Goal: Task Accomplishment & Management: Complete application form

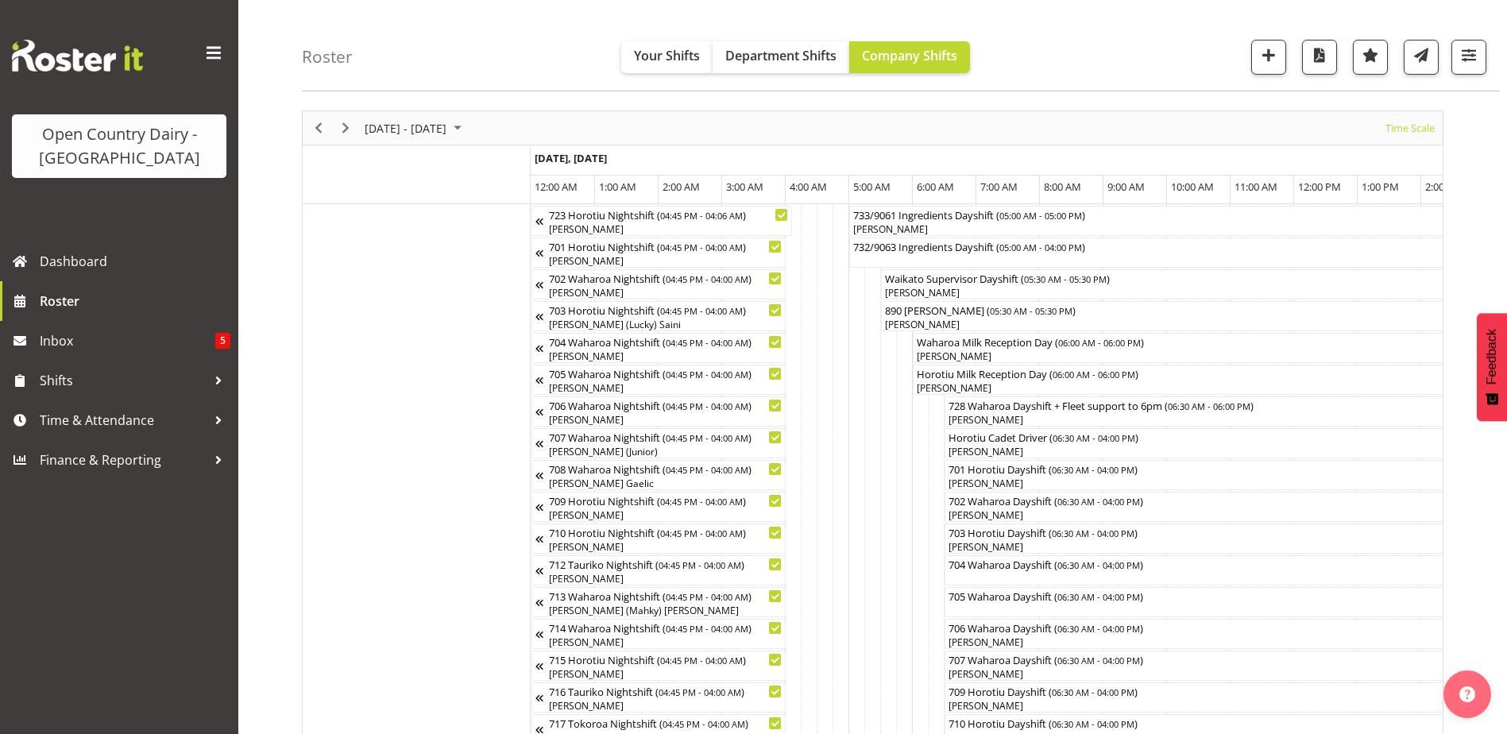
scroll to position [52, 0]
click at [317, 122] on span "Previous" at bounding box center [318, 128] width 19 height 20
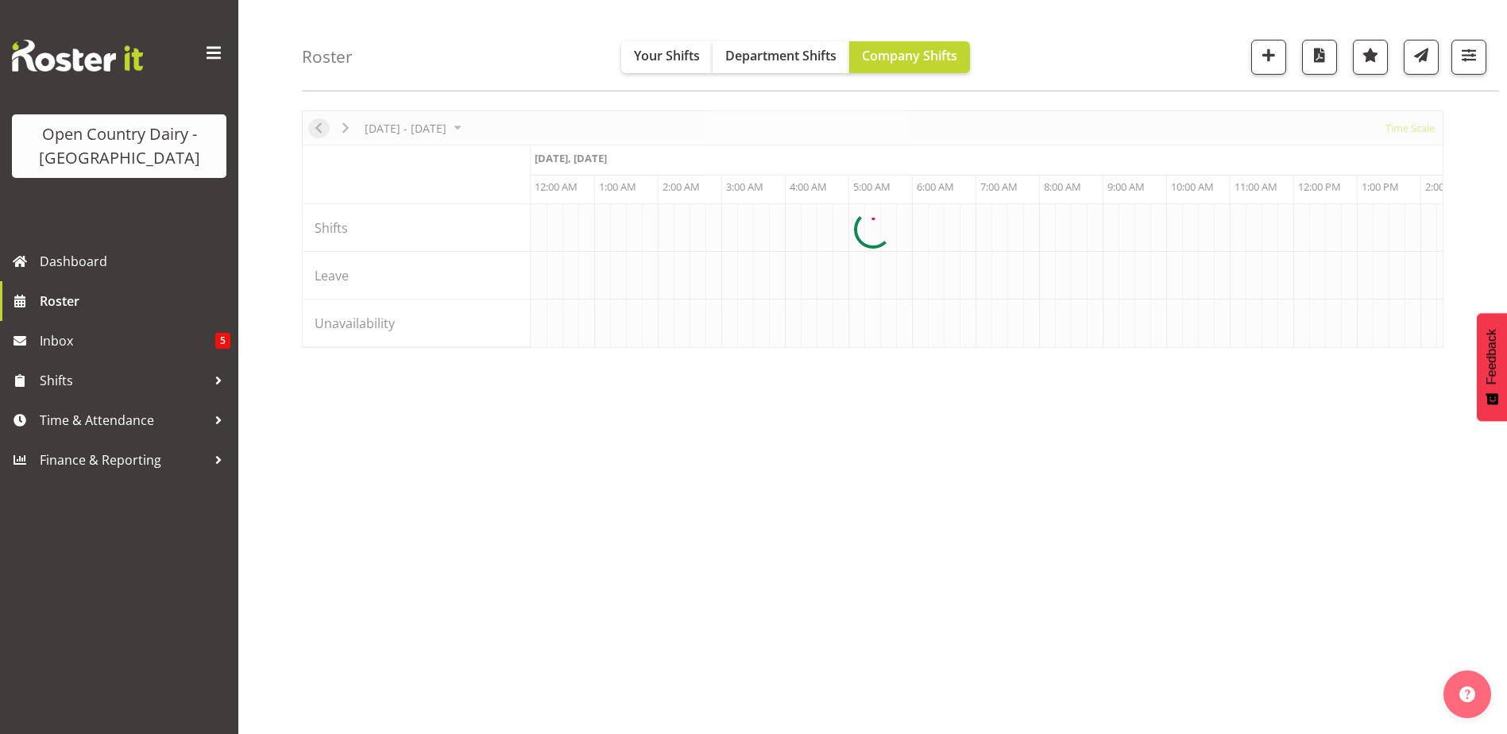
scroll to position [0, 4575]
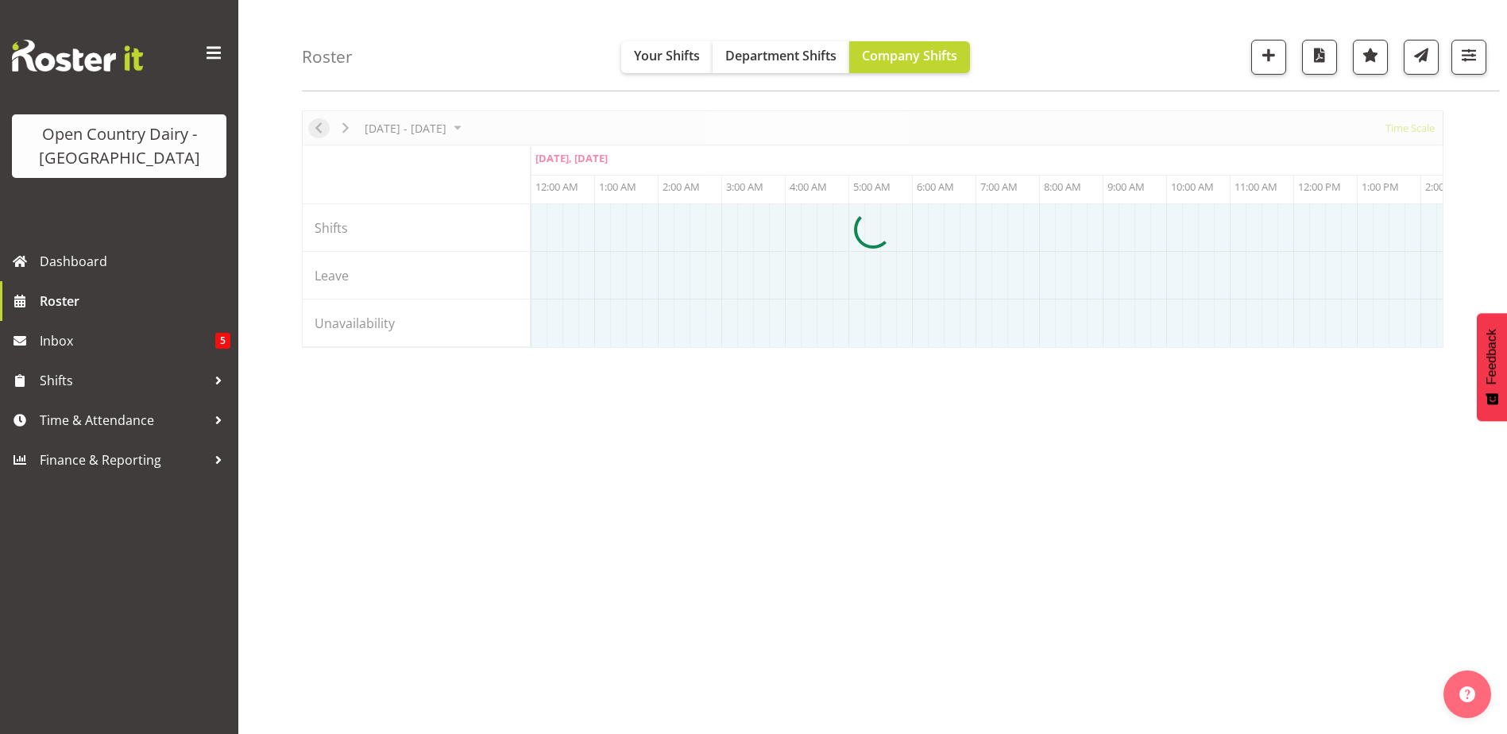
click at [317, 122] on div at bounding box center [872, 228] width 1141 height 237
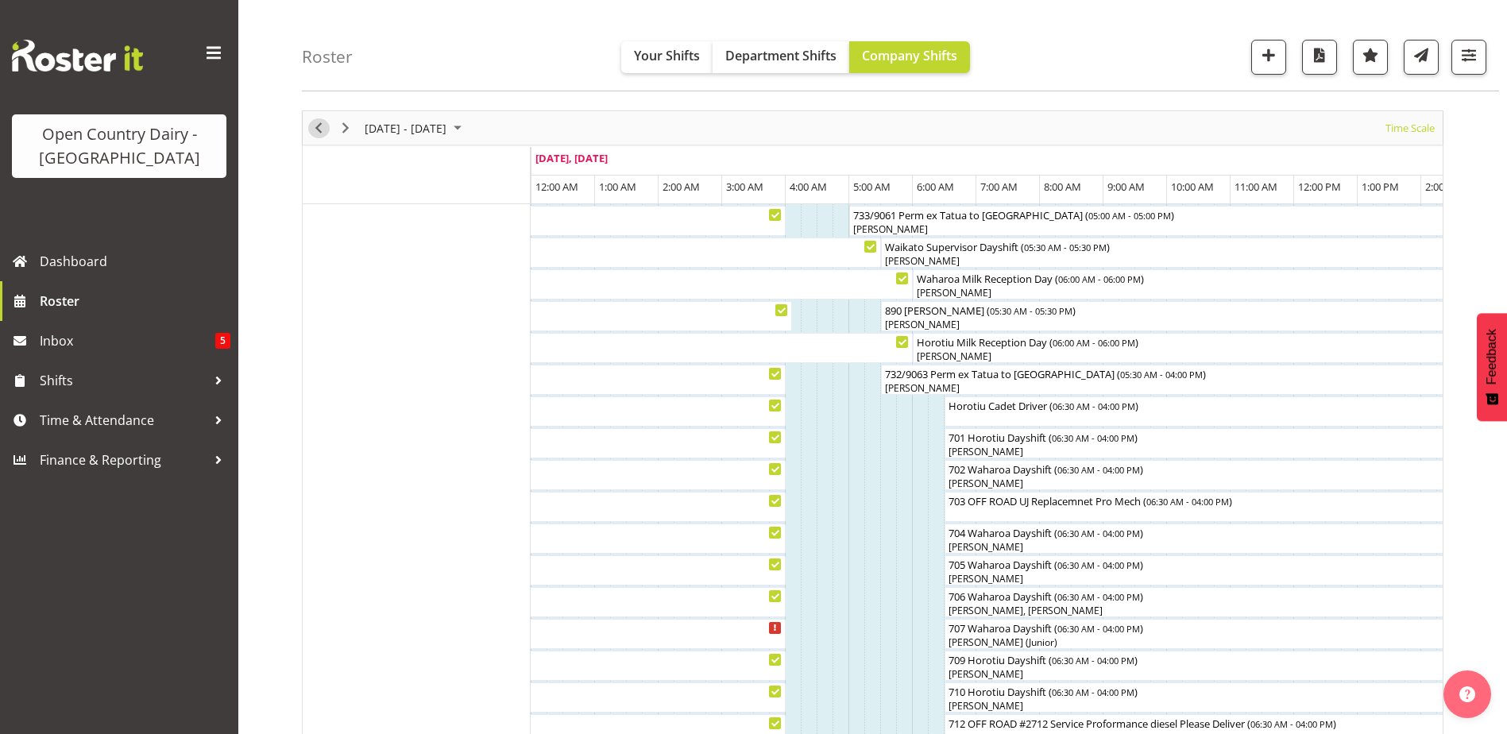
click at [317, 128] on span "Previous" at bounding box center [318, 128] width 19 height 20
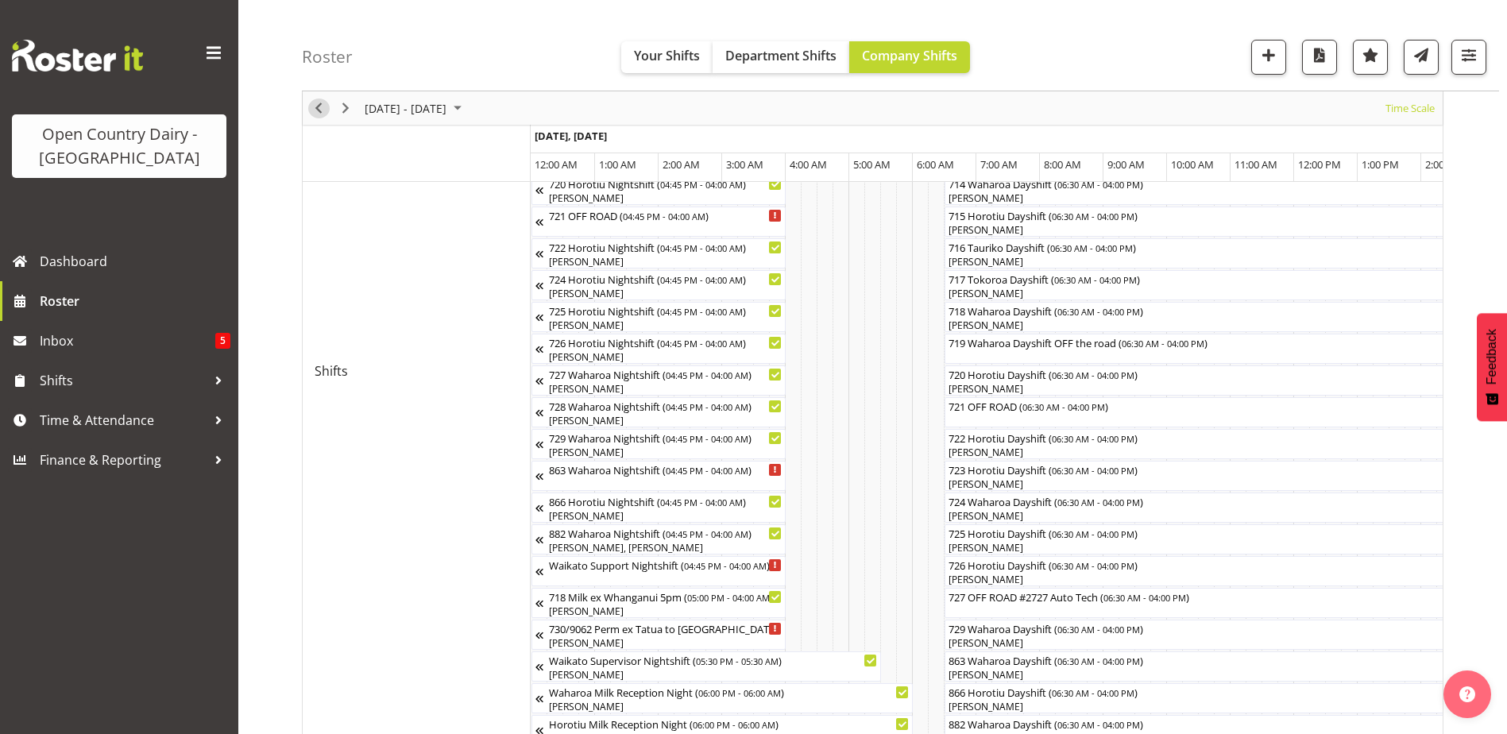
scroll to position [687, 0]
click at [467, 106] on span "August 18 - 24, 2025" at bounding box center [457, 108] width 19 height 20
click at [345, 107] on span "Next" at bounding box center [345, 108] width 19 height 20
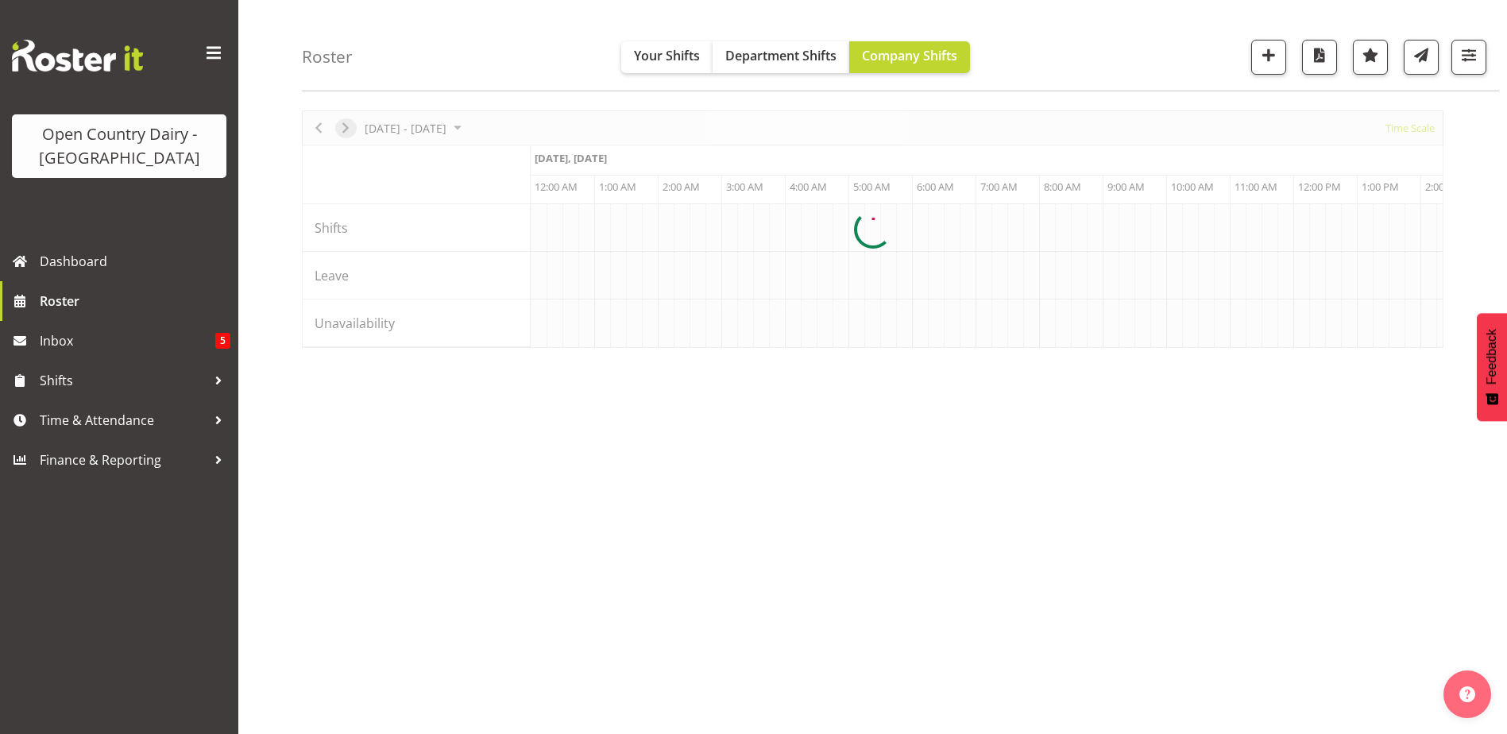
scroll to position [0, 4575]
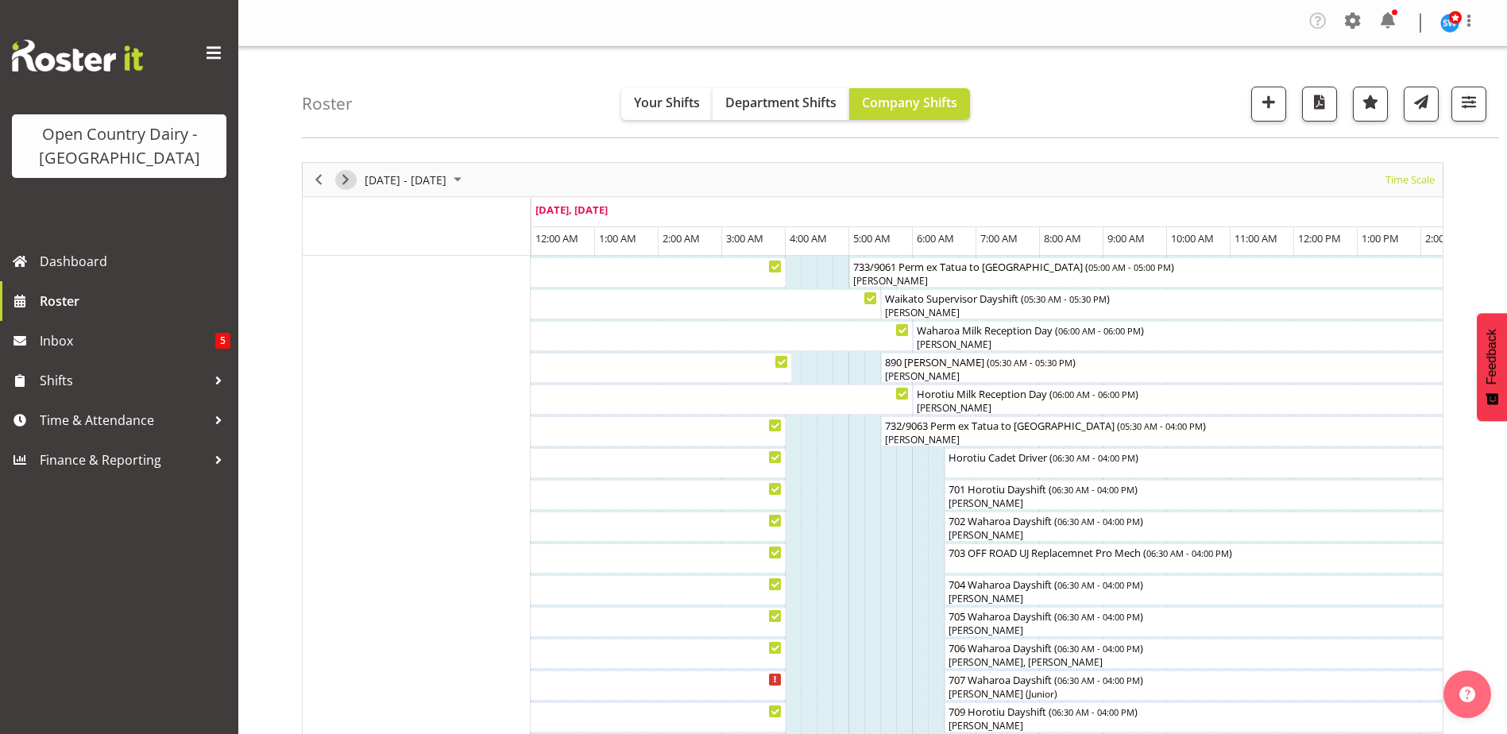
scroll to position [79, 0]
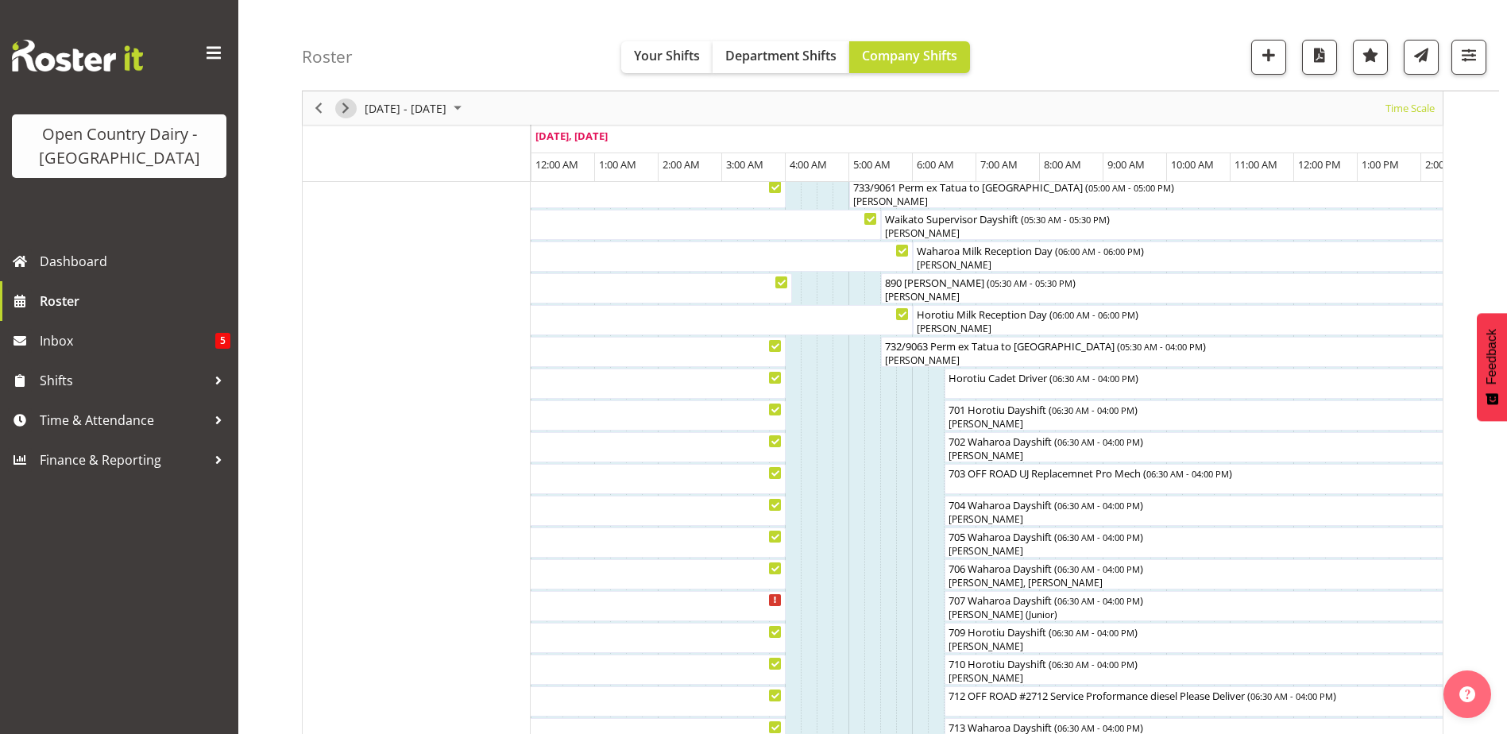
click at [342, 112] on span "Next" at bounding box center [345, 108] width 19 height 20
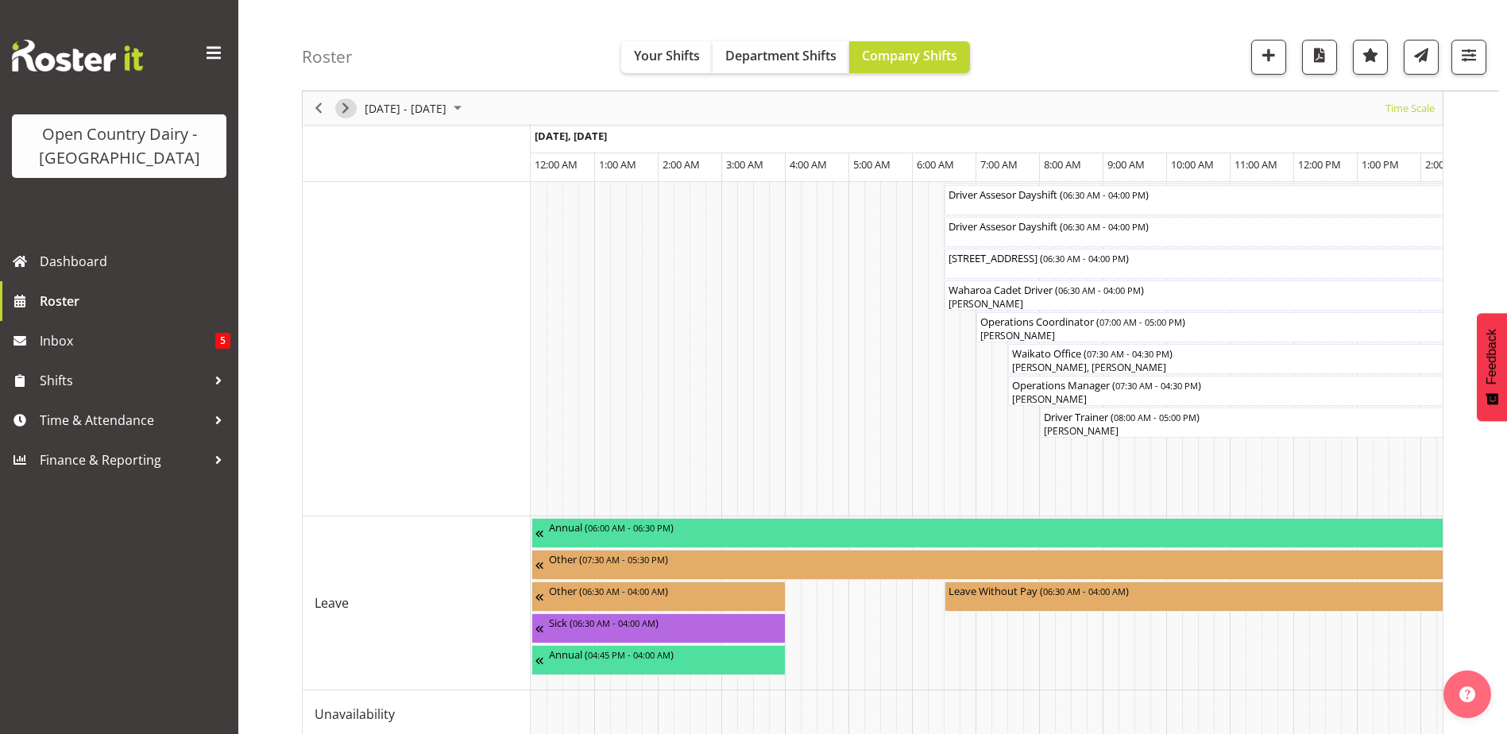
scroll to position [1403, 0]
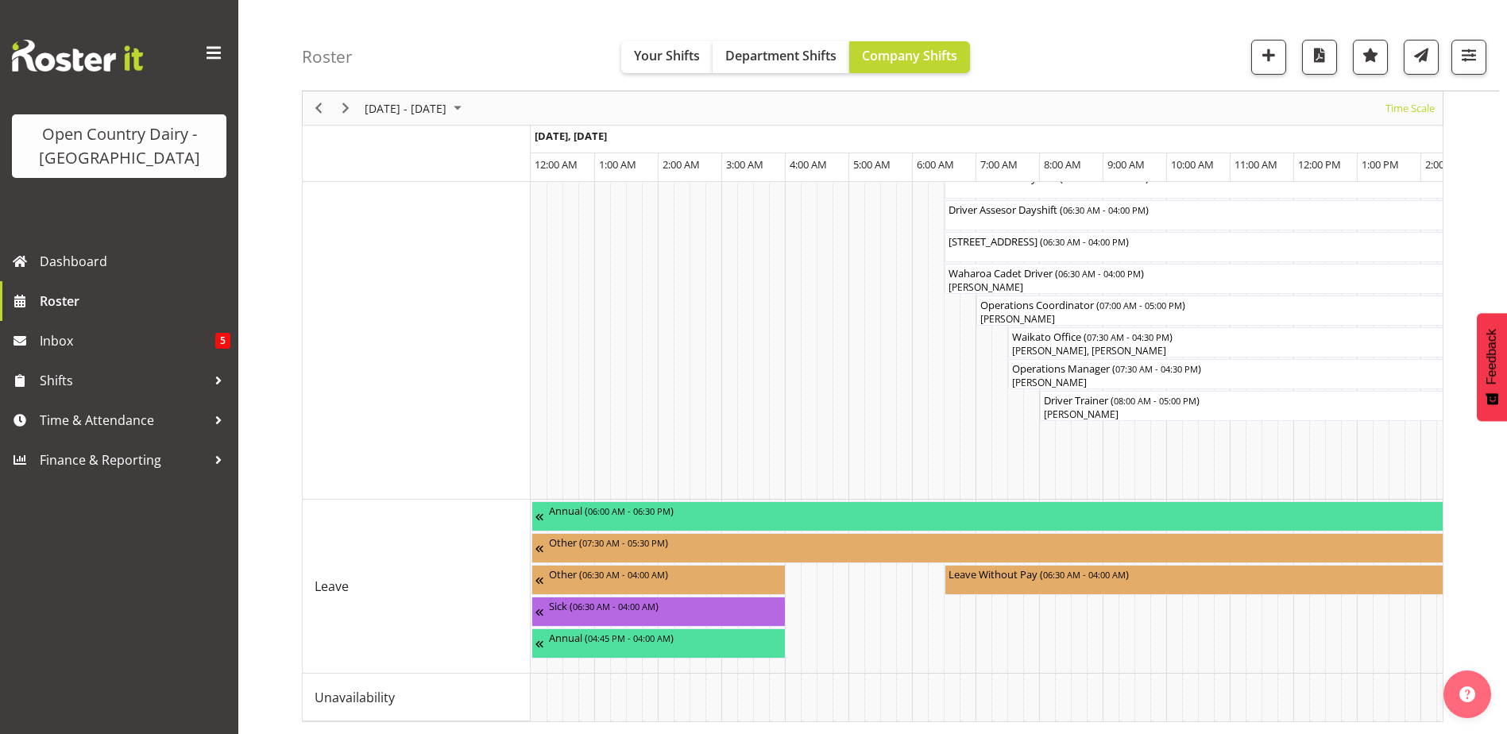
drag, startPoint x: 596, startPoint y: 708, endPoint x: 651, endPoint y: 714, distance: 56.0
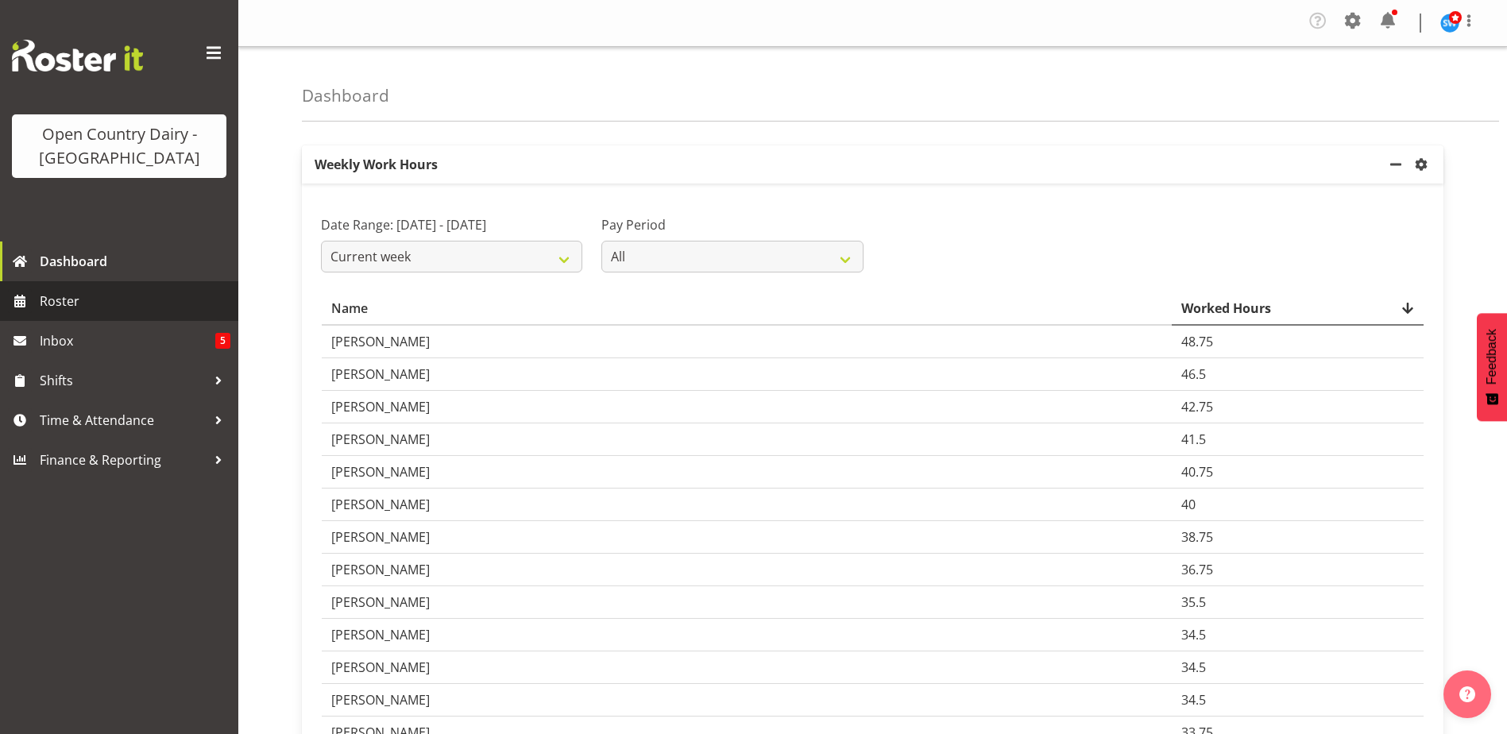
click at [98, 297] on span "Roster" at bounding box center [135, 301] width 191 height 24
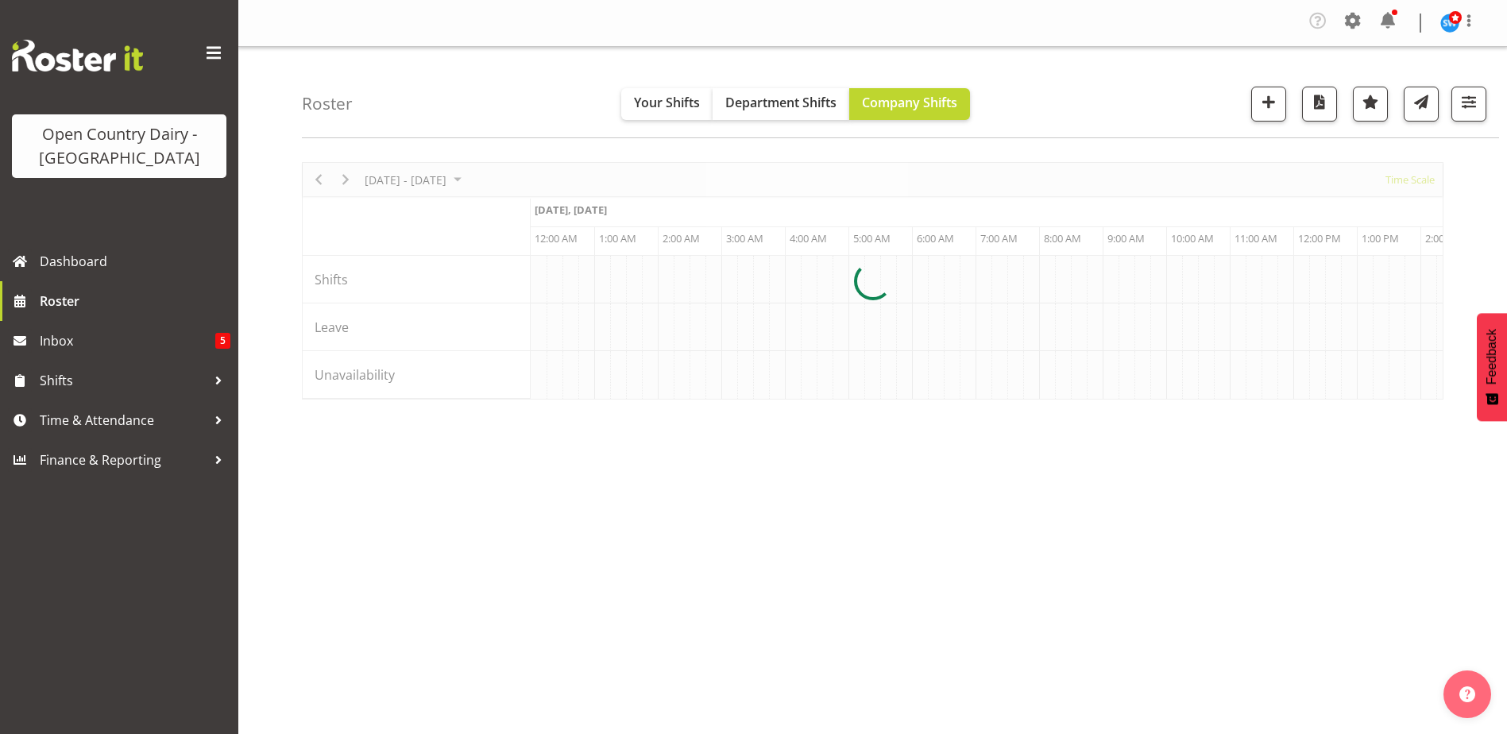
scroll to position [0, 4575]
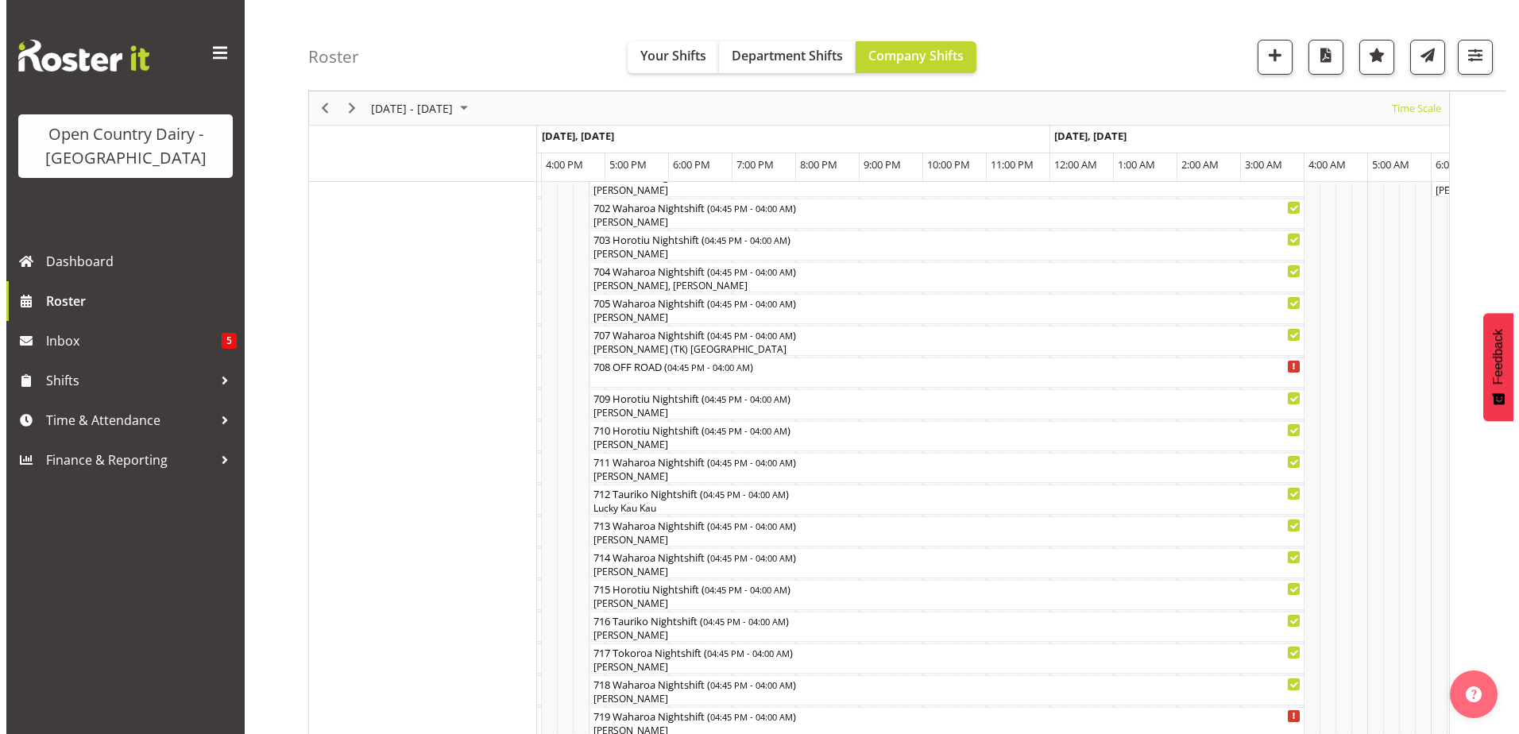
scroll to position [79, 0]
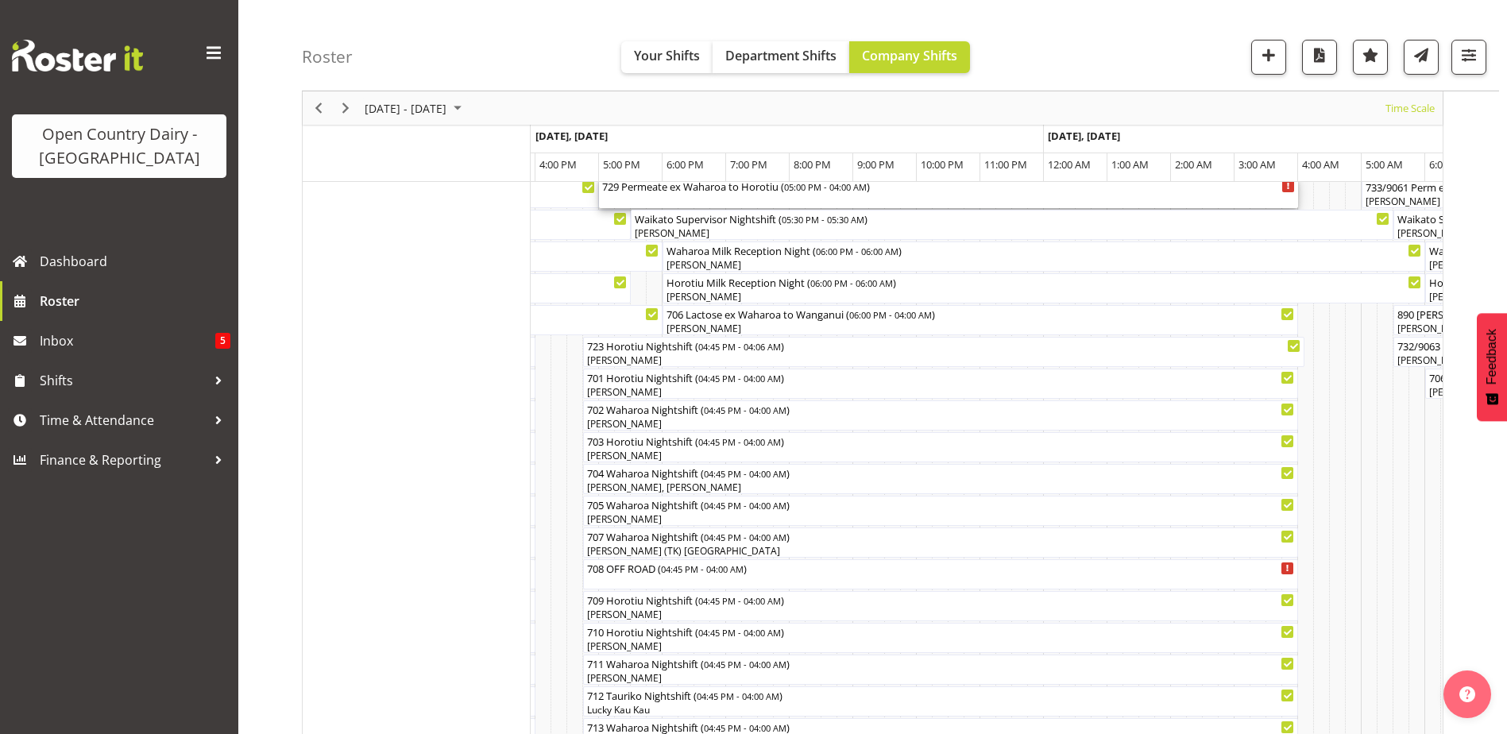
click at [716, 193] on div "729 Permeate ex Waharoa to Horotiu ( 05:00 PM - 04:00 AM )" at bounding box center [948, 186] width 693 height 16
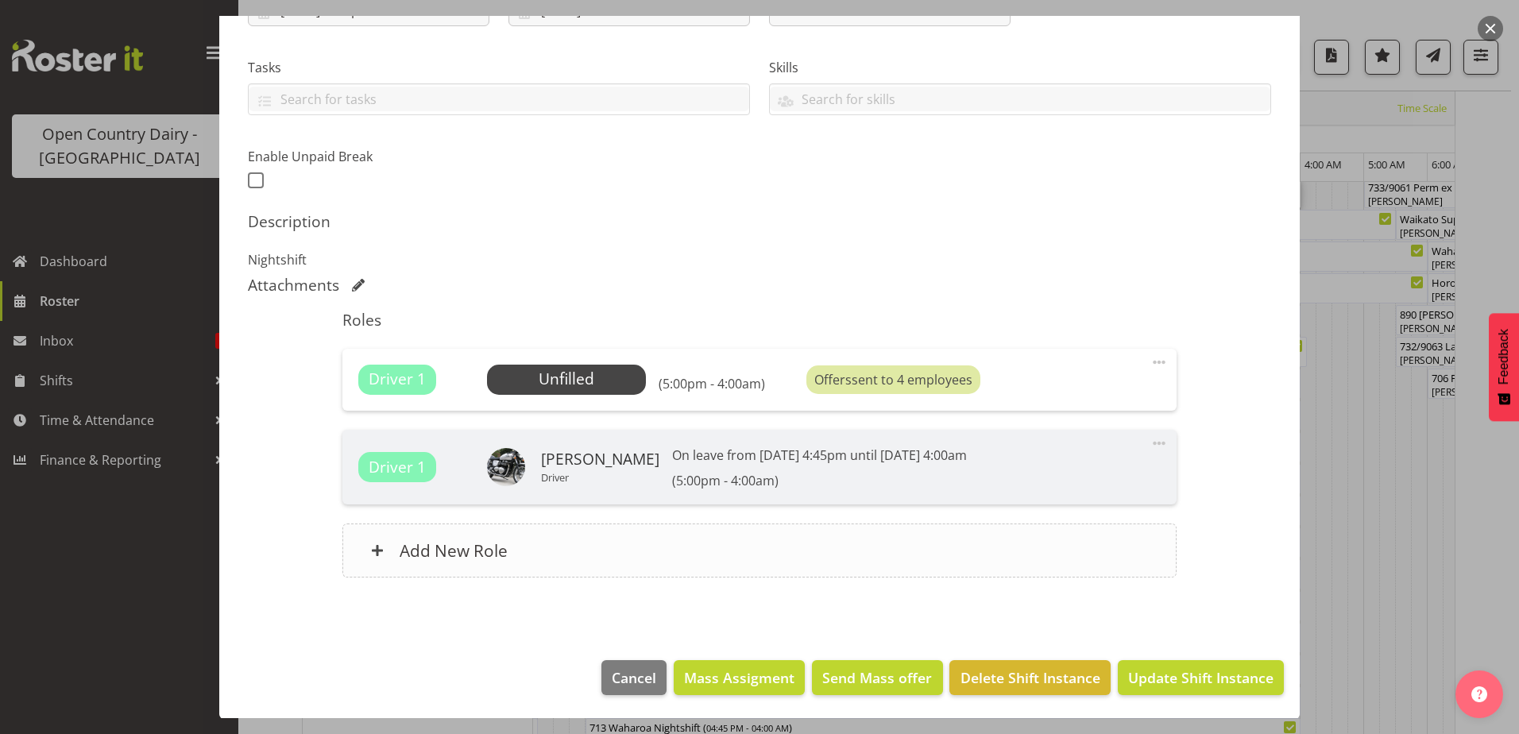
scroll to position [310, 0]
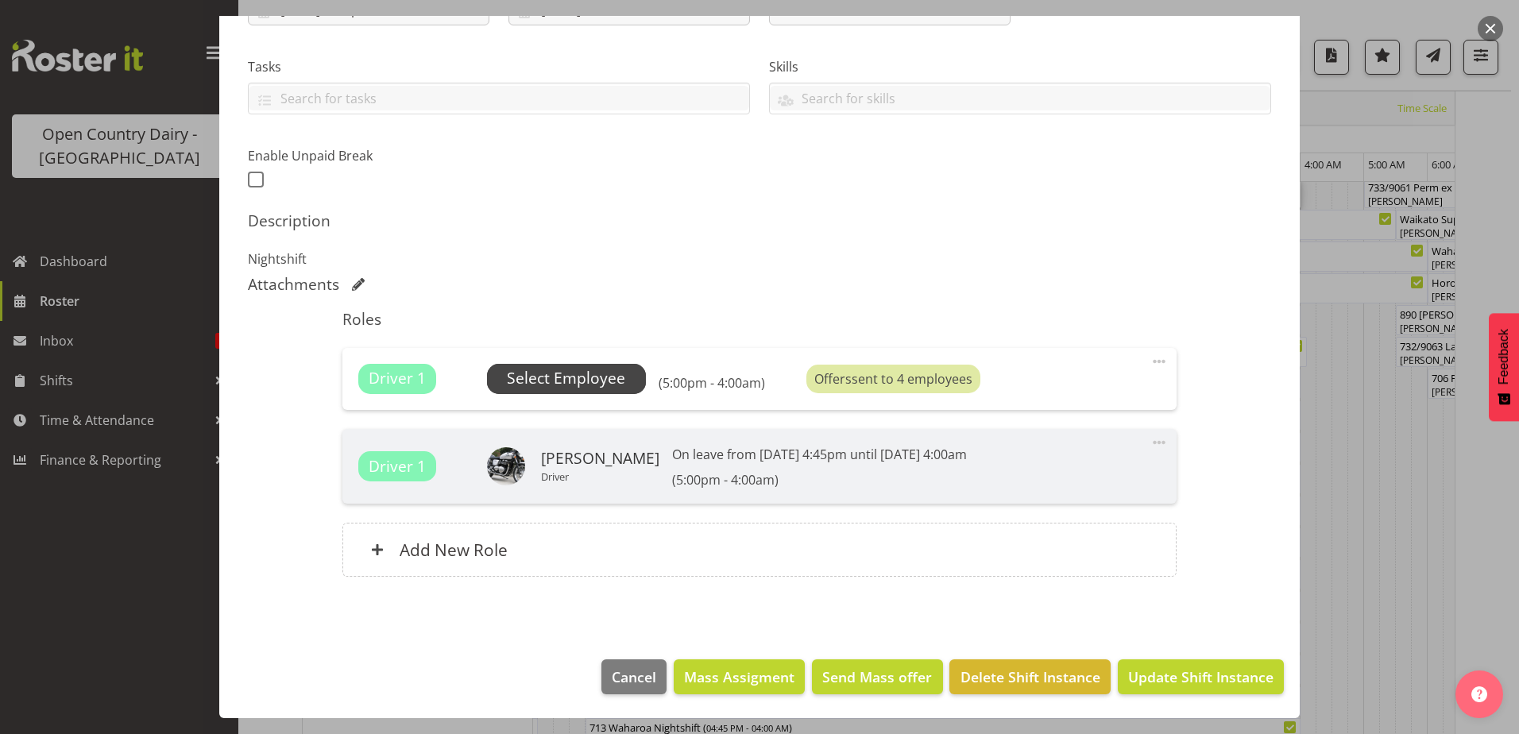
click at [603, 384] on span "Select Employee" at bounding box center [566, 378] width 118 height 23
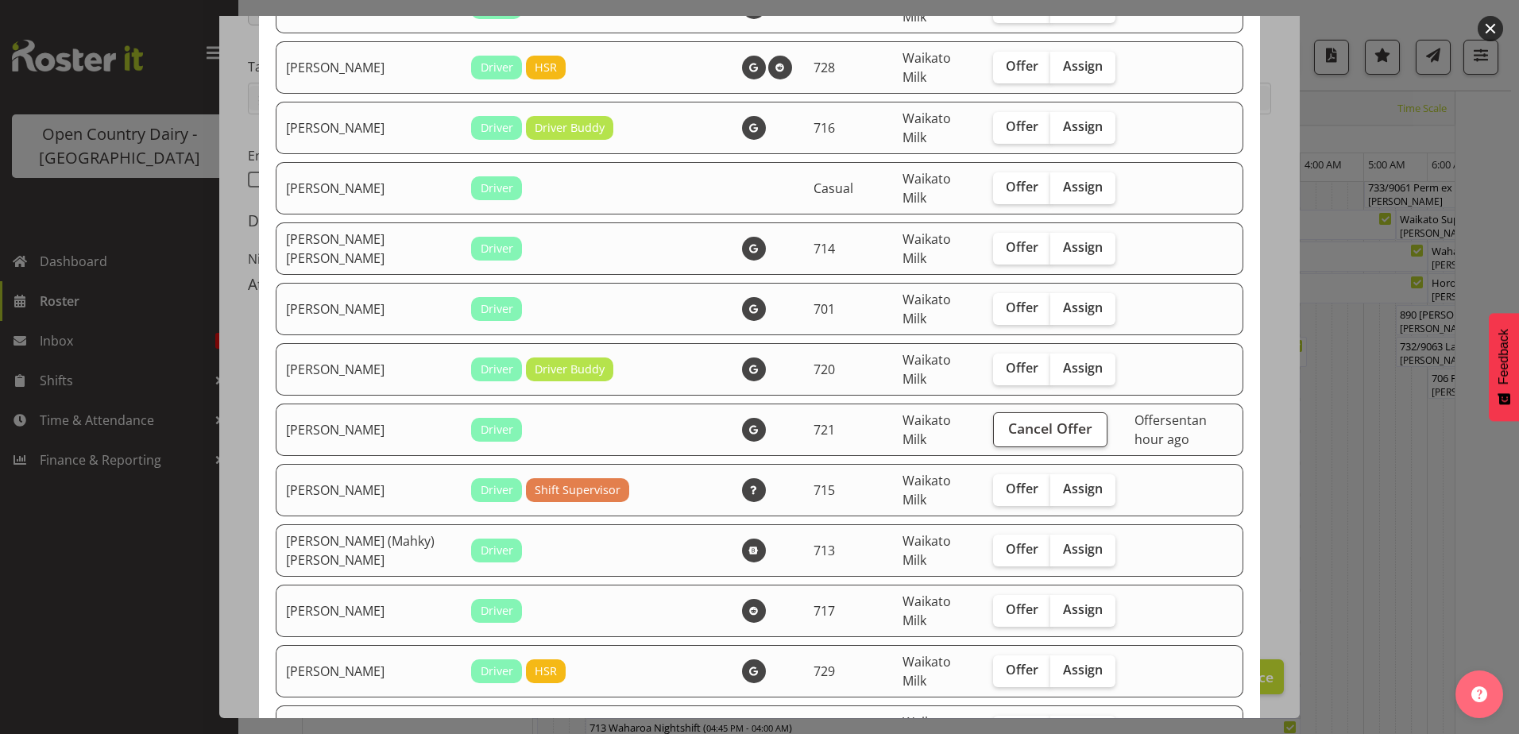
scroll to position [397, 0]
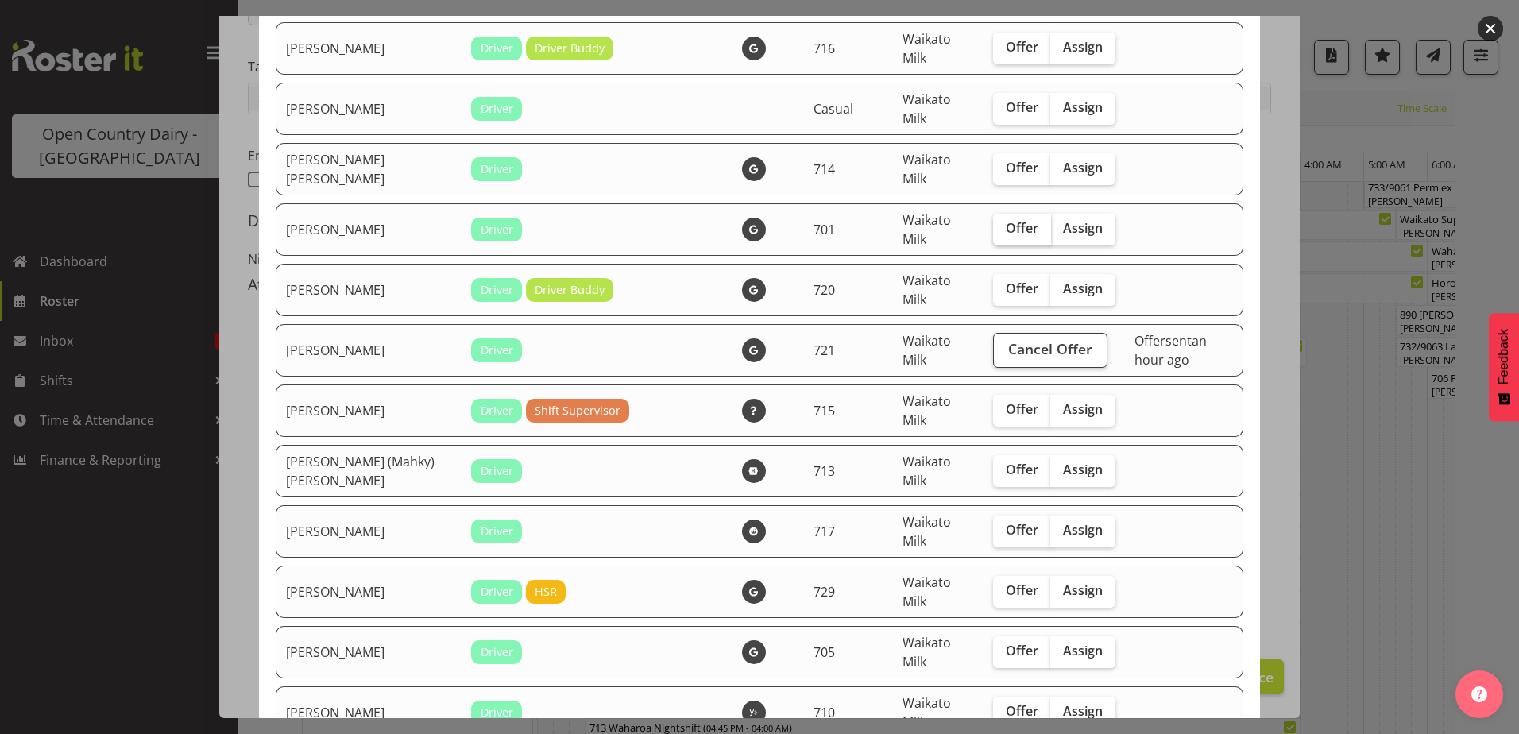
click at [1010, 234] on span "Offer" at bounding box center [1022, 228] width 33 height 16
click at [1003, 234] on input "Offer" at bounding box center [998, 228] width 10 height 10
checkbox input "true"
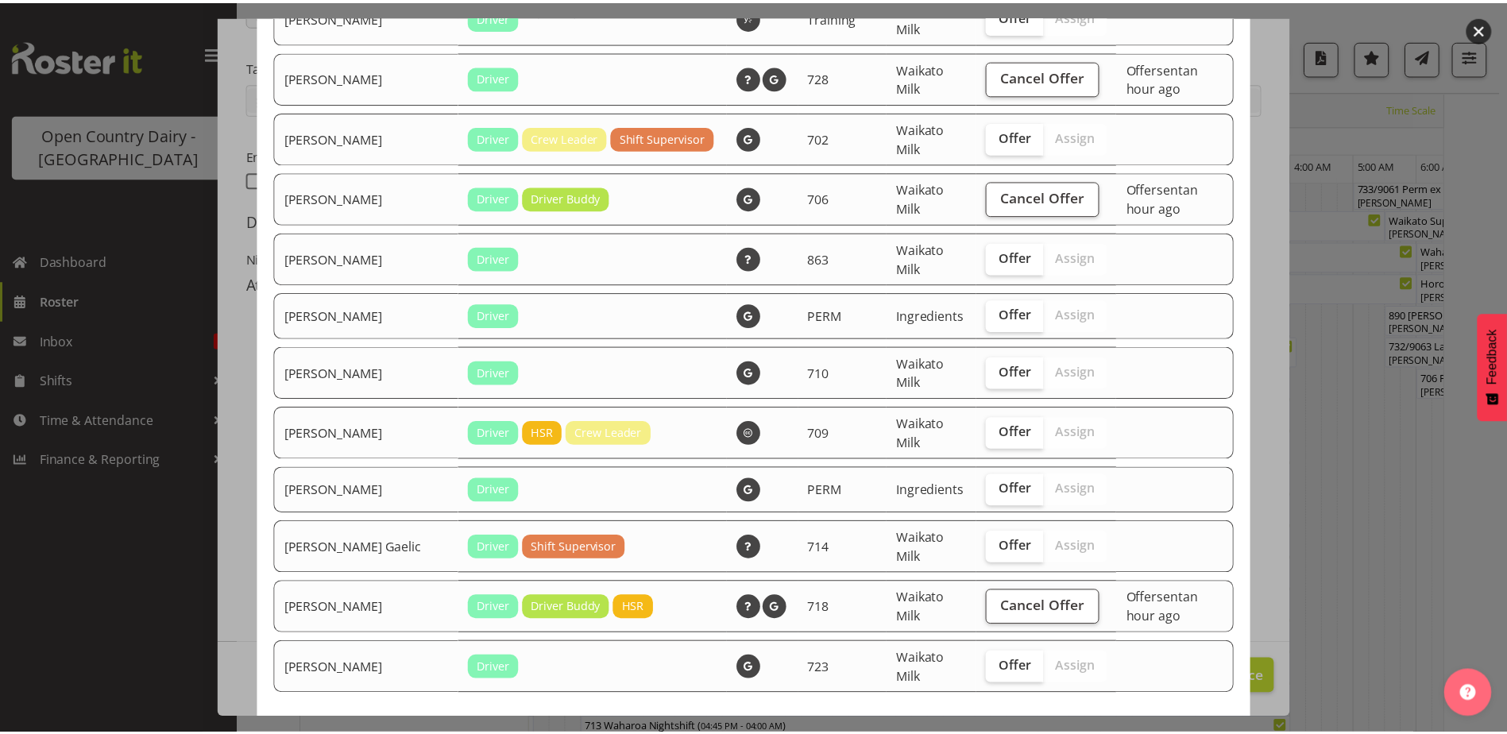
scroll to position [1589, 0]
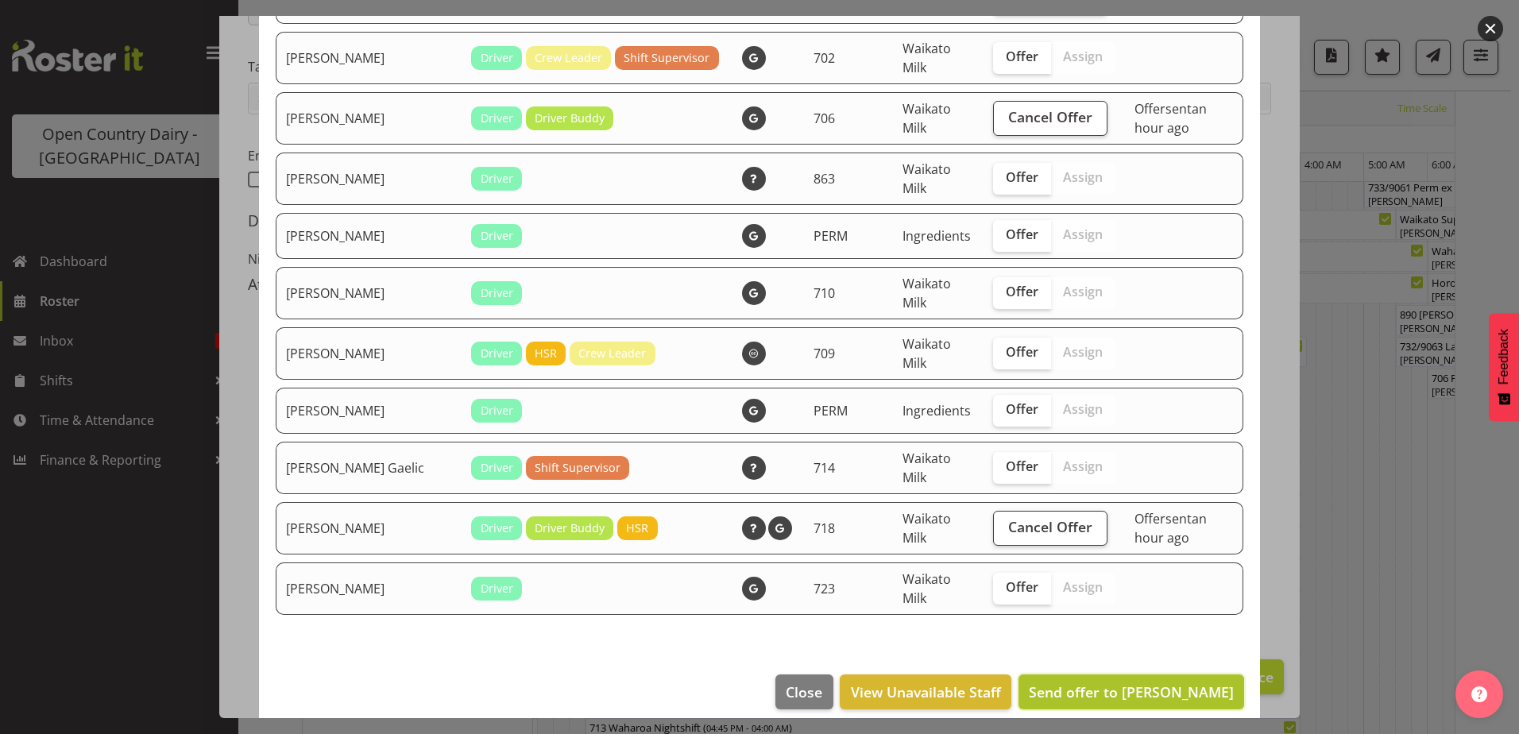
click at [1124, 690] on span "Send offer to Gagandeep Singh" at bounding box center [1131, 691] width 205 height 19
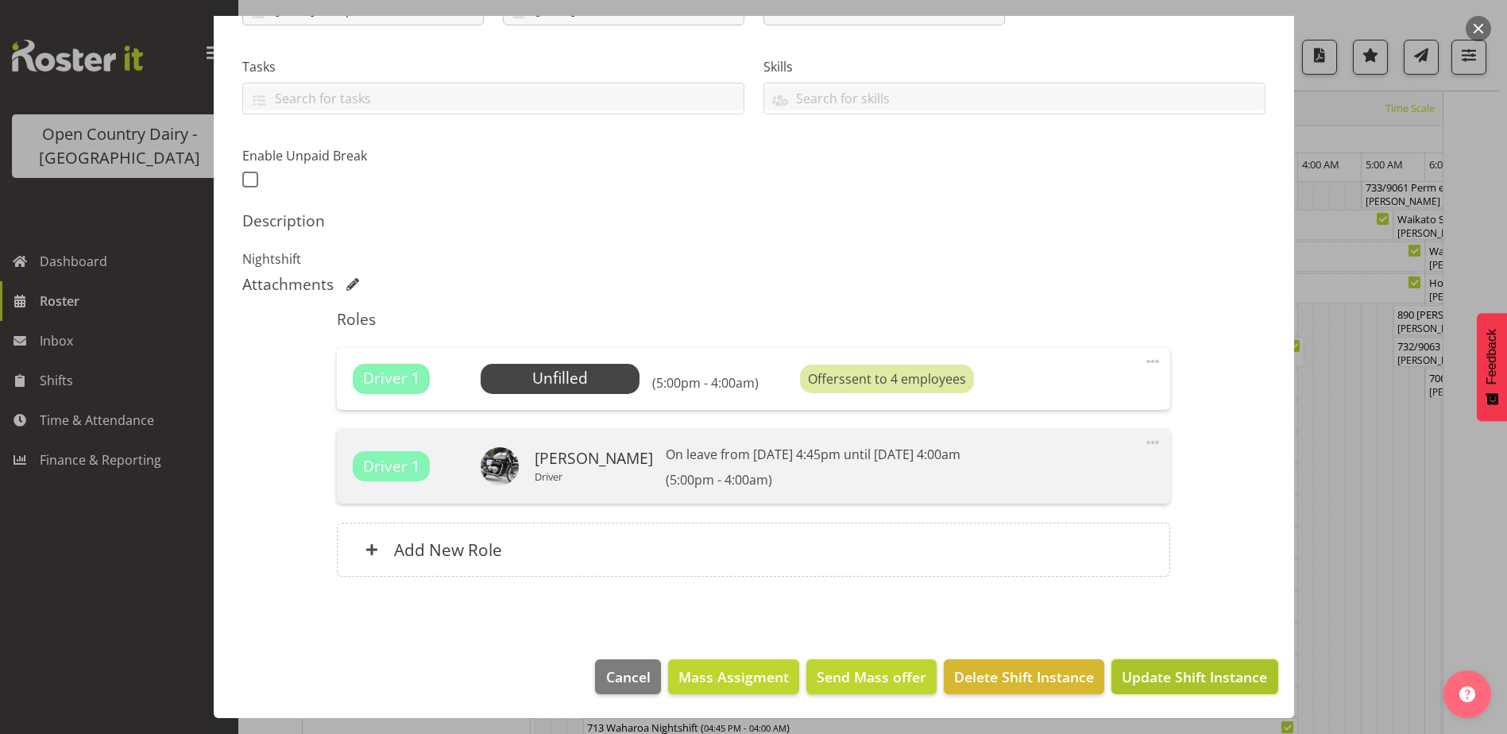
click at [1188, 680] on span "Update Shift Instance" at bounding box center [1194, 676] width 145 height 21
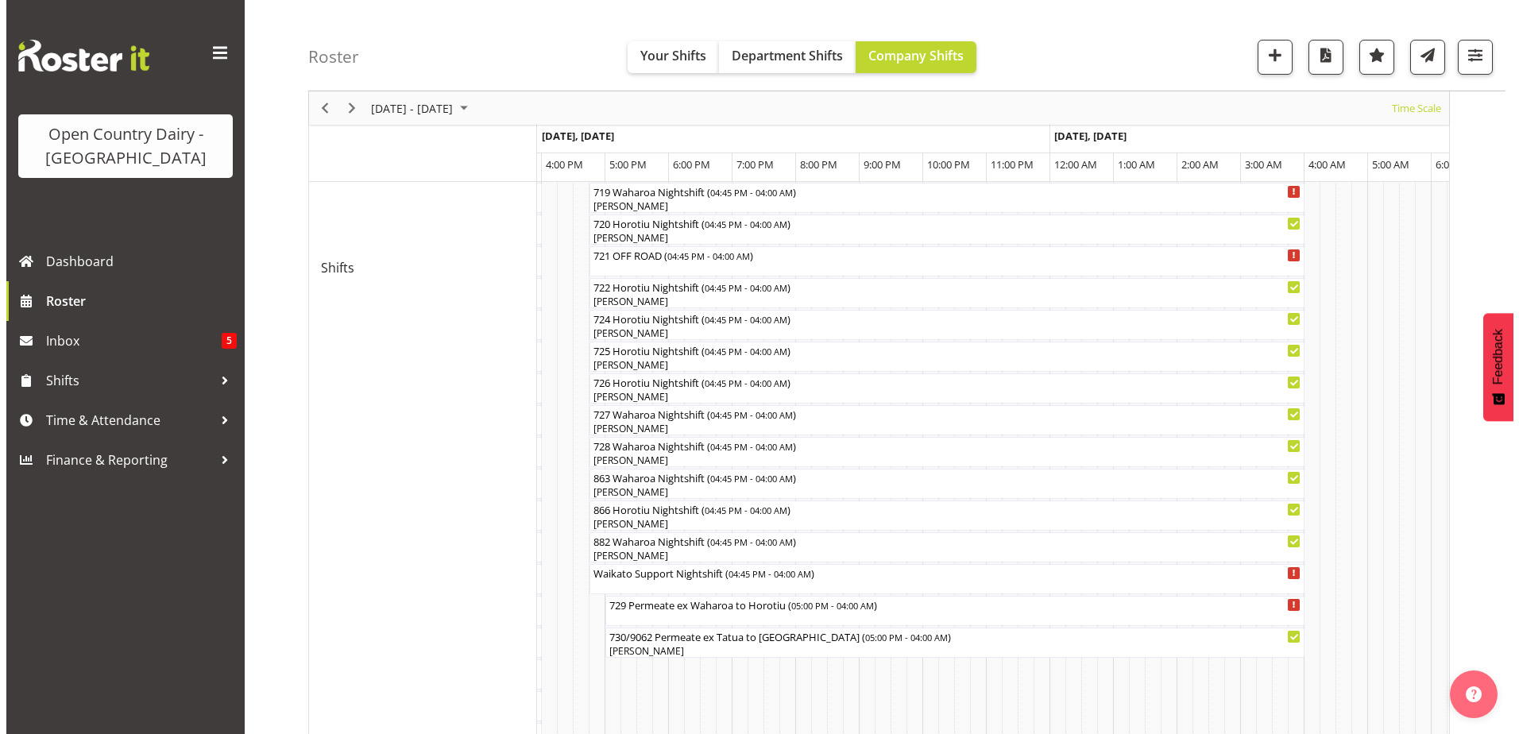
scroll to position [846, 0]
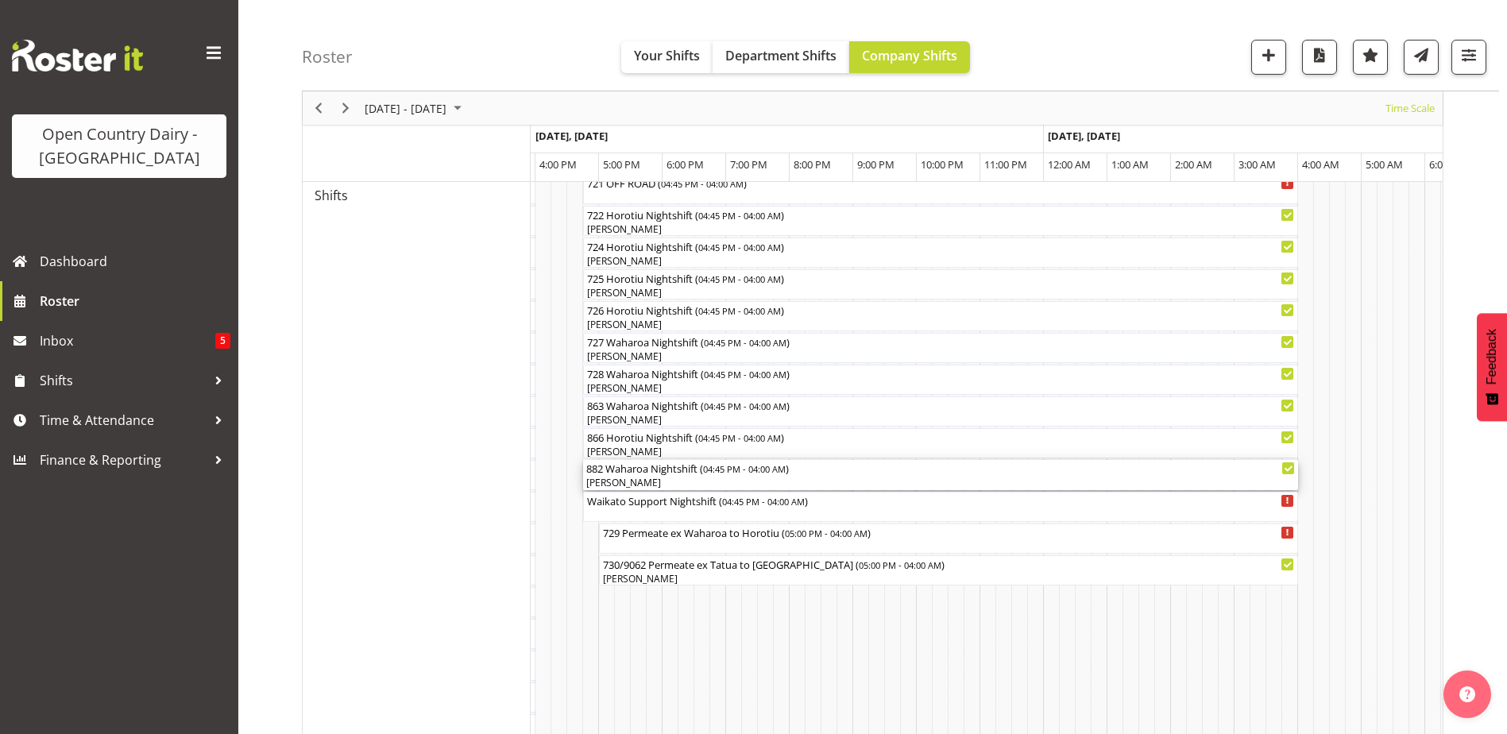
click at [624, 479] on div "[PERSON_NAME]" at bounding box center [940, 483] width 708 height 14
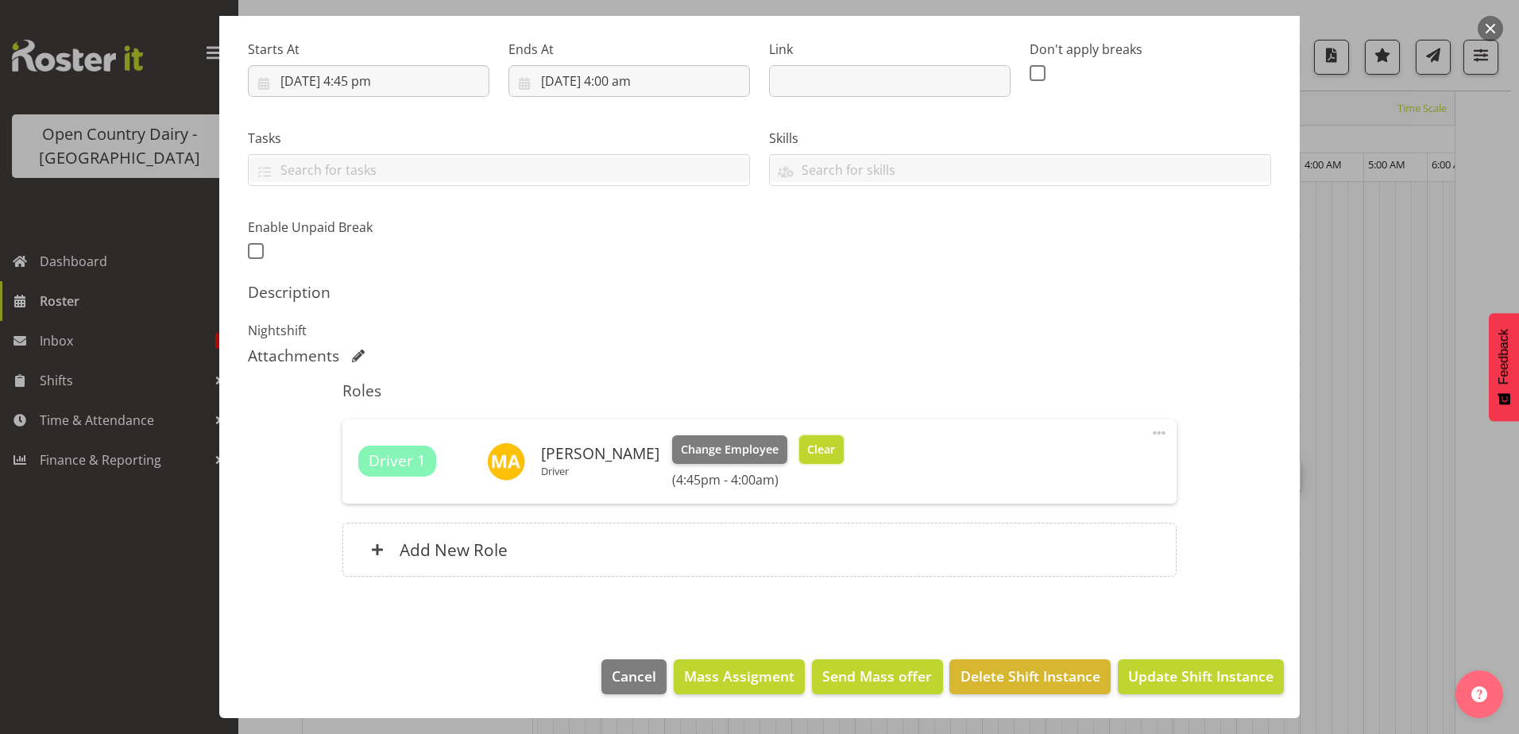
click at [807, 449] on span "Clear" at bounding box center [821, 449] width 28 height 17
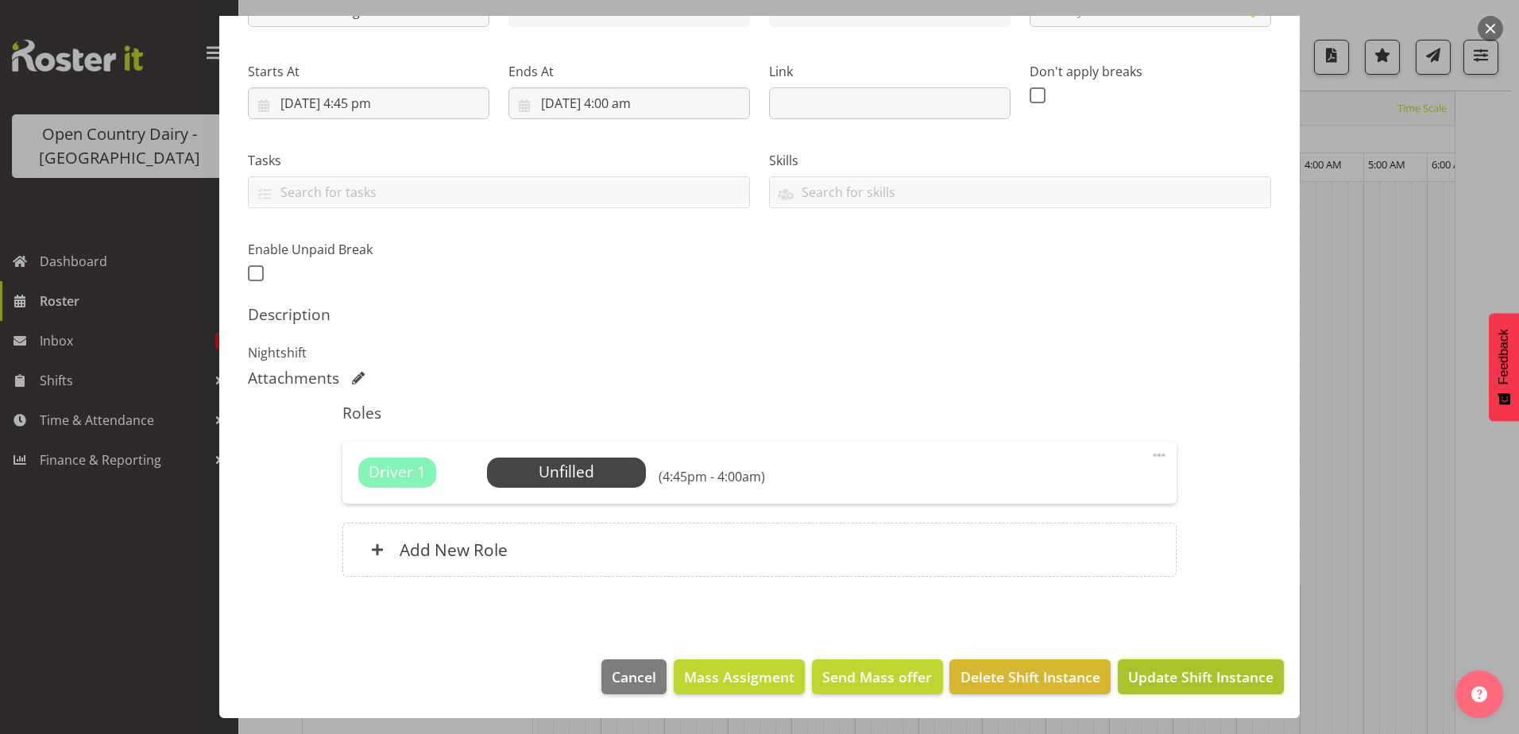
click at [1176, 679] on span "Update Shift Instance" at bounding box center [1200, 676] width 145 height 21
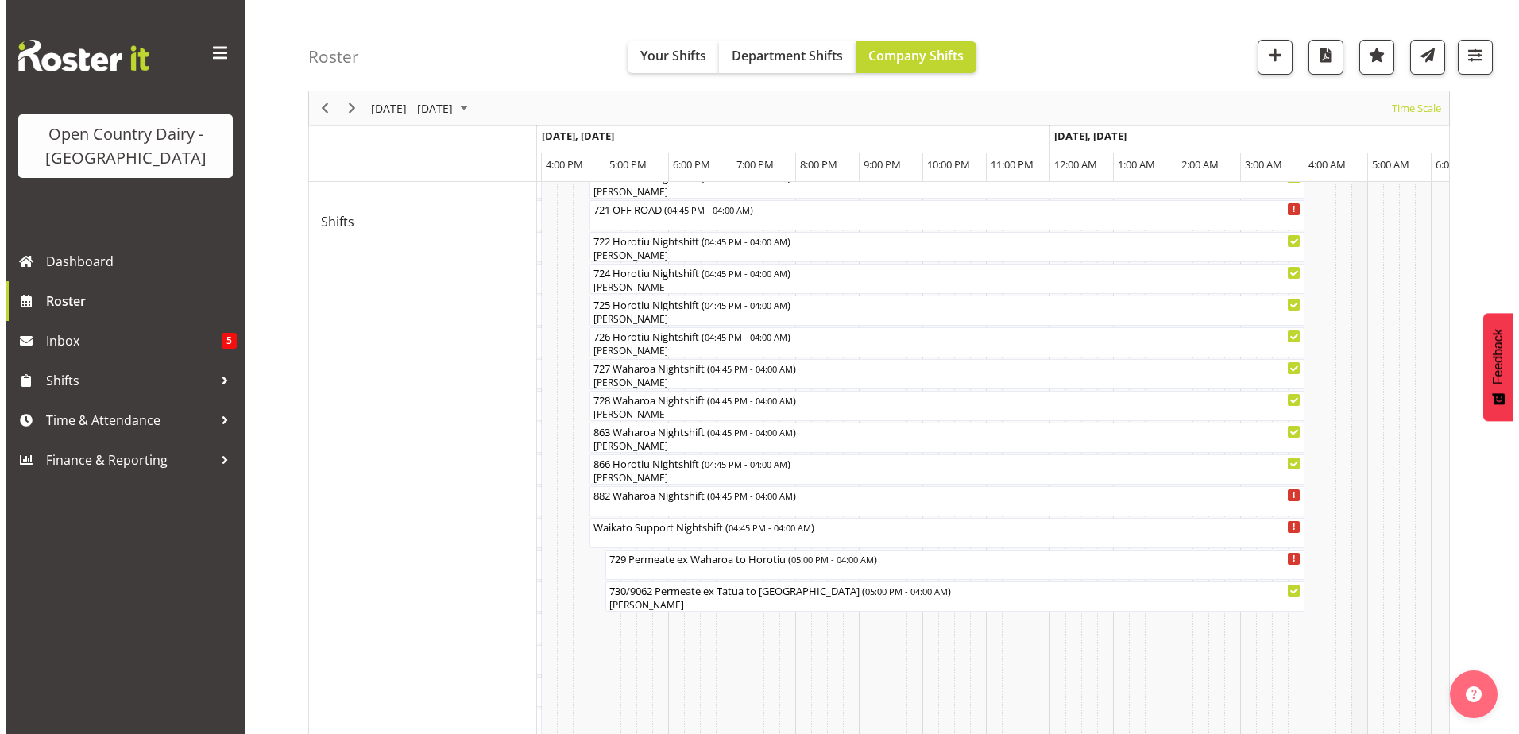
scroll to position [846, 0]
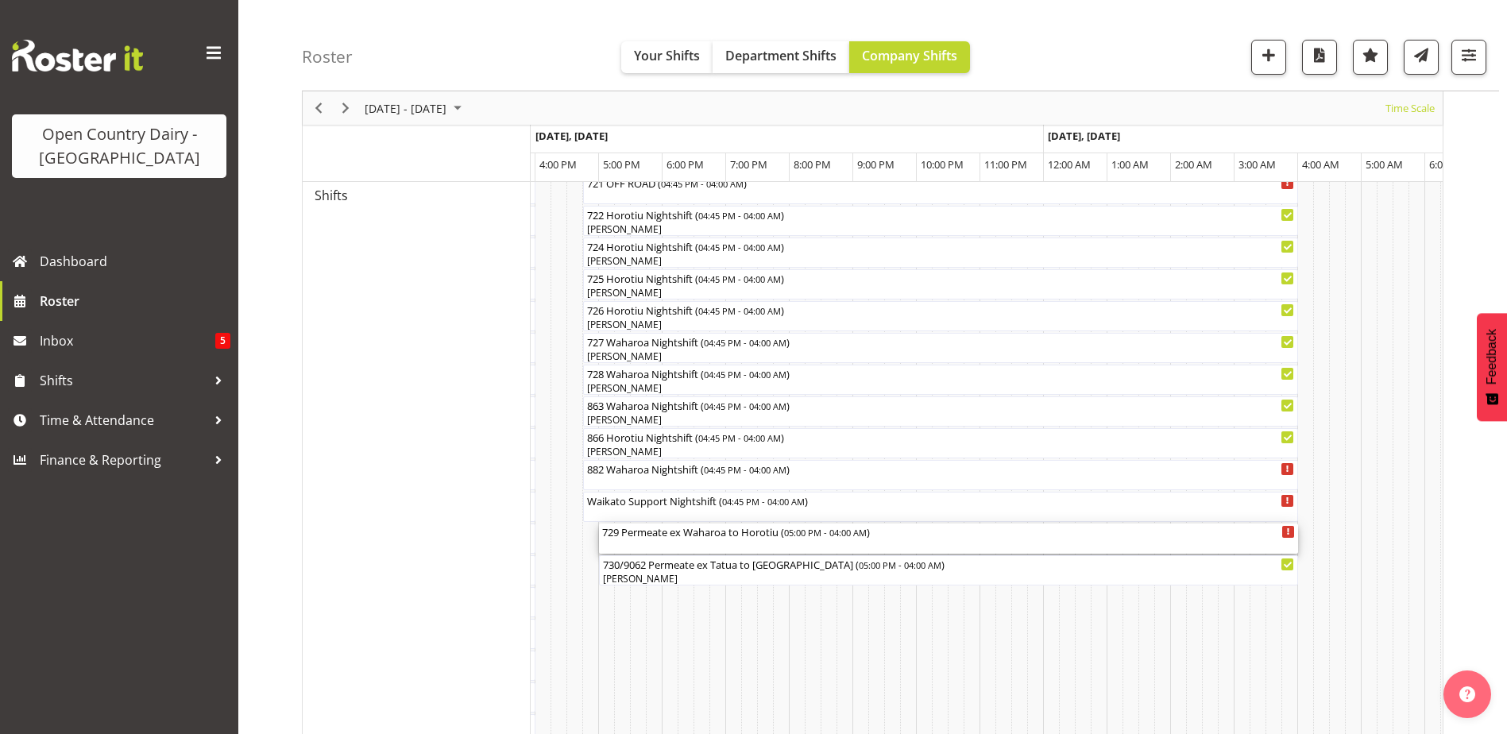
click at [658, 536] on div "729 Permeate ex Waharoa to Horotiu ( 05:00 PM - 04:00 AM )" at bounding box center [948, 531] width 693 height 16
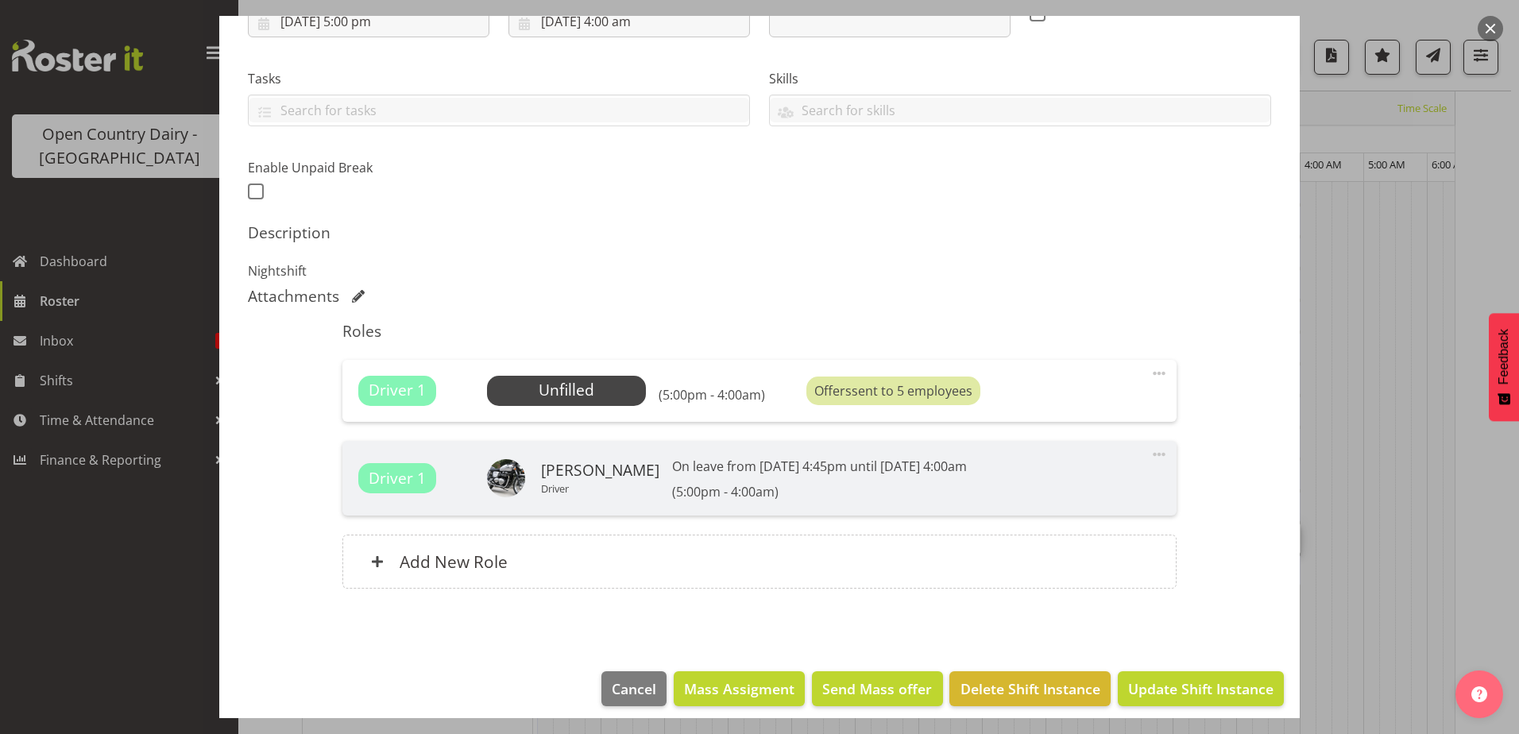
scroll to position [310, 0]
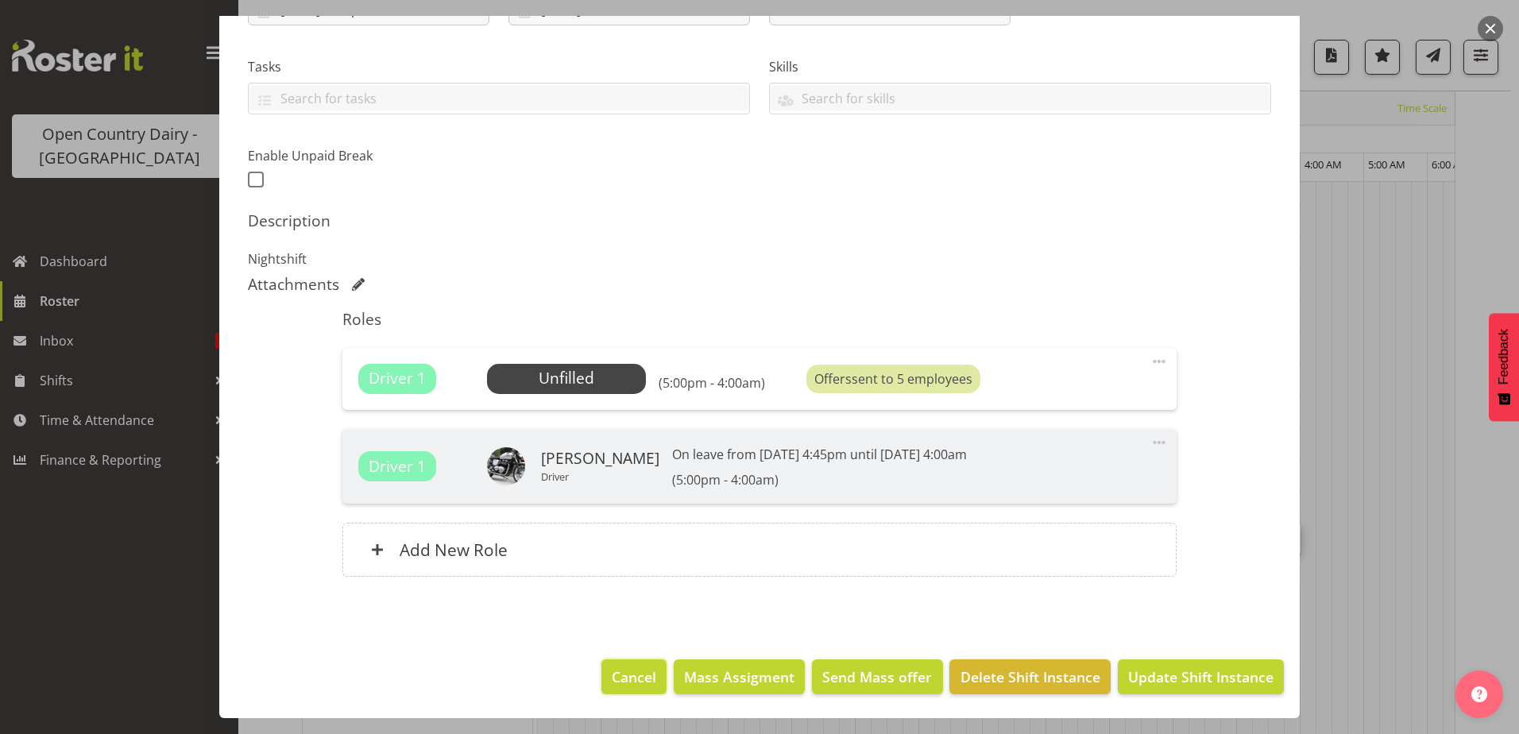
click at [639, 671] on span "Cancel" at bounding box center [634, 676] width 44 height 21
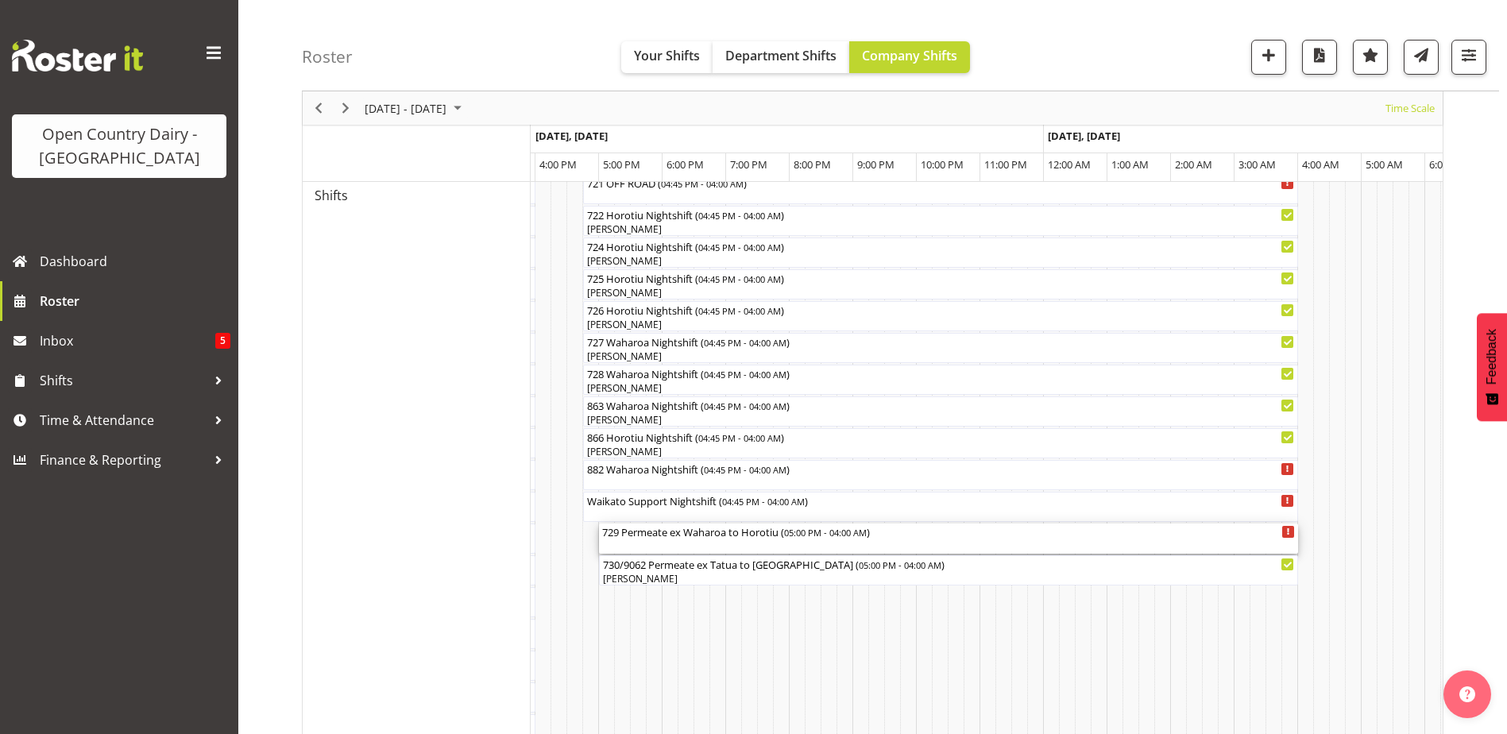
click at [673, 534] on div "729 Permeate ex Waharoa to Horotiu ( 05:00 PM - 04:00 AM )" at bounding box center [948, 531] width 693 height 16
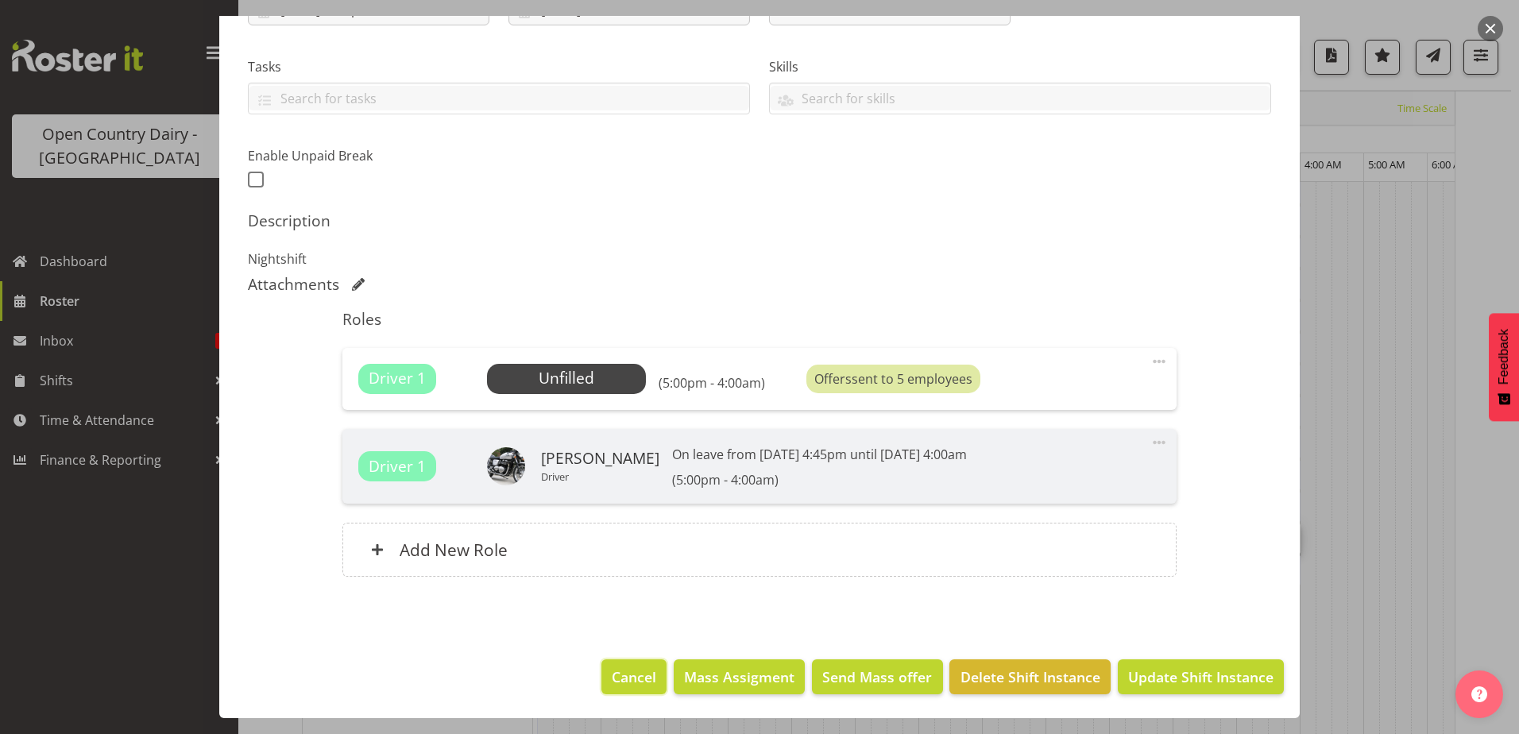
click at [626, 668] on span "Cancel" at bounding box center [634, 676] width 44 height 21
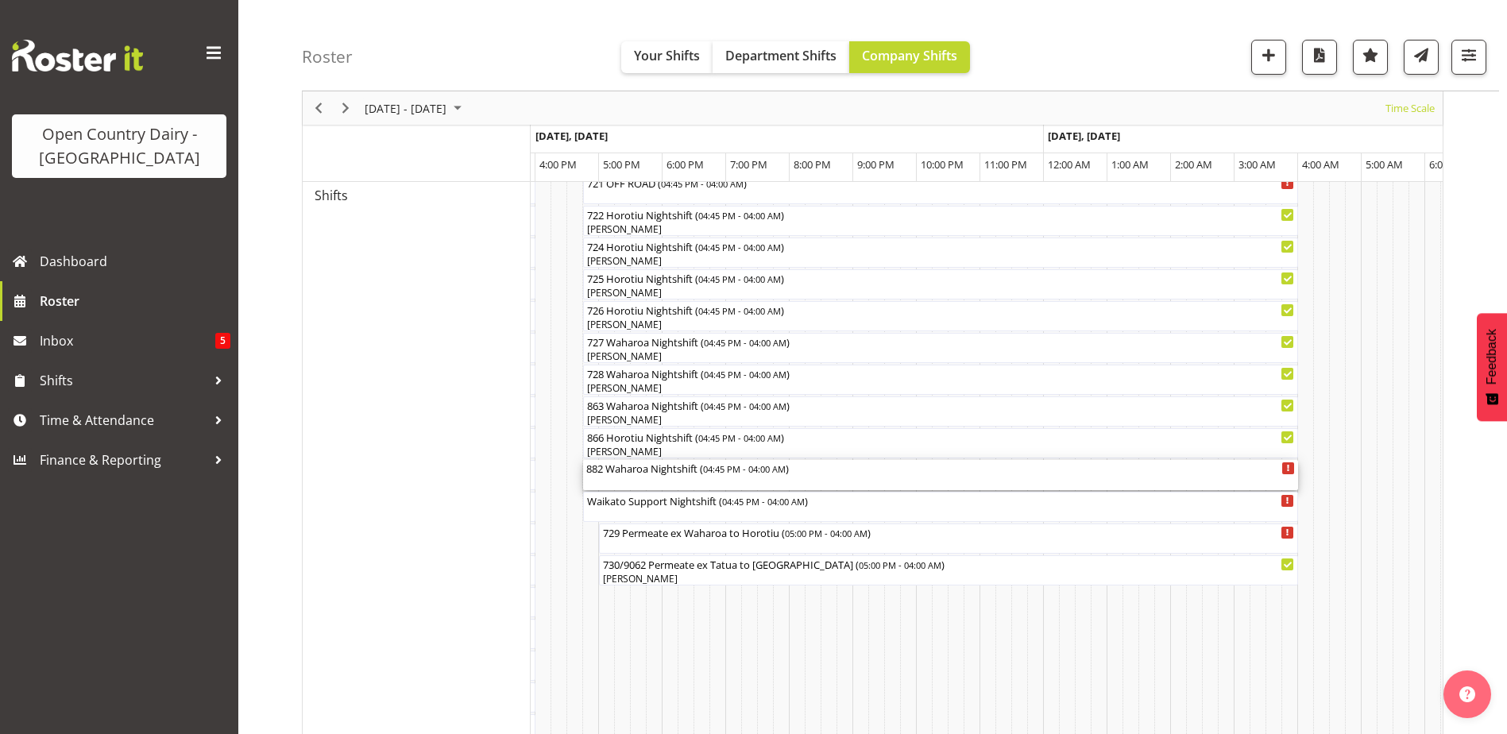
click at [626, 472] on div "882 Waharoa Nightshift ( 04:45 PM - 04:00 AM )" at bounding box center [940, 468] width 708 height 16
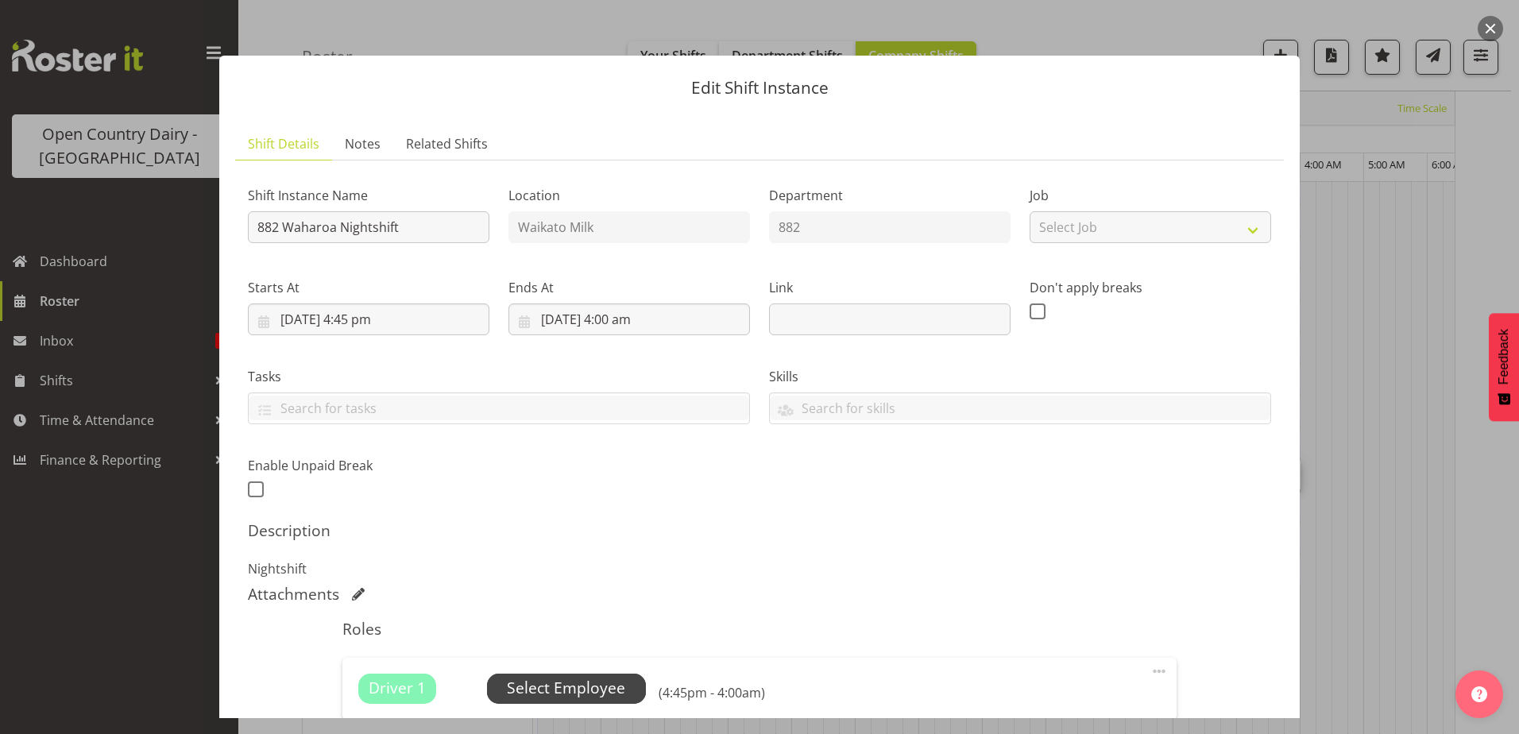
click at [601, 692] on span "Select Employee" at bounding box center [566, 688] width 118 height 23
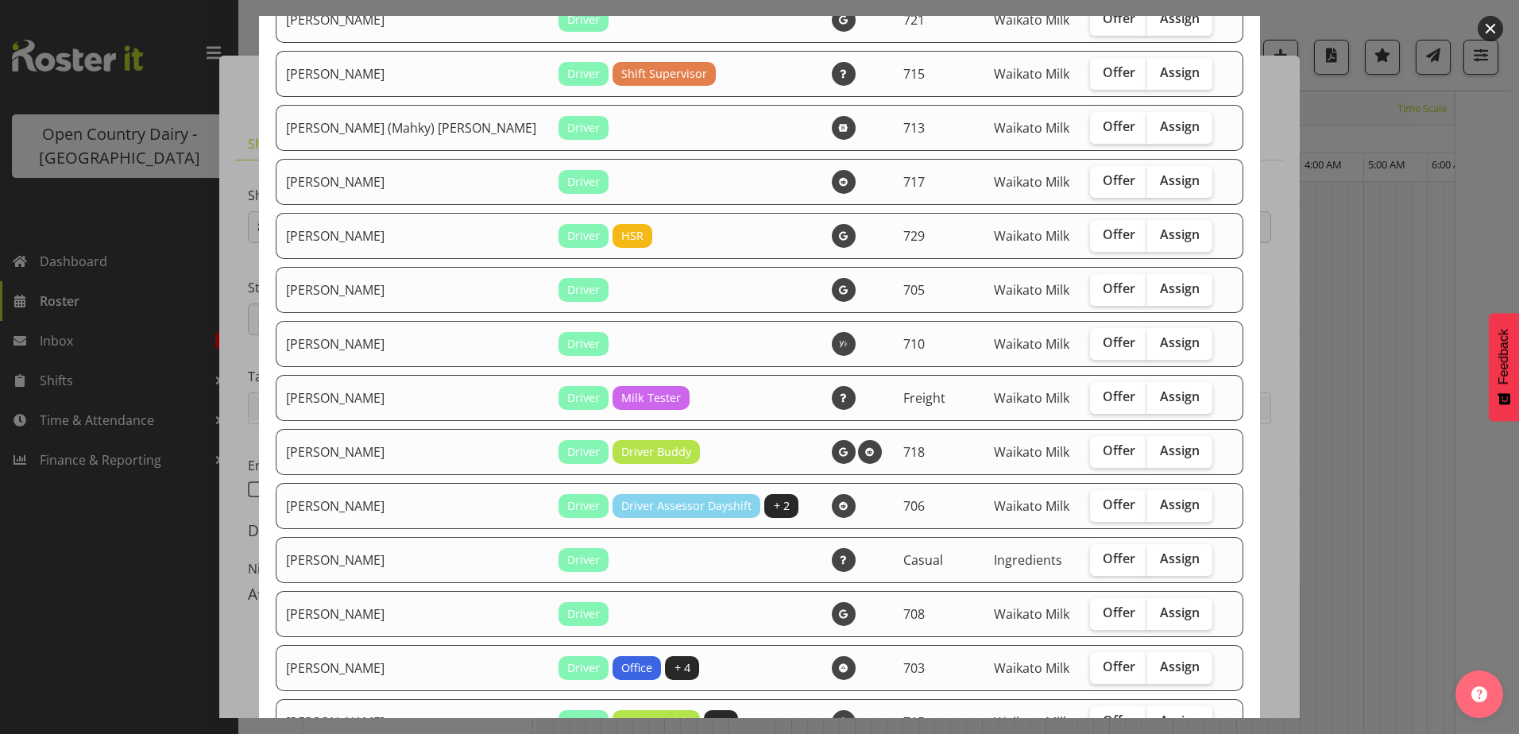
scroll to position [715, 0]
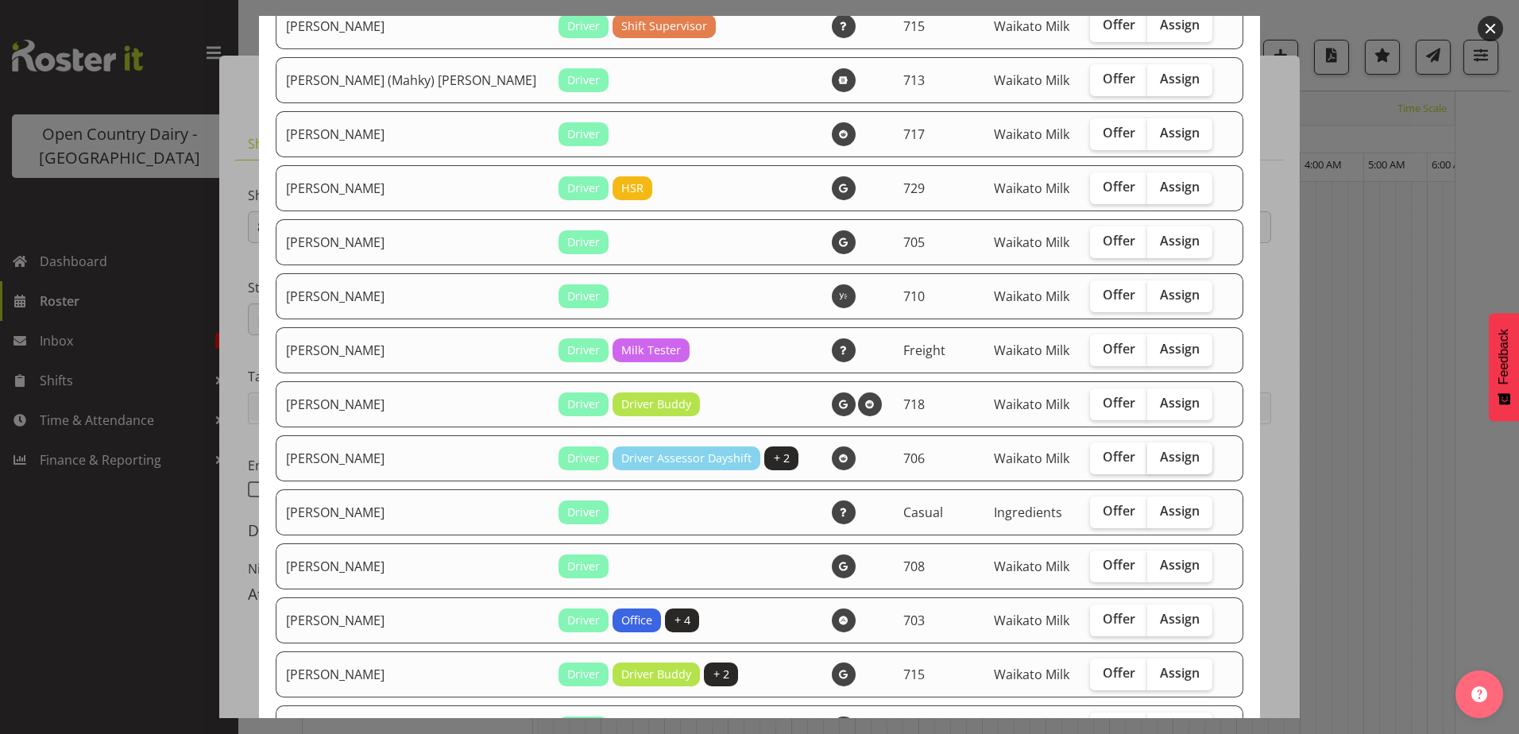
click at [1160, 461] on span "Assign" at bounding box center [1180, 457] width 40 height 16
click at [1157, 461] on input "Assign" at bounding box center [1152, 457] width 10 height 10
checkbox input "true"
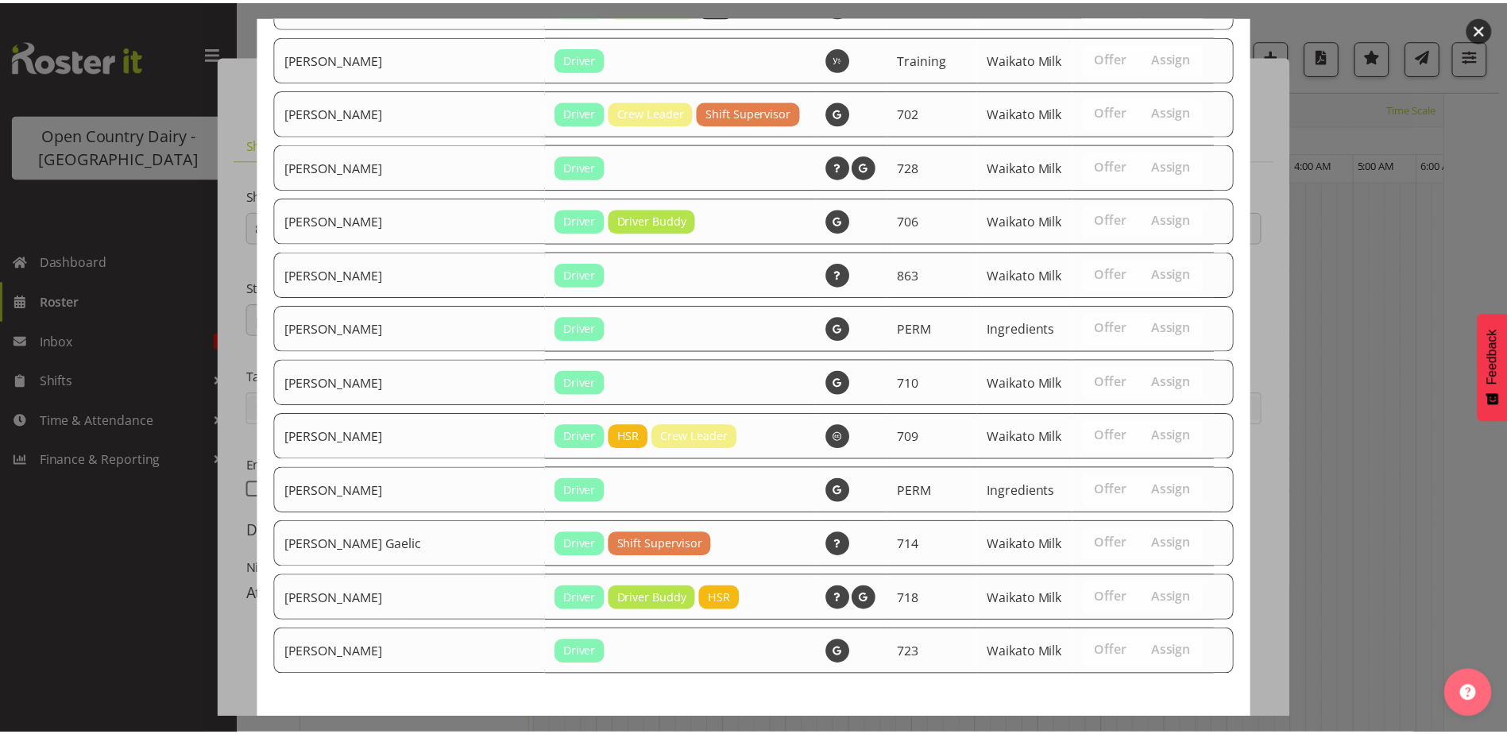
scroll to position [1461, 0]
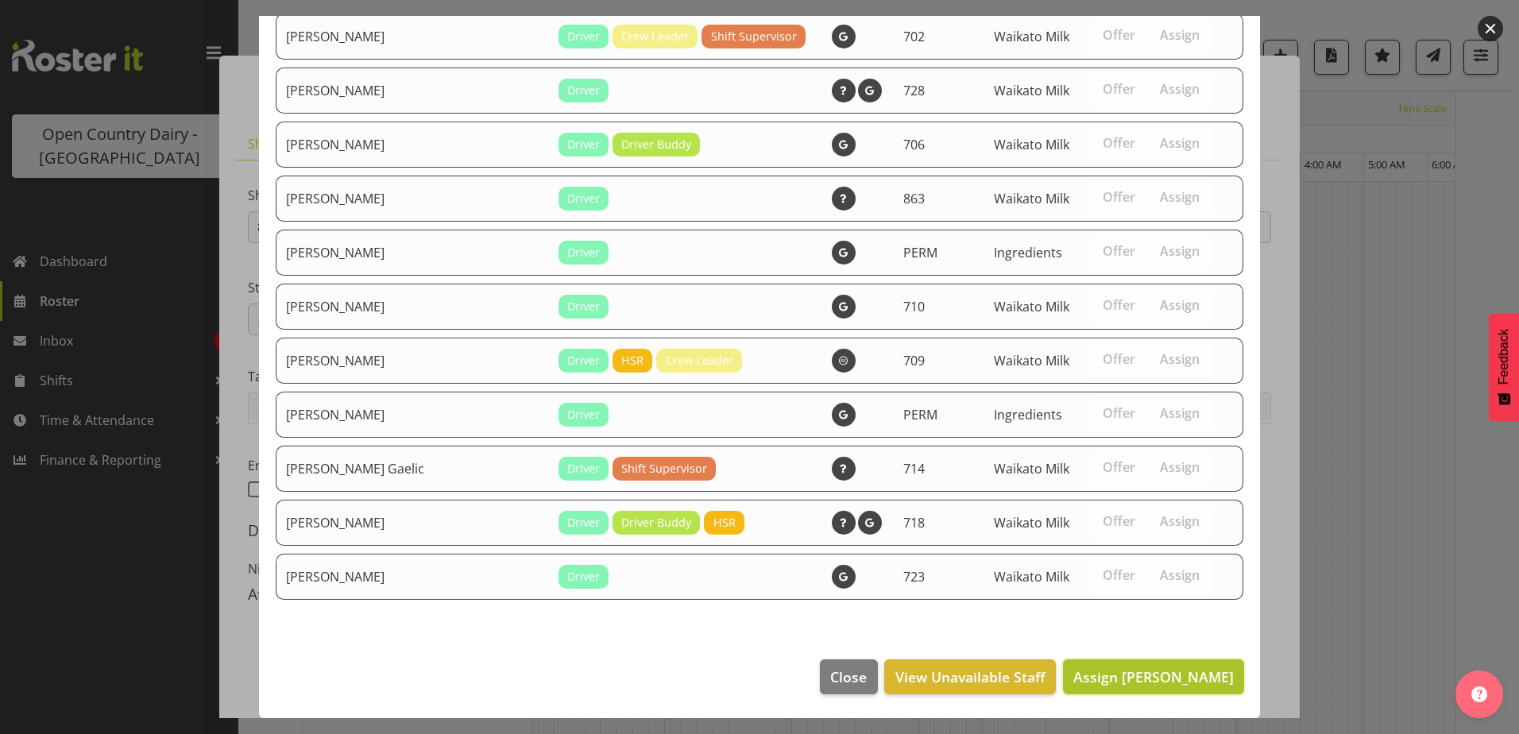
click at [1145, 676] on span "Assign Mark Ansley" at bounding box center [1153, 676] width 160 height 19
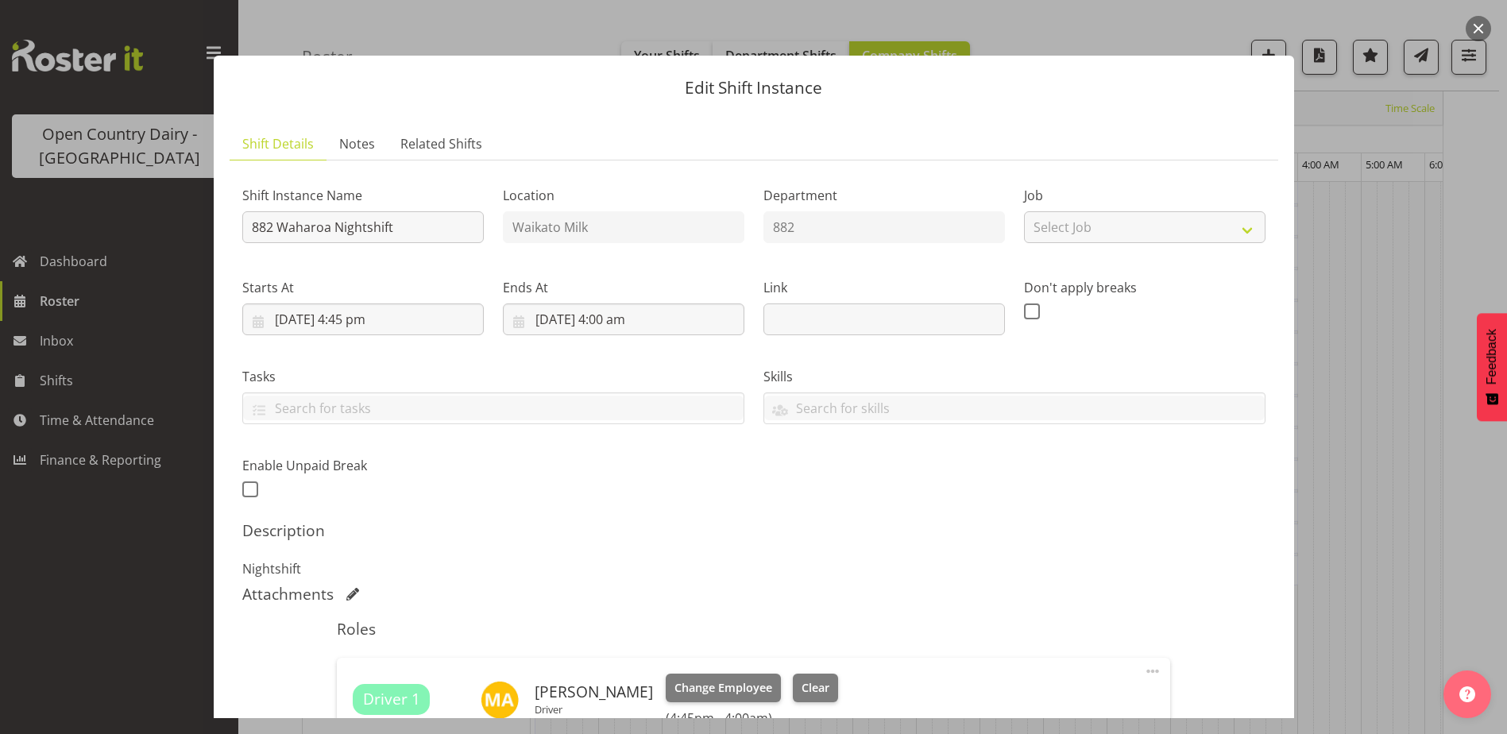
scroll to position [238, 0]
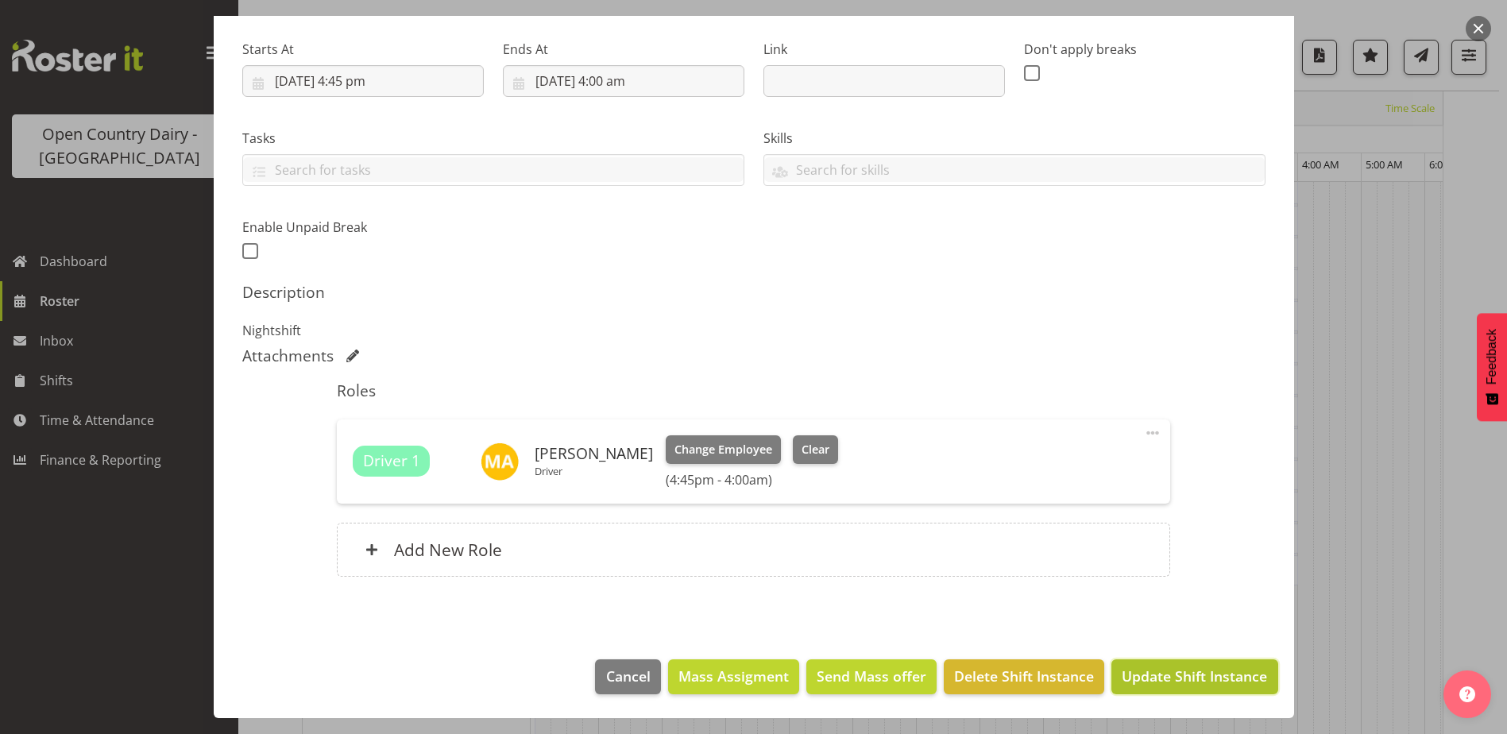
click at [1170, 667] on span "Update Shift Instance" at bounding box center [1194, 676] width 145 height 21
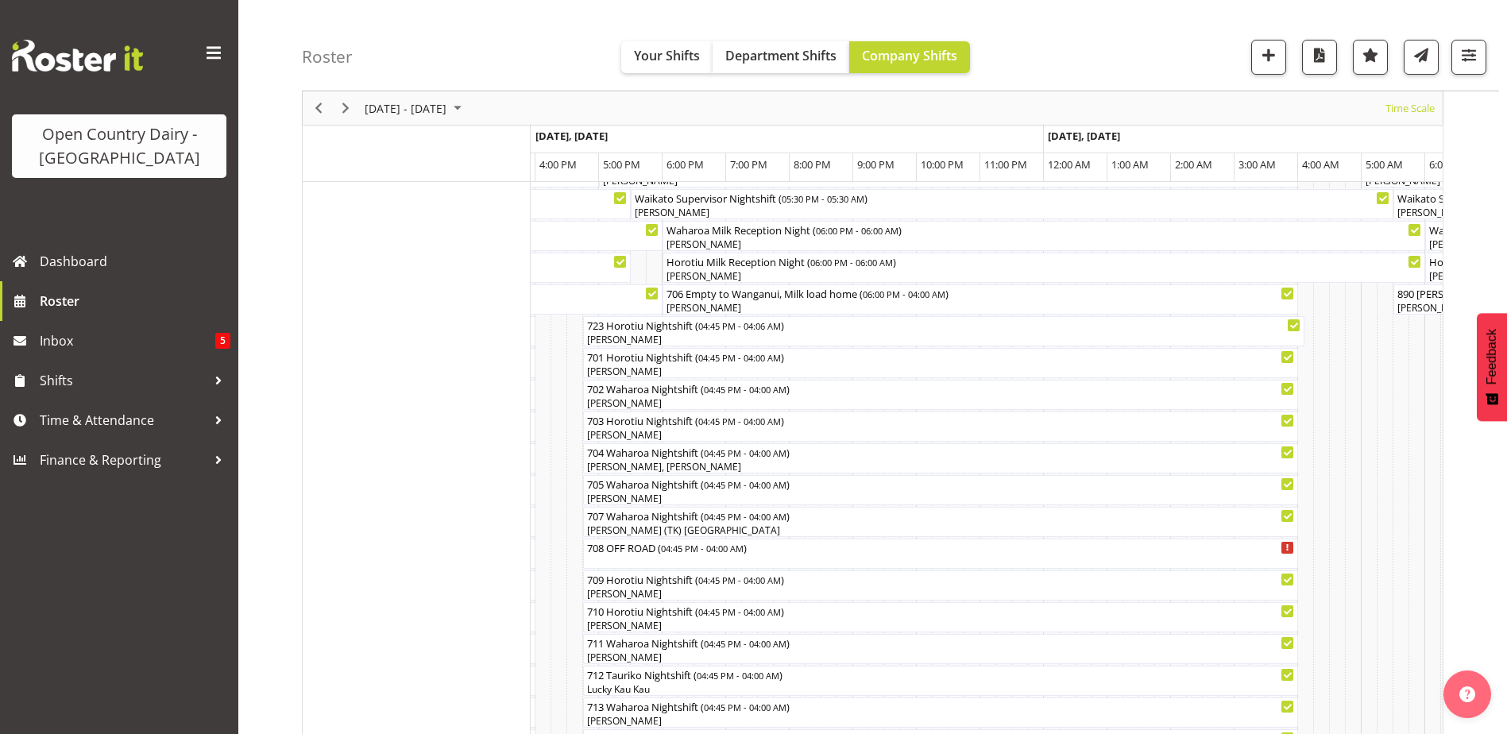
scroll to position [0, 0]
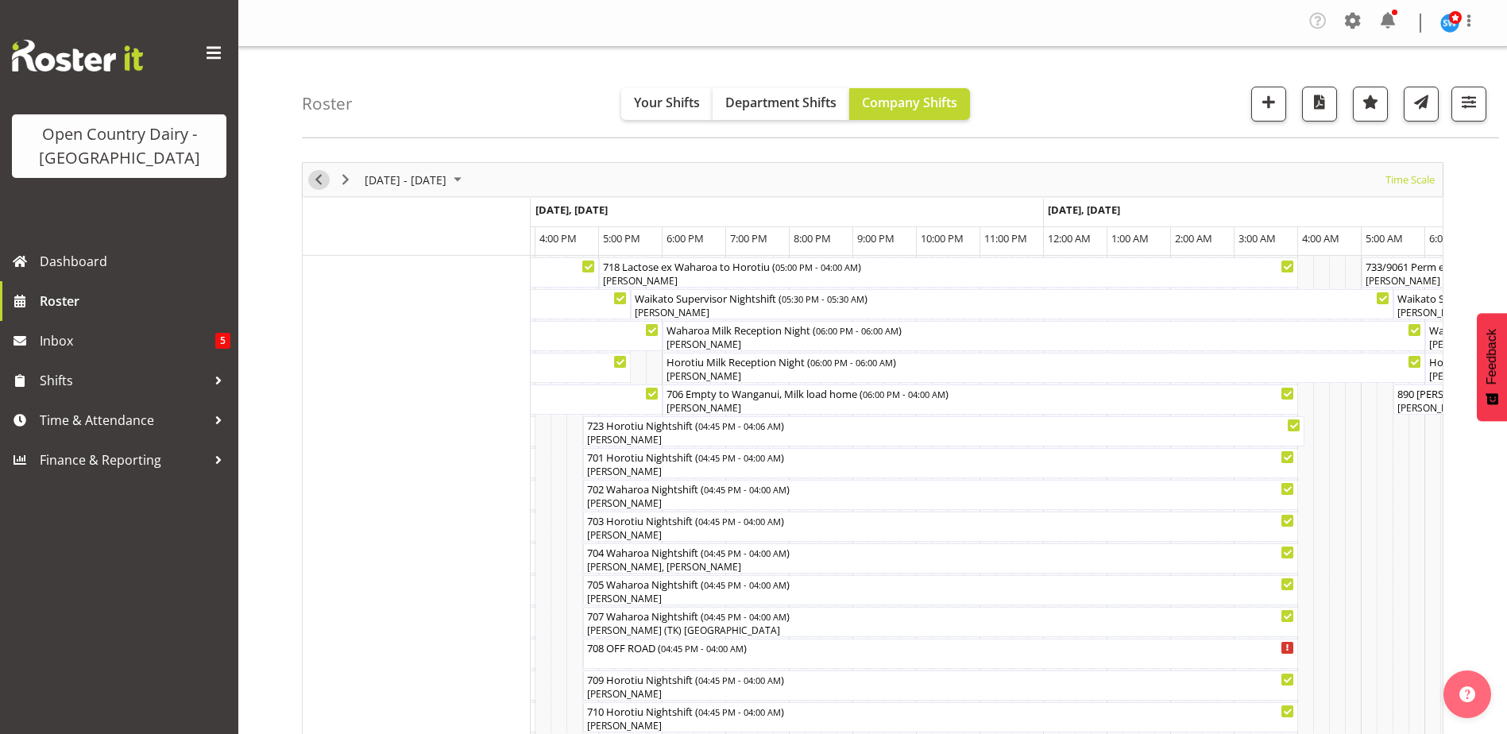
click at [320, 173] on span "Previous" at bounding box center [318, 180] width 19 height 20
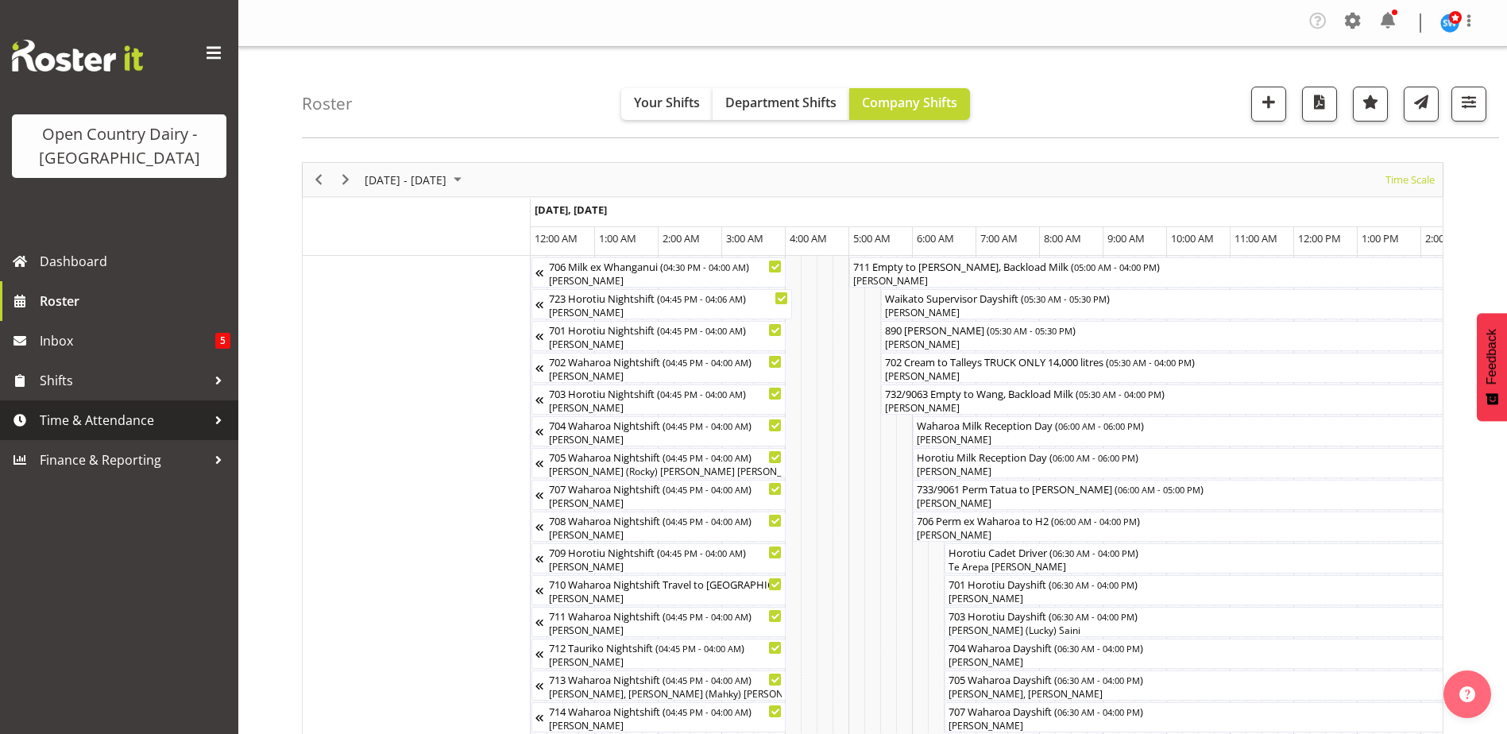
click at [144, 424] on span "Time & Attendance" at bounding box center [123, 420] width 167 height 24
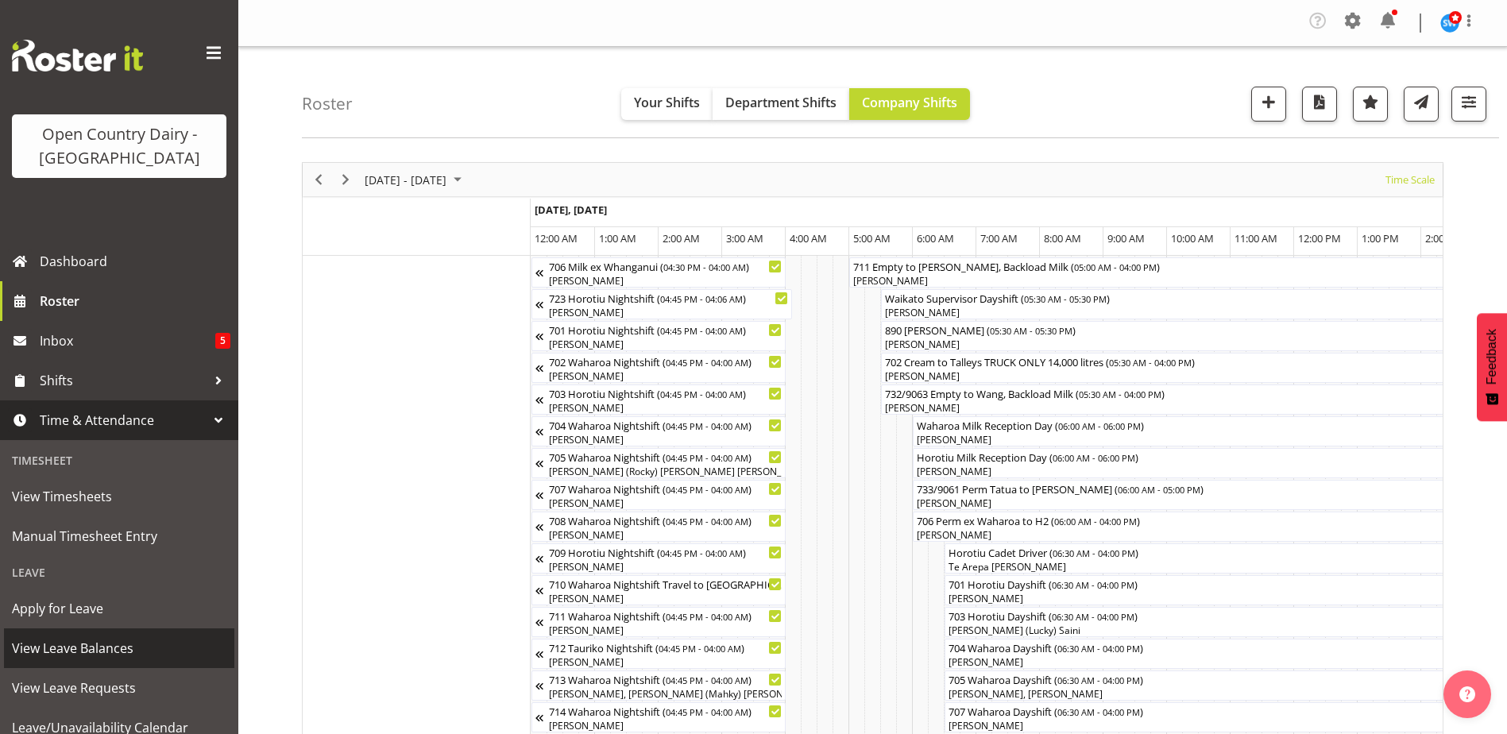
click at [91, 647] on span "View Leave Balances" at bounding box center [119, 648] width 214 height 24
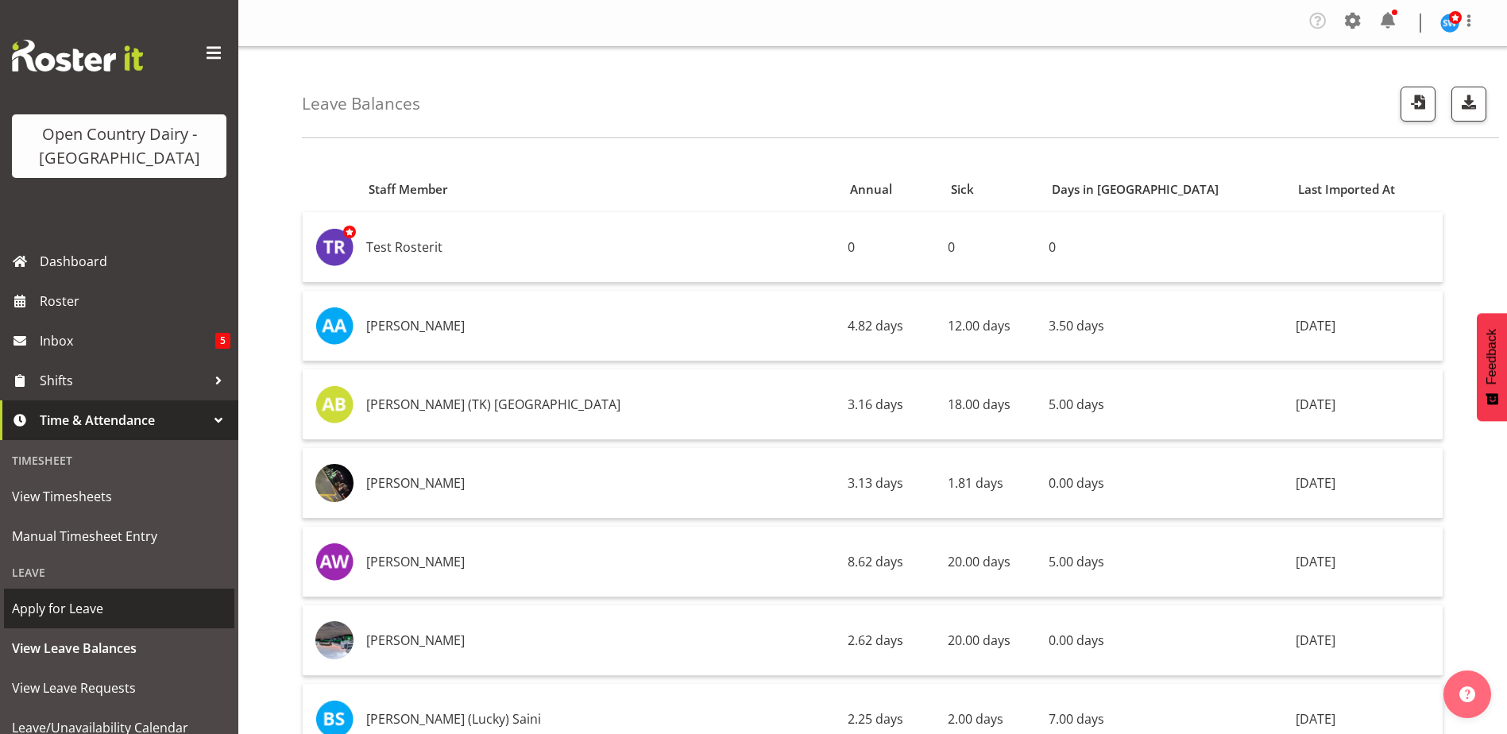
click at [73, 618] on span "Apply for Leave" at bounding box center [119, 608] width 214 height 24
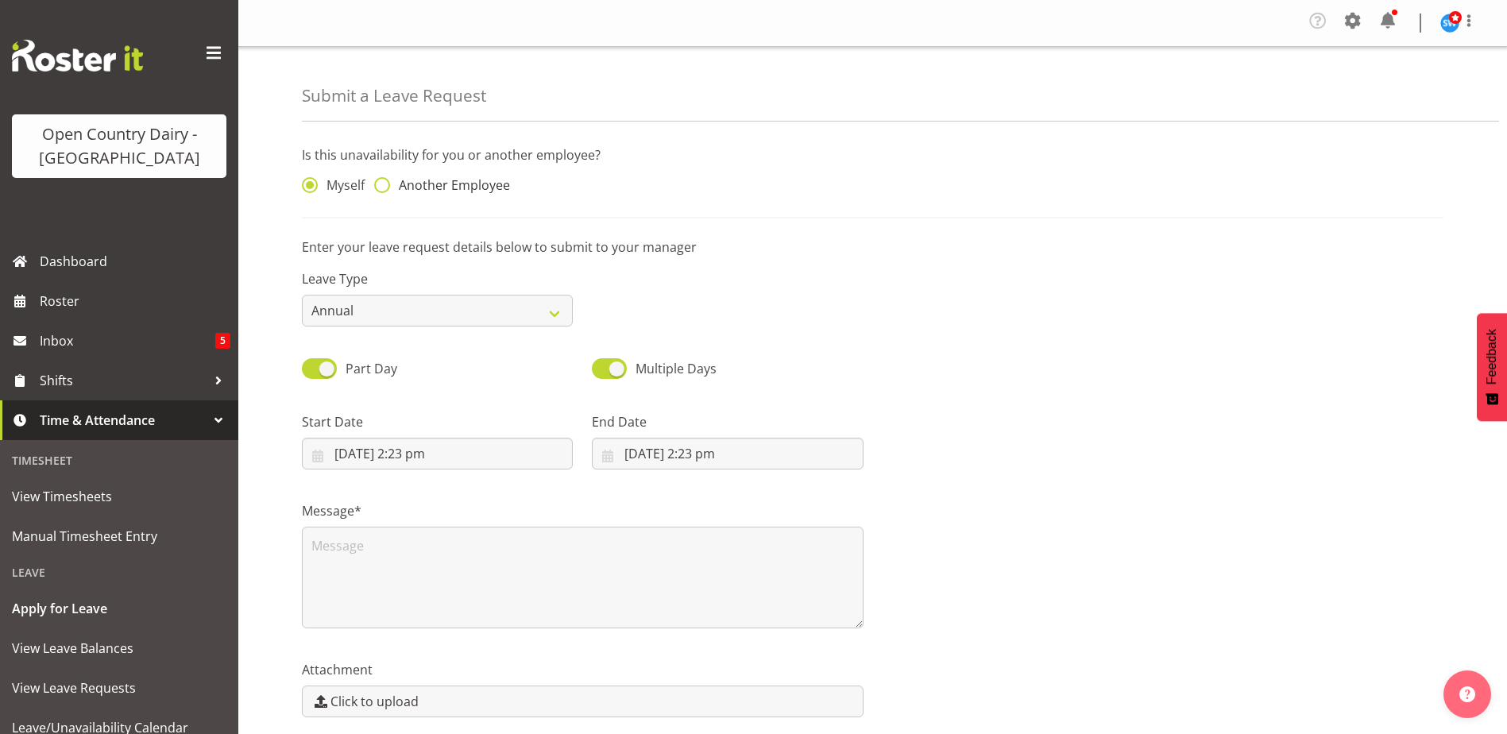
click at [380, 188] on span at bounding box center [382, 185] width 16 height 16
click at [380, 188] on input "Another Employee" at bounding box center [379, 185] width 10 height 10
radio input "true"
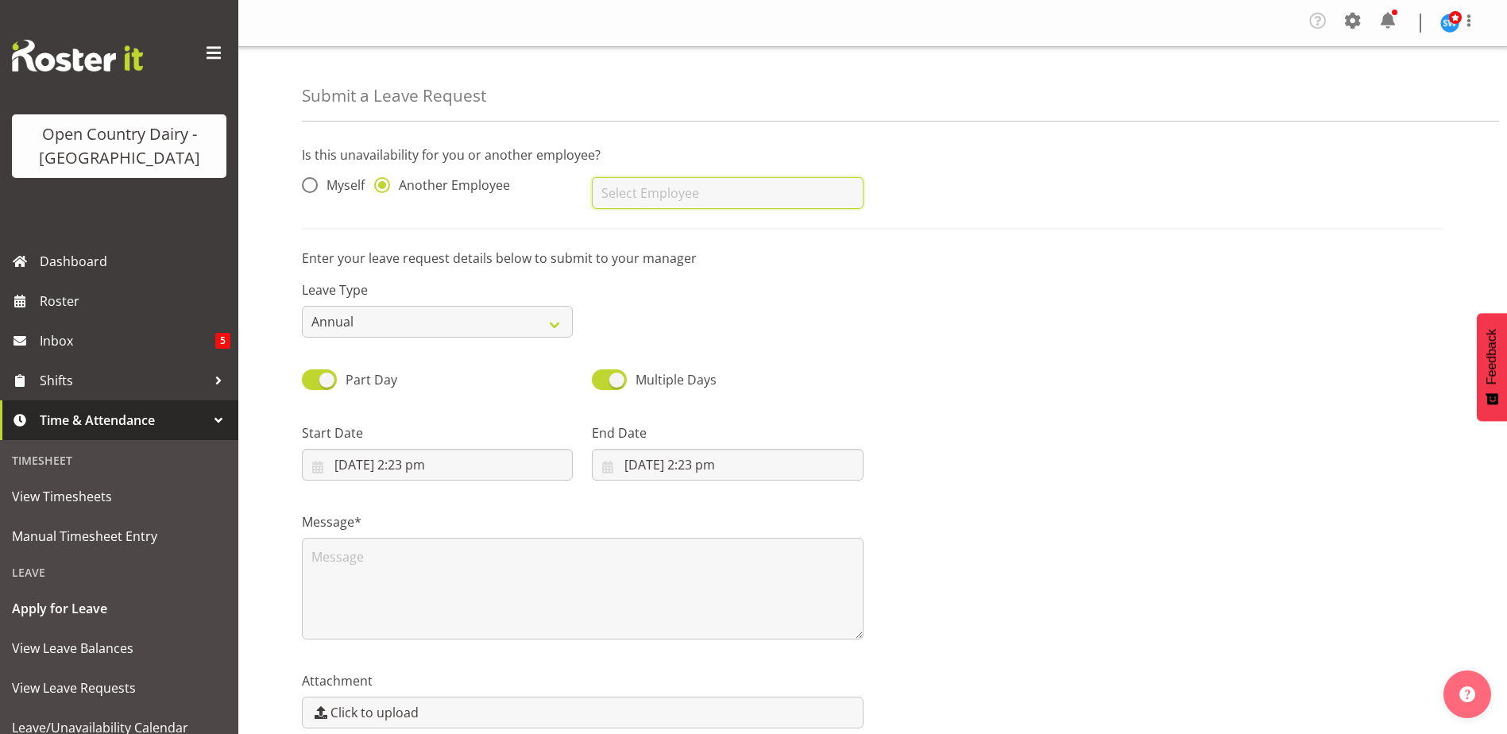
click at [629, 200] on input "text" at bounding box center [727, 193] width 271 height 32
click at [674, 236] on span "[PERSON_NAME]" at bounding box center [653, 232] width 98 height 17
type input "[PERSON_NAME]"
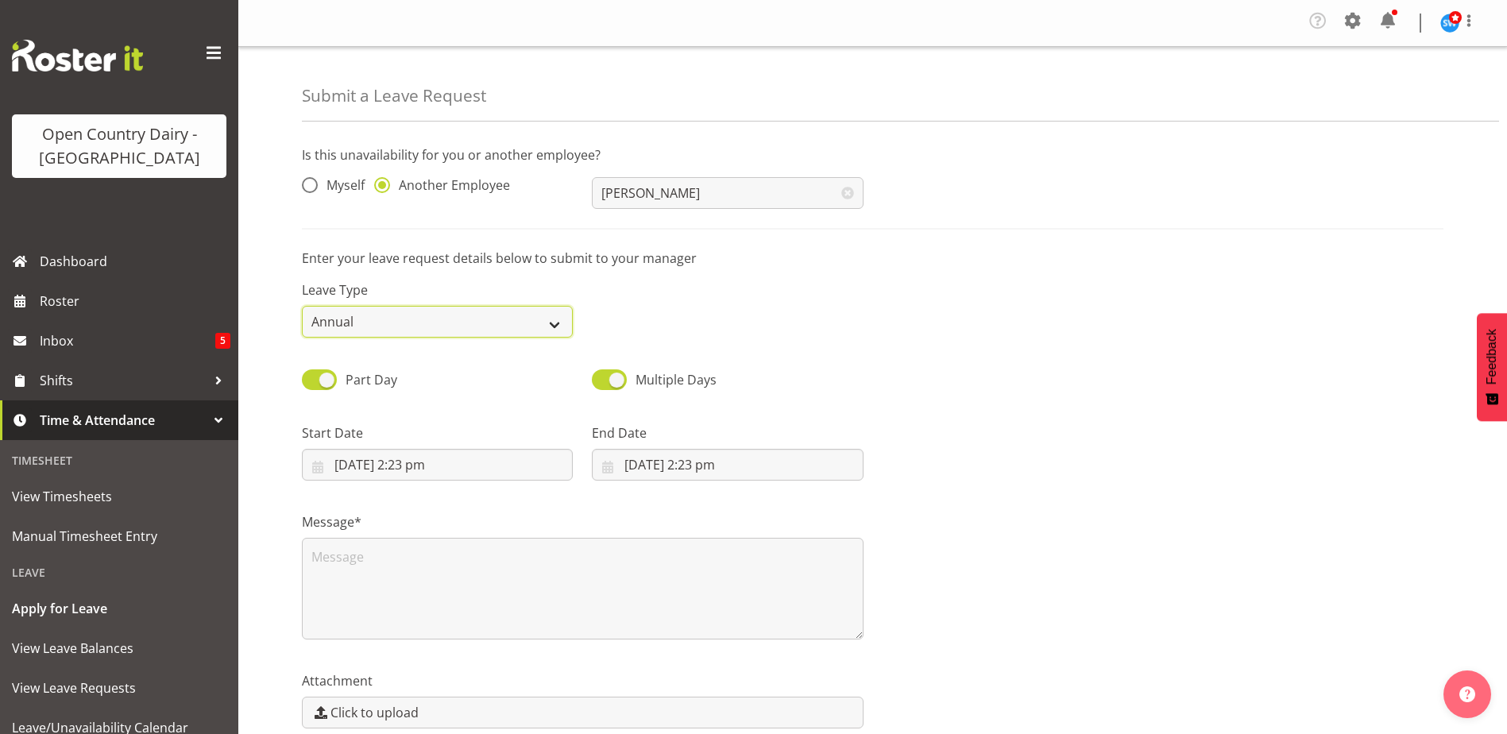
click at [550, 326] on select "Annual Sick Leave Without Pay Bereavement Domestic Violence Parental Jury Servi…" at bounding box center [437, 322] width 271 height 32
select select "Sick"
click at [302, 306] on select "Annual Sick Leave Without Pay Bereavement Domestic Violence Parental Jury Servi…" at bounding box center [437, 322] width 271 height 32
click at [379, 466] on input "[DATE] 2:23 pm" at bounding box center [437, 465] width 271 height 32
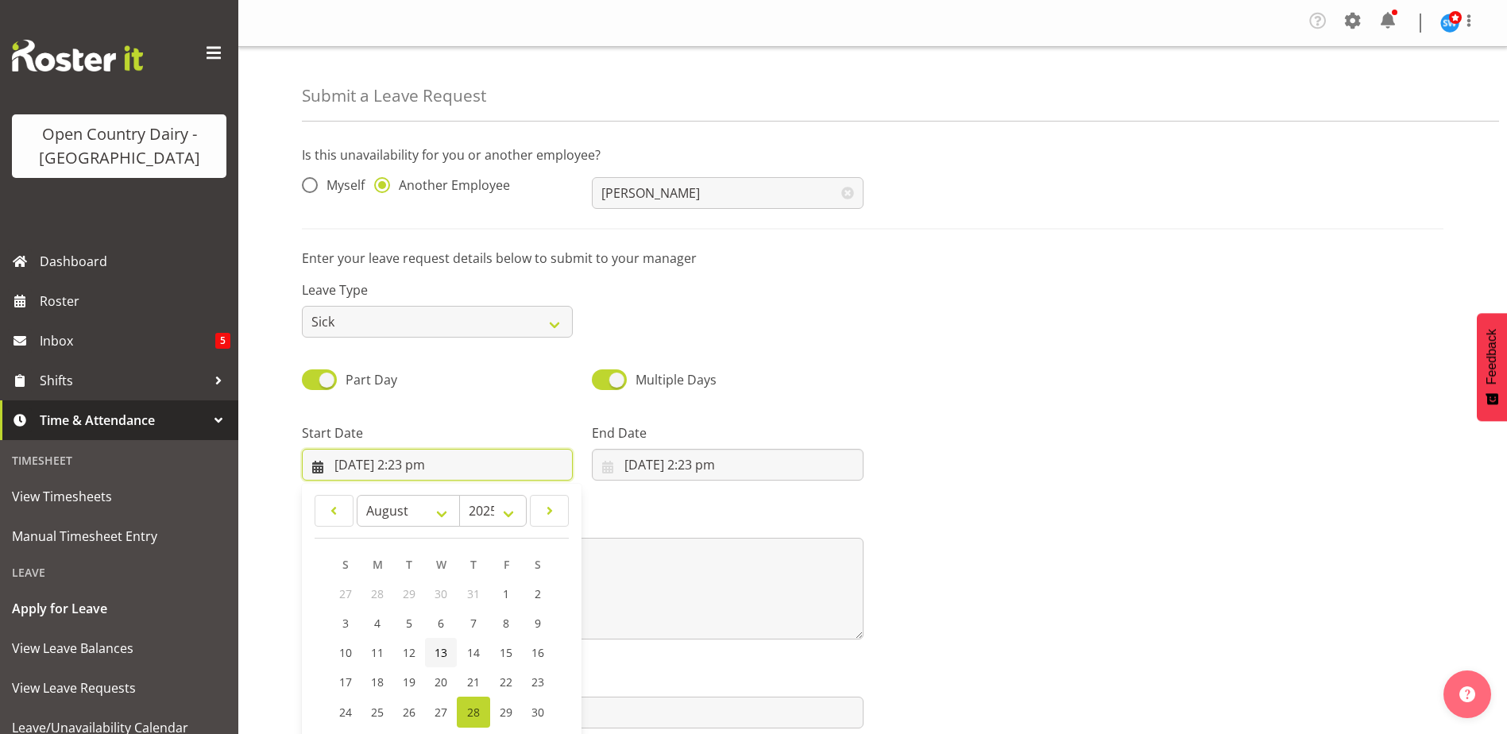
scroll to position [46, 0]
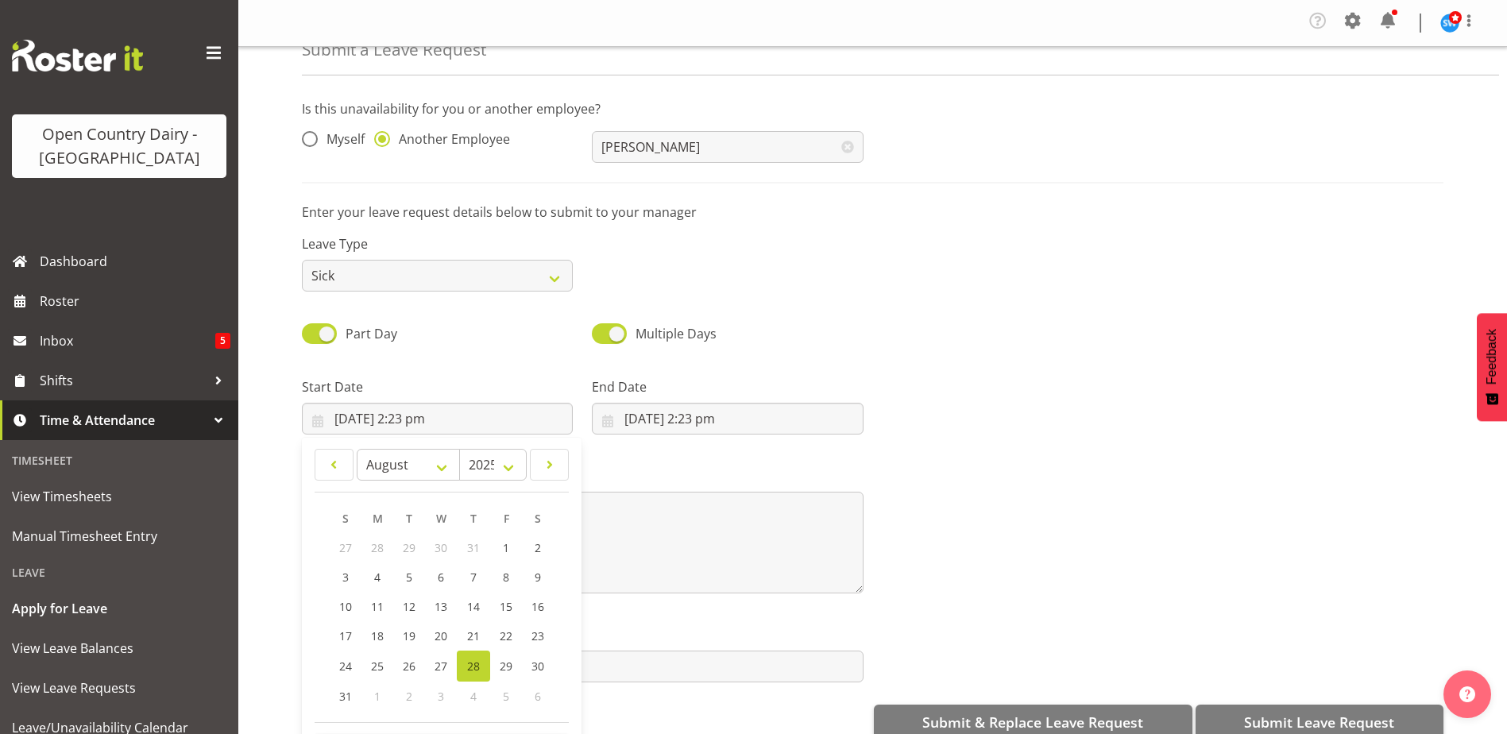
click at [471, 666] on span "28" at bounding box center [473, 665] width 13 height 15
type input "28/08/2025, 12:00 am"
select select "0"
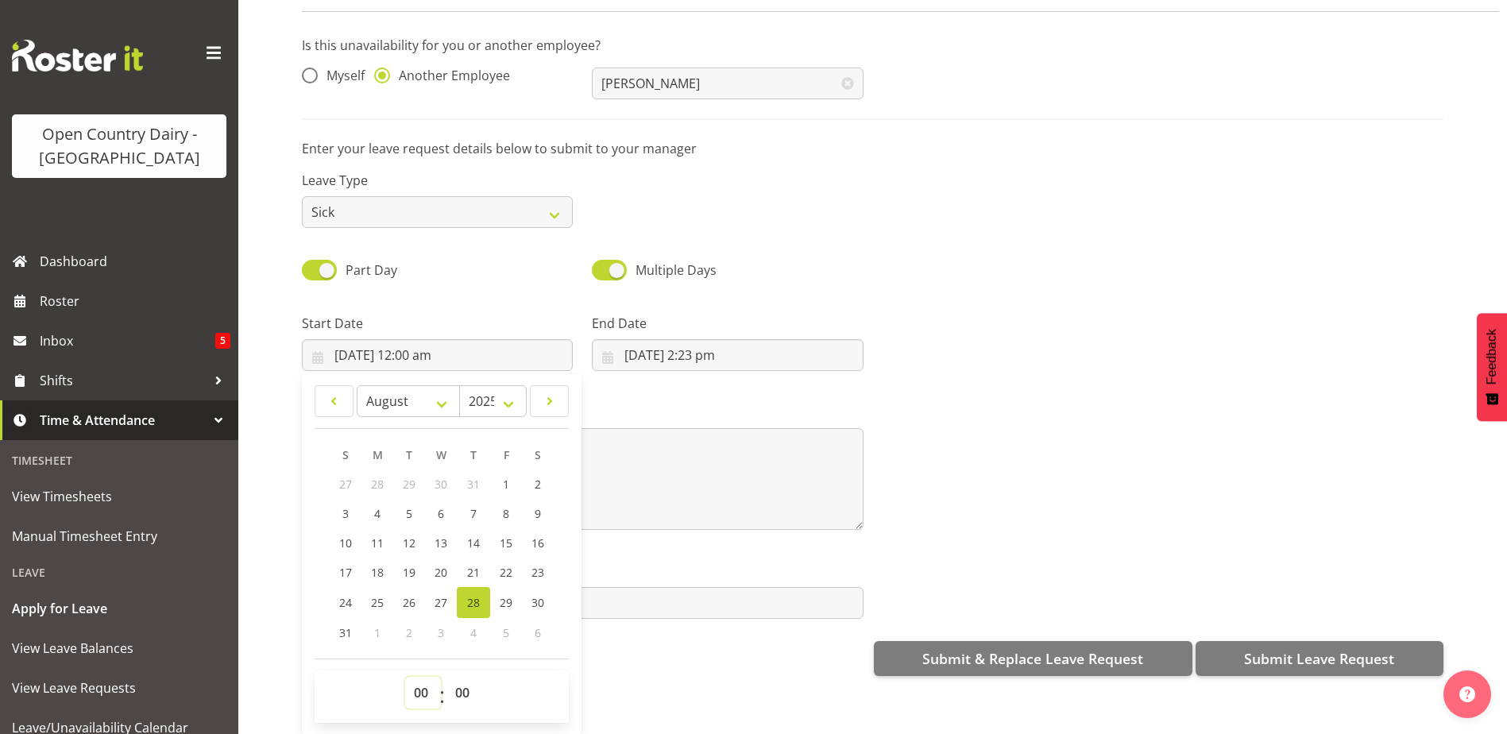
click at [425, 686] on select "00 01 02 03 04 05 06 07 08 09 10 11 12 13 14 15 16 17 18 19 20 21 22 23" at bounding box center [423, 693] width 36 height 32
select select "16"
click at [405, 677] on select "00 01 02 03 04 05 06 07 08 09 10 11 12 13 14 15 16 17 18 19 20 21 22 23" at bounding box center [423, 693] width 36 height 32
type input "28/08/2025, 4:00 pm"
click at [463, 680] on select "00 01 02 03 04 05 06 07 08 09 10 11 12 13 14 15 16 17 18 19 20 21 22 23 24 25 2…" at bounding box center [464, 693] width 36 height 32
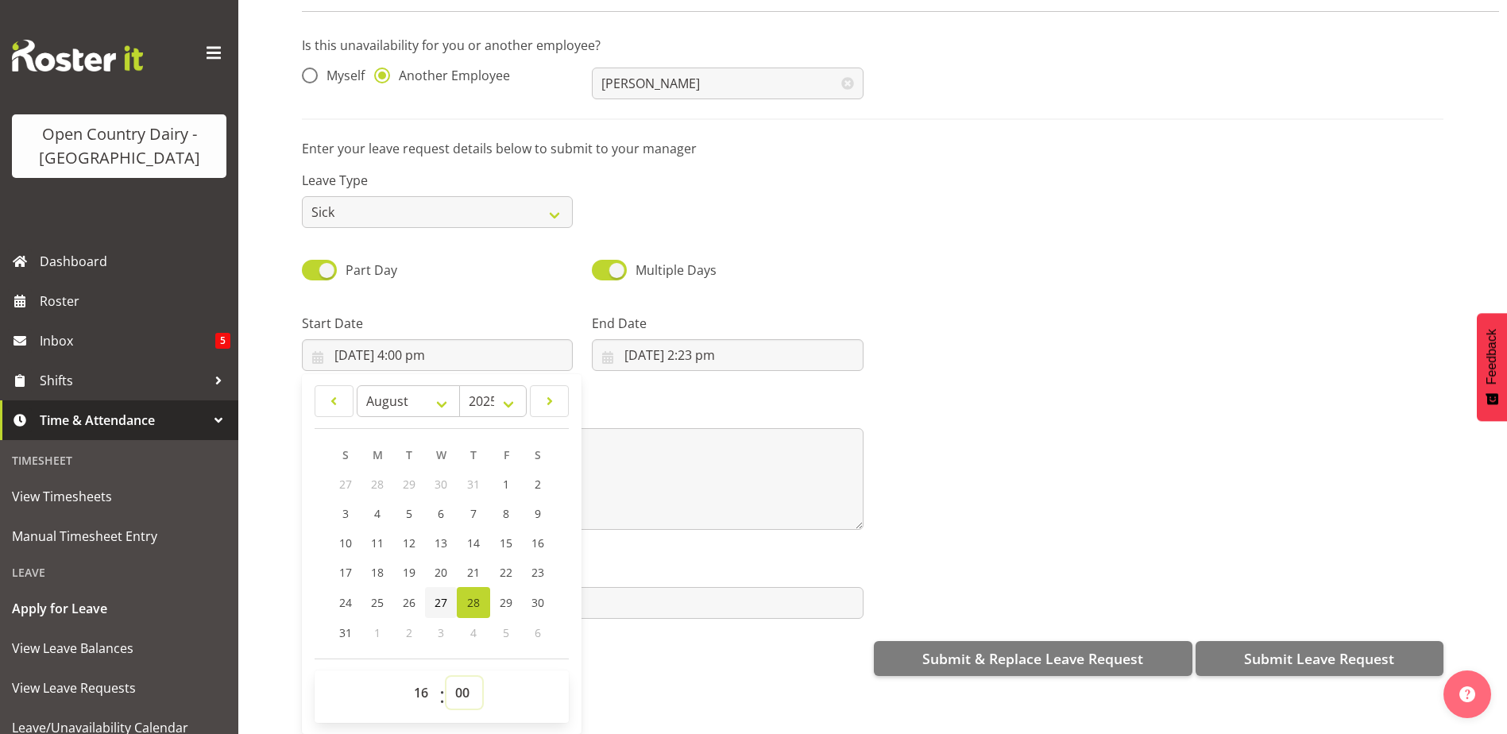
select select "16"
click at [446, 677] on select "00 01 02 03 04 05 06 07 08 09 10 11 12 13 14 15 16 17 18 19 20 21 22 23 24 25 2…" at bounding box center [464, 693] width 36 height 32
type input "28/08/2025, 4:16 pm"
click at [463, 685] on select "00 01 02 03 04 05 06 07 08 09 10 11 12 13 14 15 16 17 18 19 20 21 22 23 24 25 2…" at bounding box center [464, 693] width 36 height 32
select select "45"
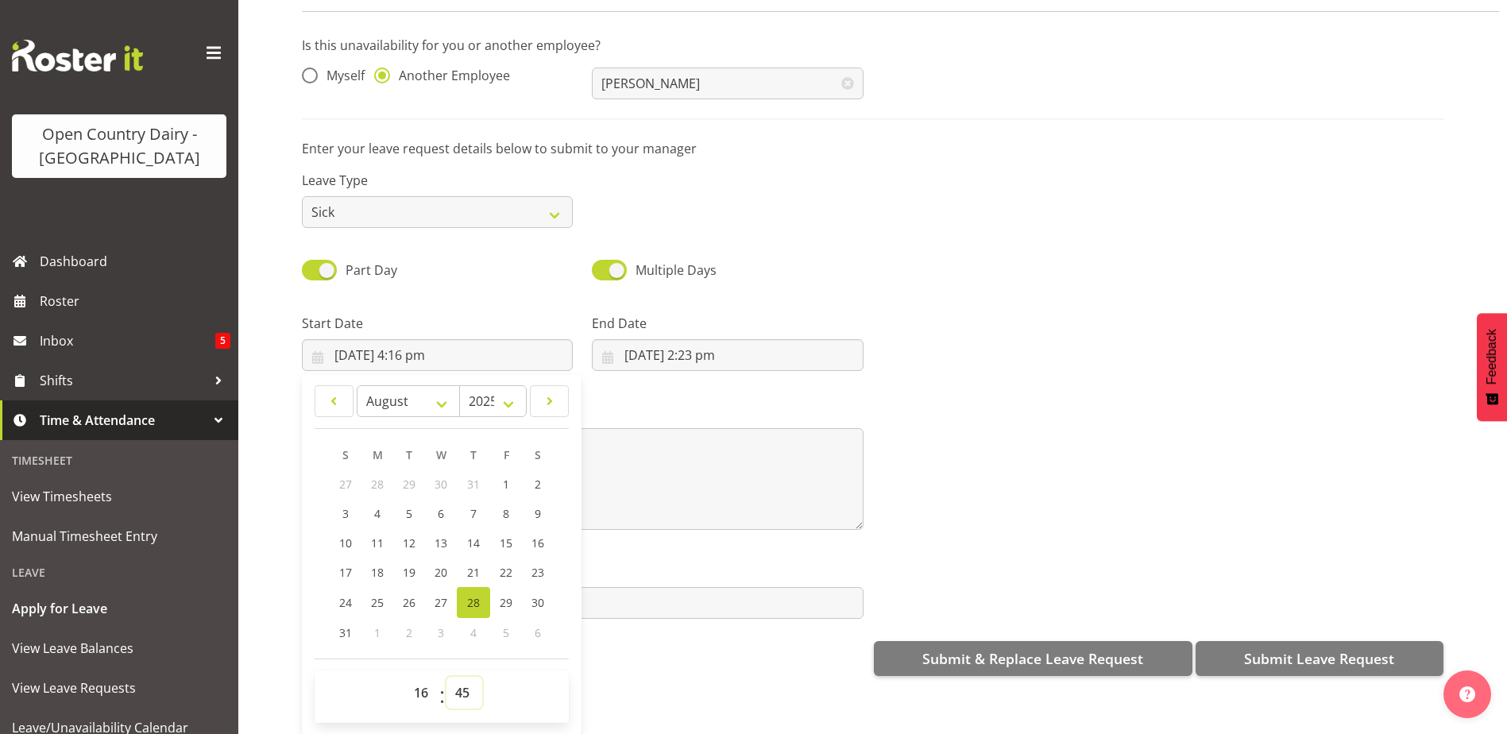
click at [446, 677] on select "00 01 02 03 04 05 06 07 08 09 10 11 12 13 14 15 16 17 18 19 20 21 22 23 24 25 2…" at bounding box center [464, 693] width 36 height 32
type input "28/08/2025, 4:45 pm"
click at [604, 680] on div "Submit a Leave Request Is this unavailability for you or another employee? Myse…" at bounding box center [872, 358] width 1268 height 751
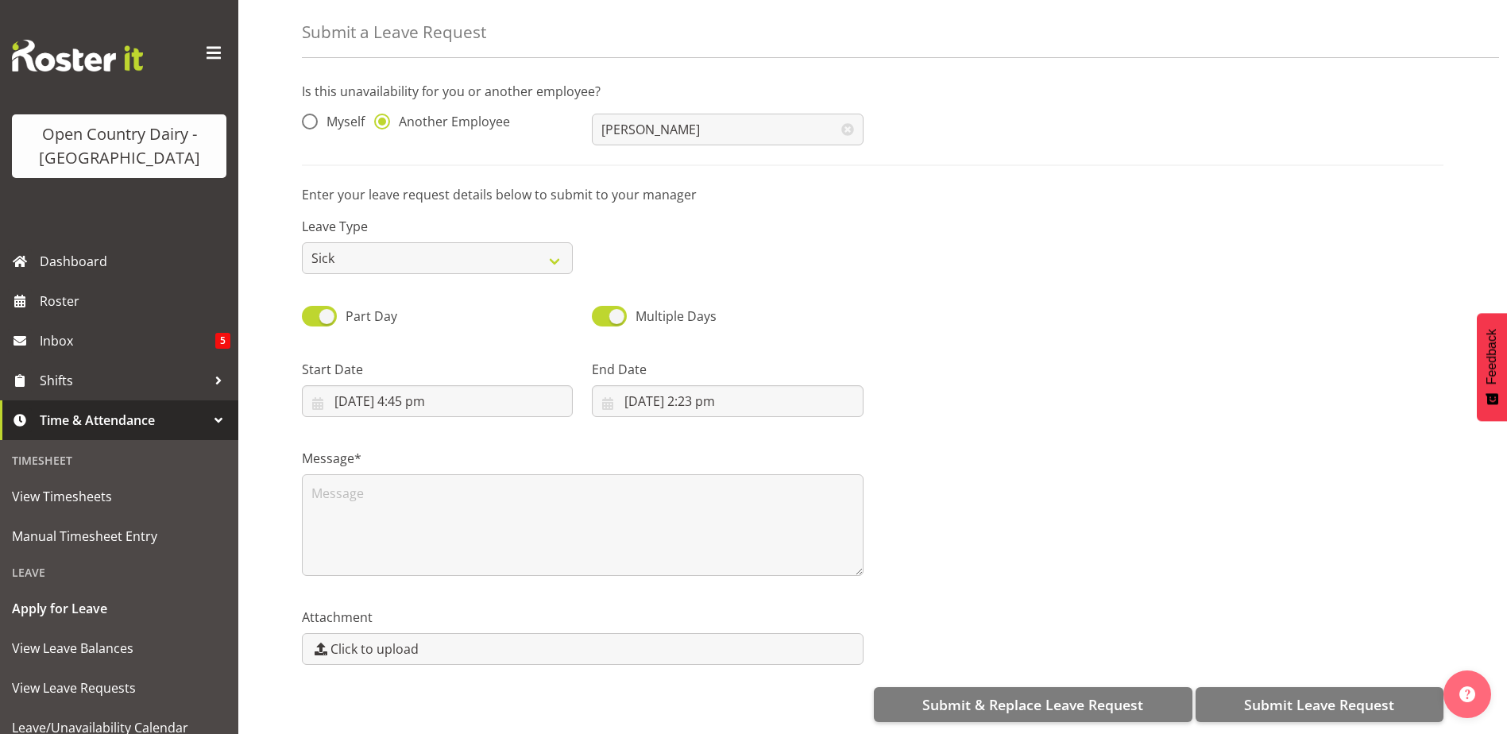
scroll to position [0, 0]
click at [712, 391] on input "28/08/2025, 2:23 pm" at bounding box center [727, 401] width 271 height 32
click at [795, 641] on span "29" at bounding box center [796, 648] width 13 height 15
click at [790, 645] on link "29" at bounding box center [796, 648] width 32 height 31
type input "29/08/2025, 12:00 am"
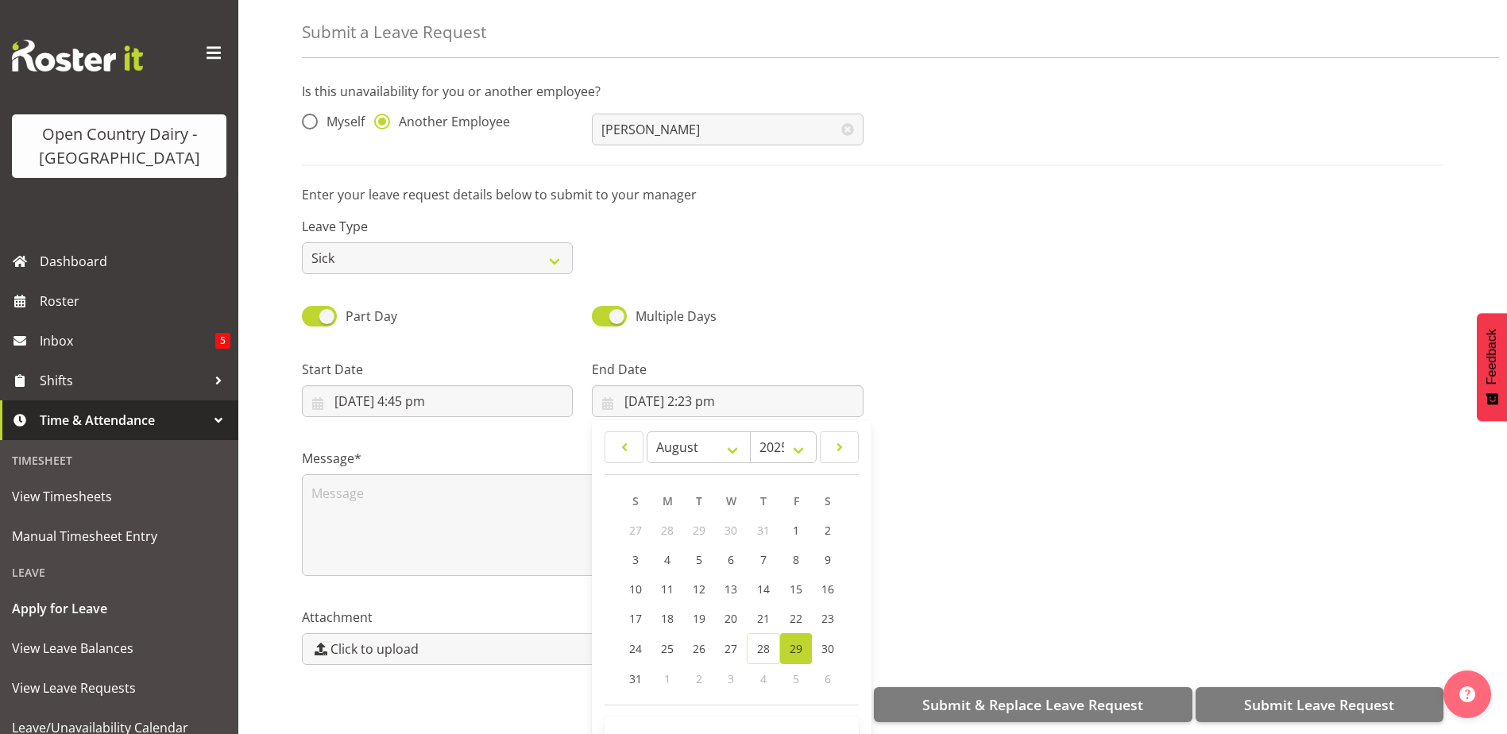
select select "0"
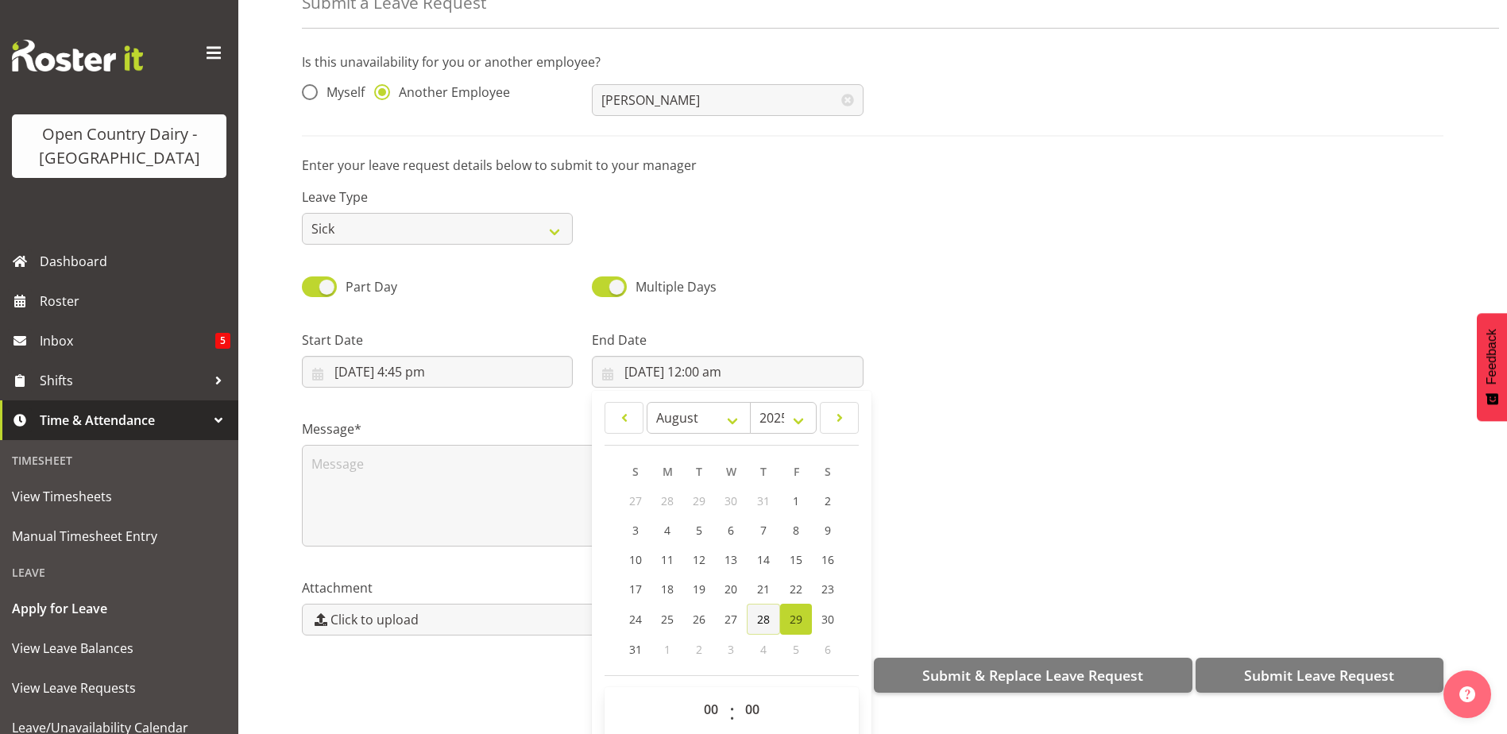
scroll to position [46, 0]
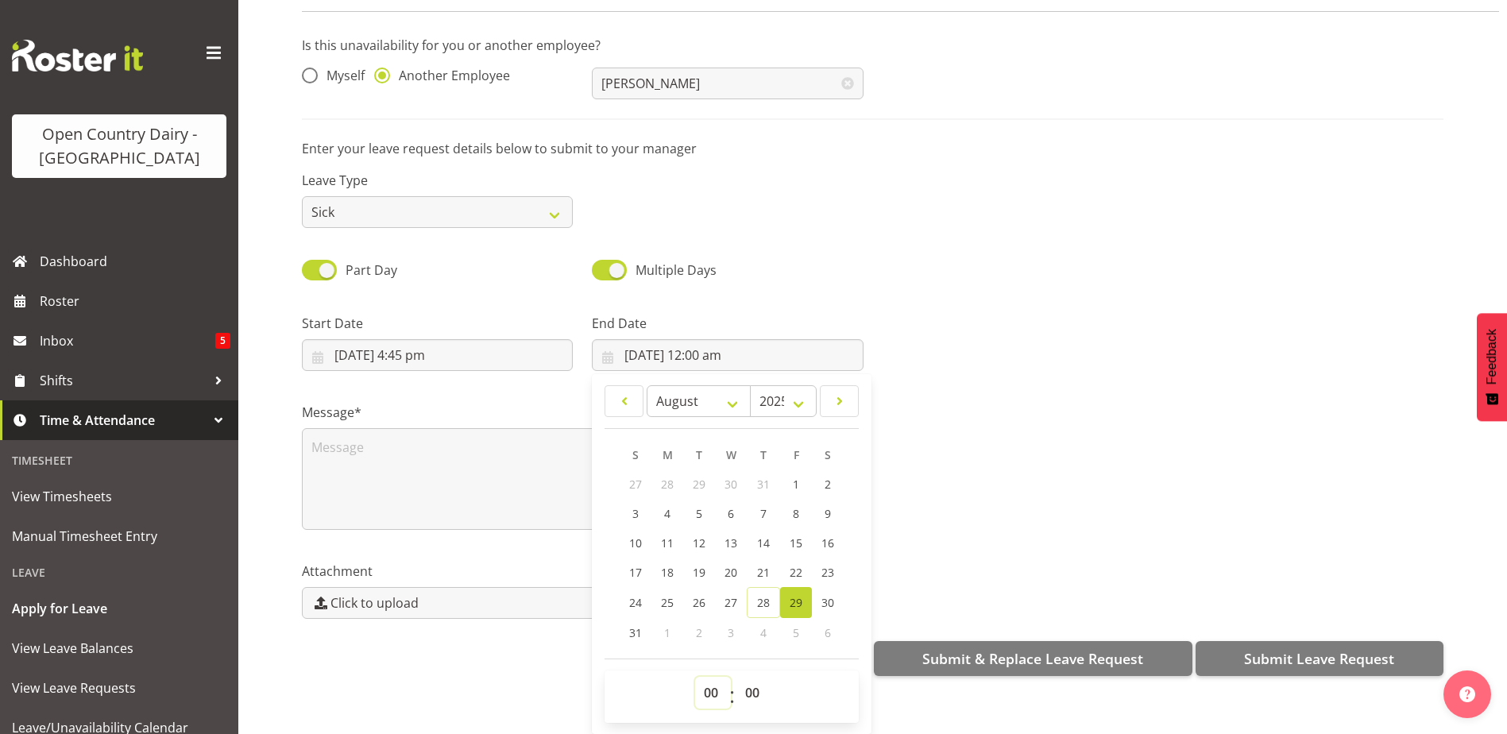
click at [711, 685] on select "00 01 02 03 04 05 06 07 08 09 10 11 12 13 14 15 16 17 18 19 20 21 22 23" at bounding box center [713, 693] width 36 height 32
select select "4"
click at [695, 677] on select "00 01 02 03 04 05 06 07 08 09 10 11 12 13 14 15 16 17 18 19 20 21 22 23" at bounding box center [713, 693] width 36 height 32
type input "29/08/2025, 4:00 am"
click at [994, 526] on div "Message*" at bounding box center [872, 459] width 1160 height 159
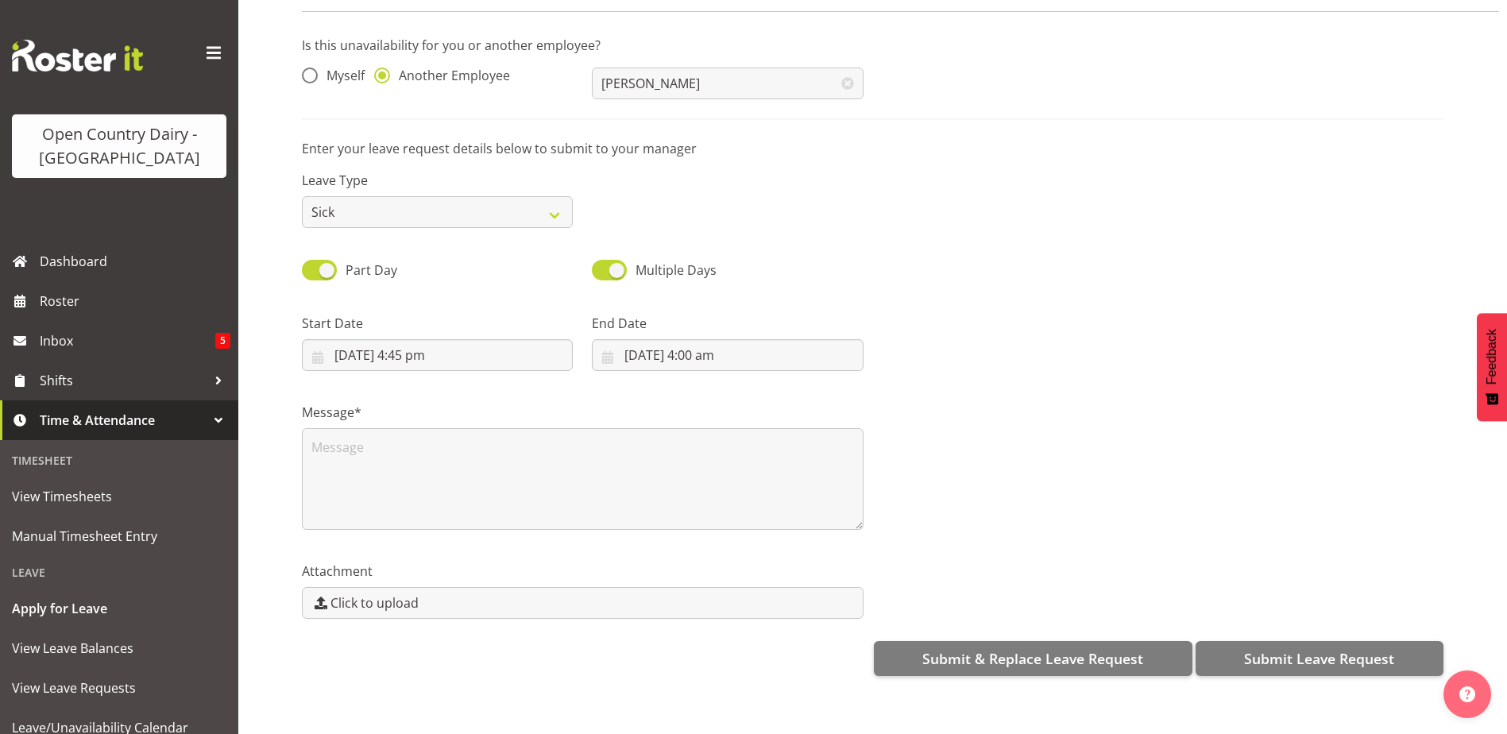
scroll to position [0, 0]
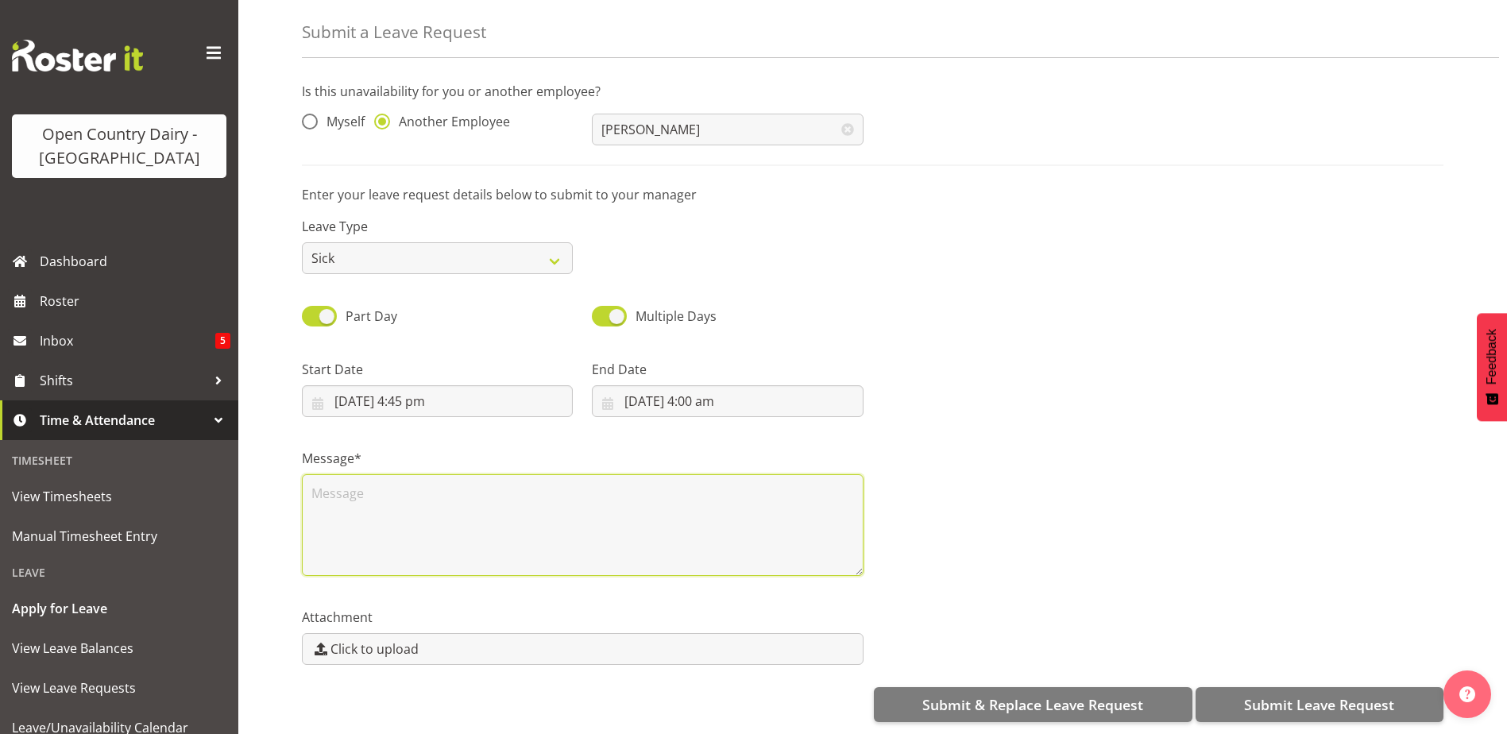
click at [327, 492] on textarea at bounding box center [583, 525] width 562 height 102
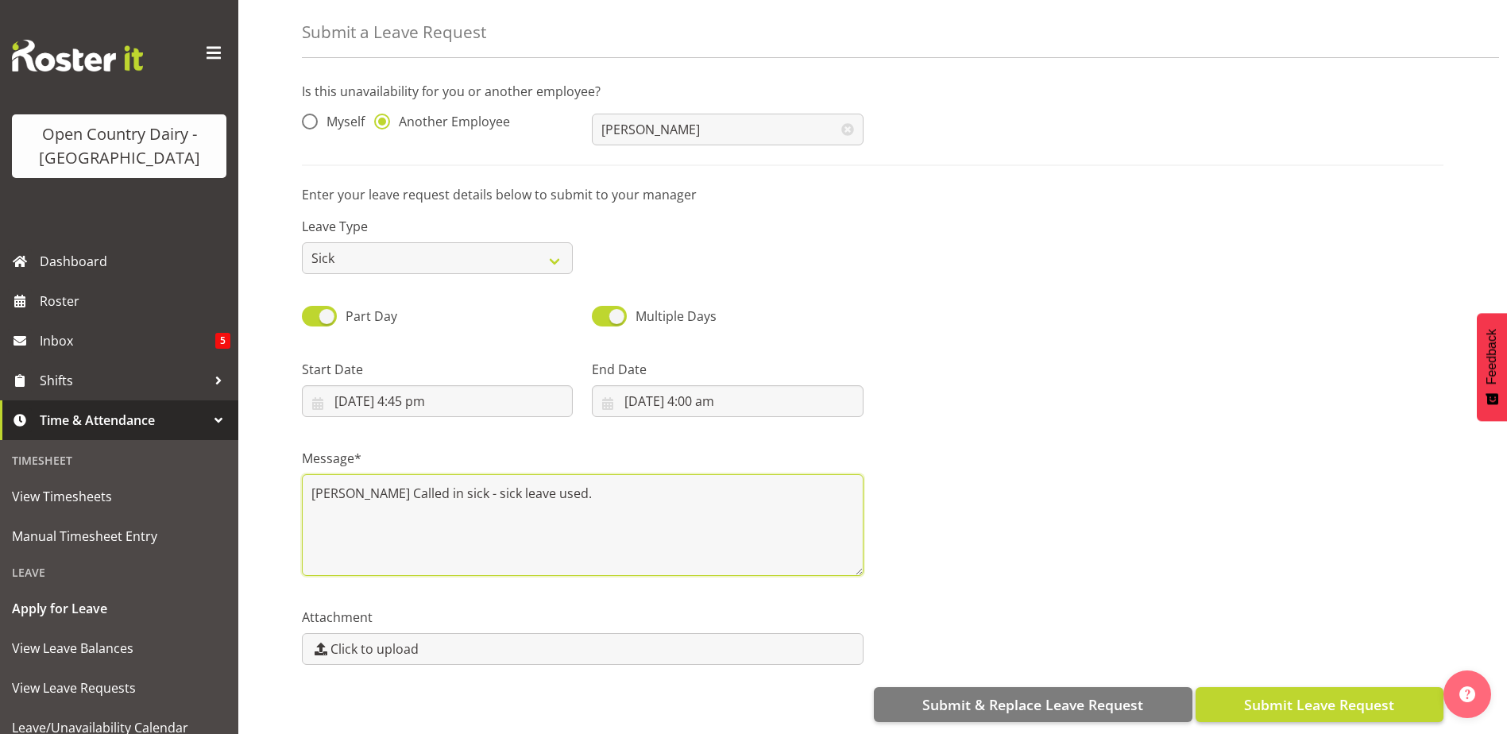
type textarea "Hendrik Called in sick - sick leave used."
click at [1294, 697] on span "Submit Leave Request" at bounding box center [1319, 704] width 150 height 21
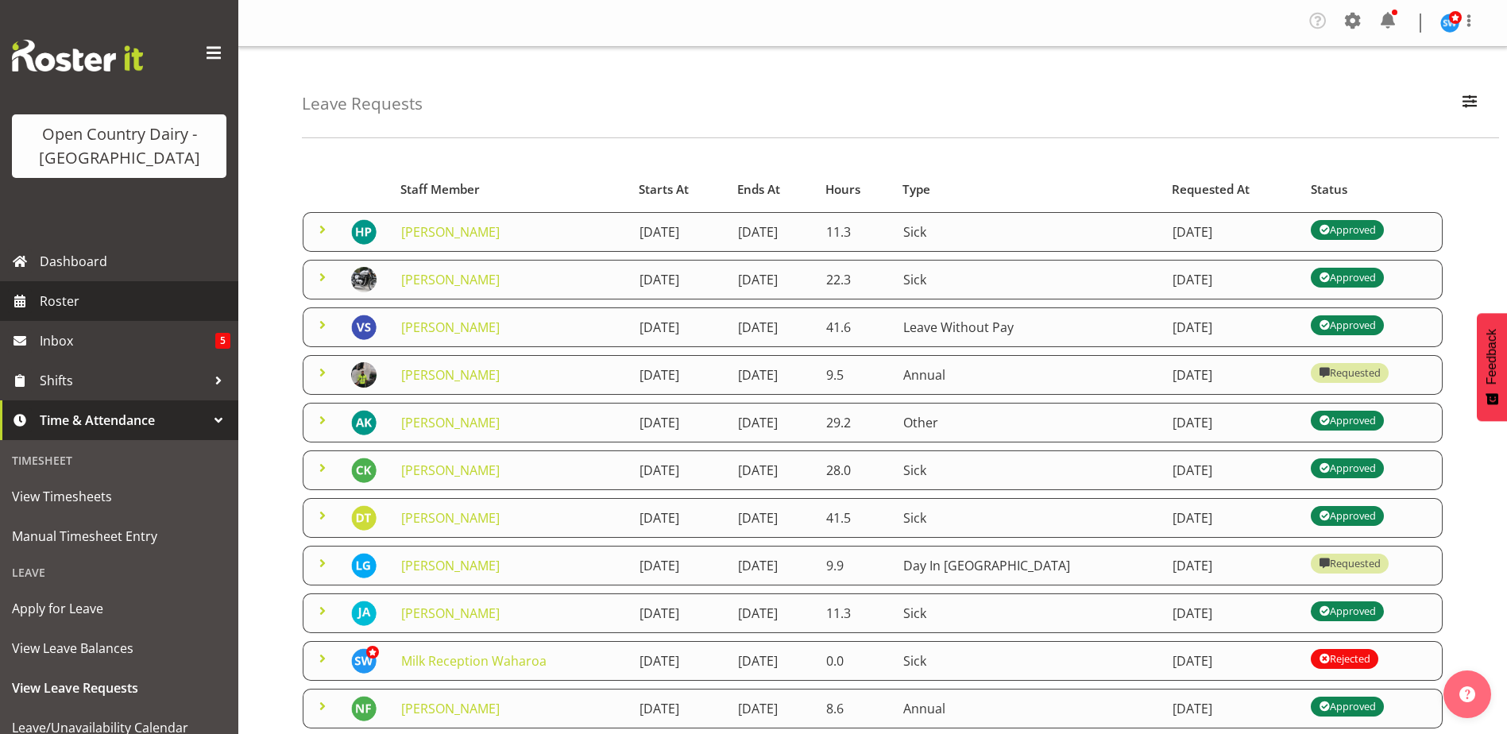
click at [68, 293] on span "Roster" at bounding box center [135, 301] width 191 height 24
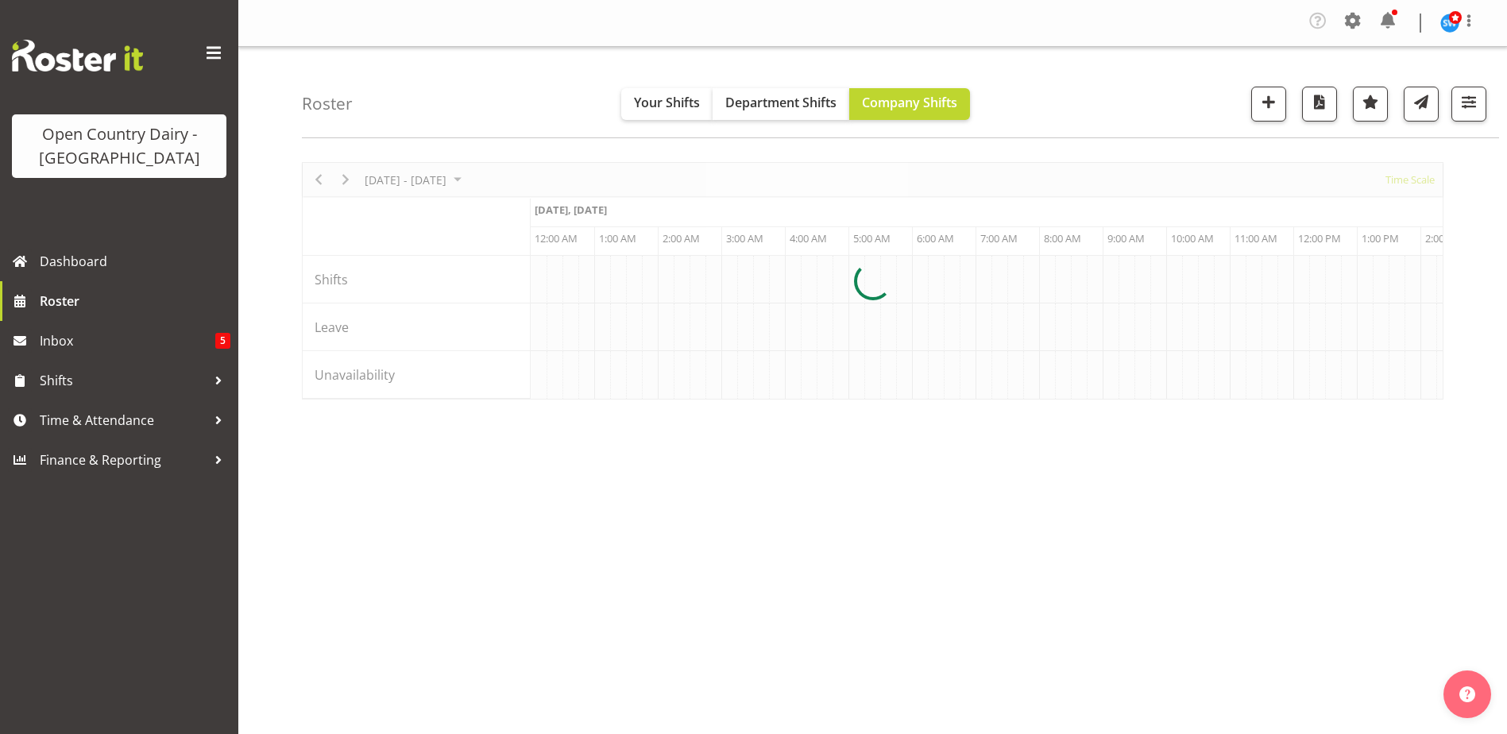
scroll to position [0, 4575]
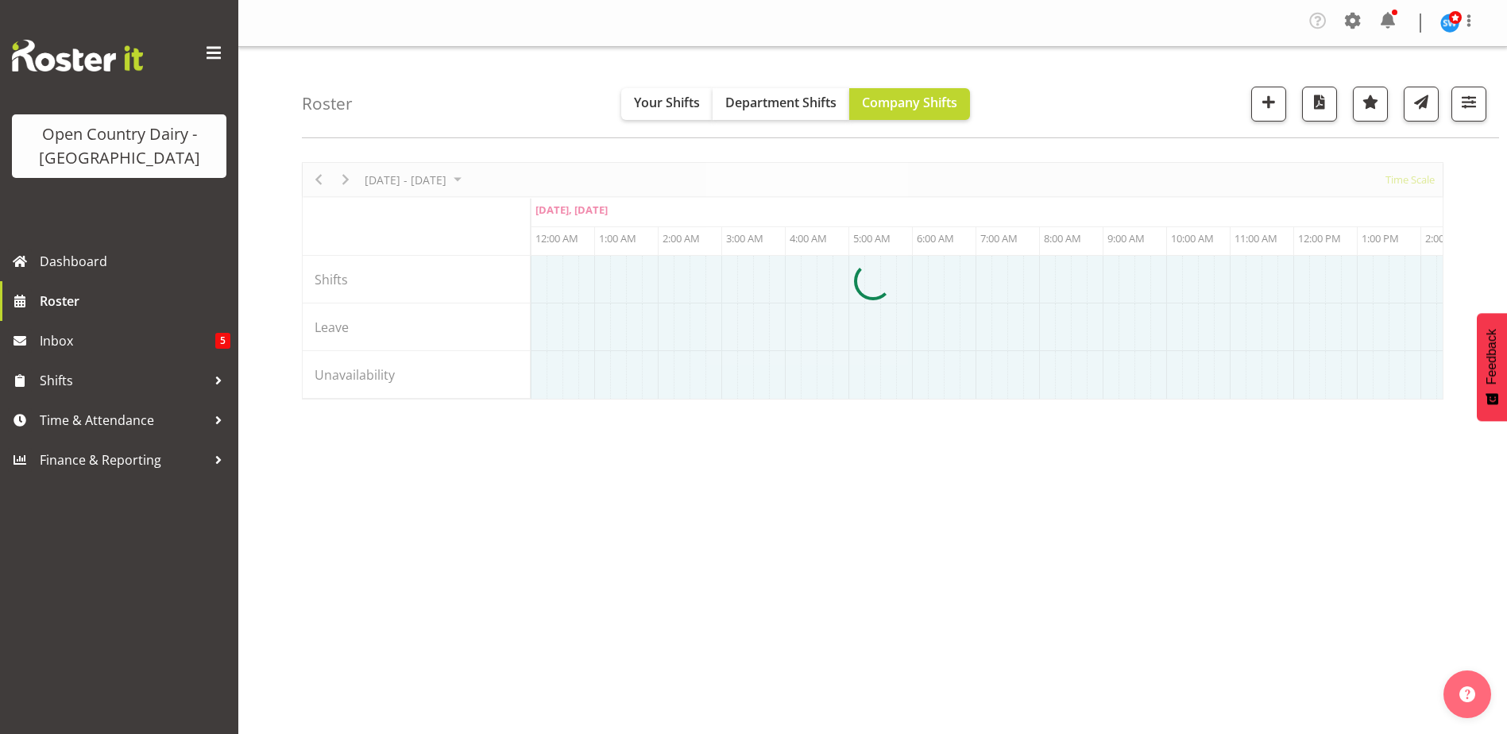
click at [322, 180] on div at bounding box center [872, 280] width 1141 height 237
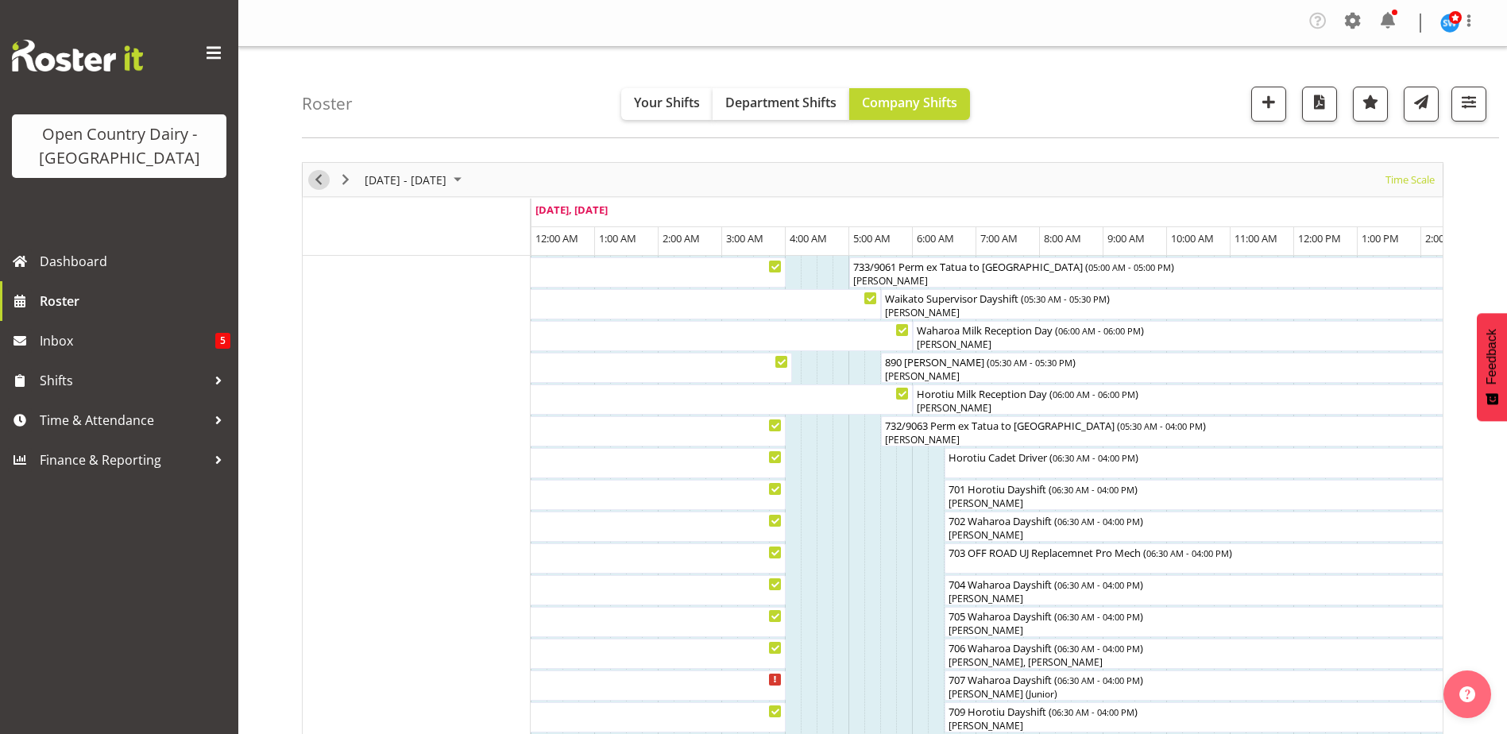
click at [319, 179] on span "Previous" at bounding box center [318, 180] width 19 height 20
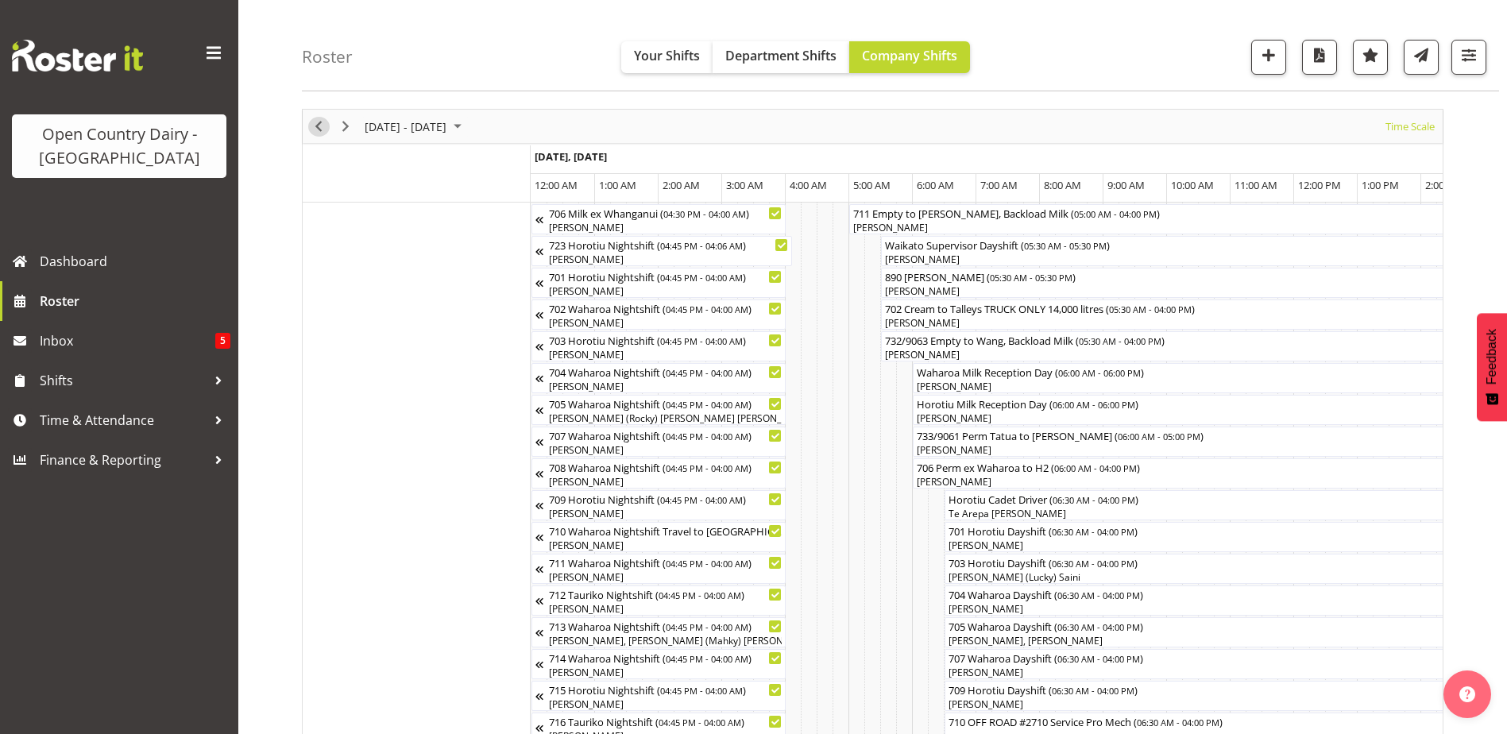
scroll to position [79, 0]
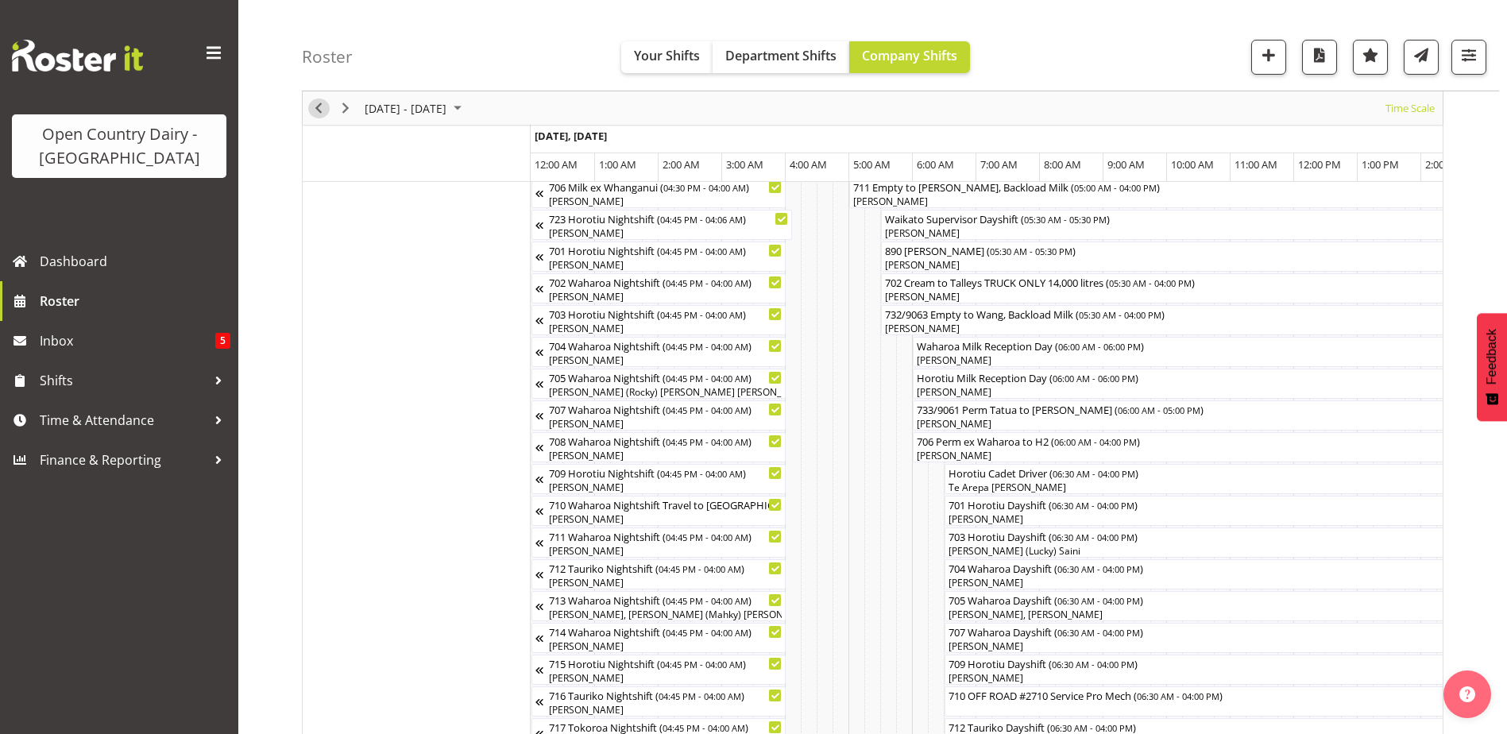
click at [319, 107] on span "Previous" at bounding box center [318, 108] width 19 height 20
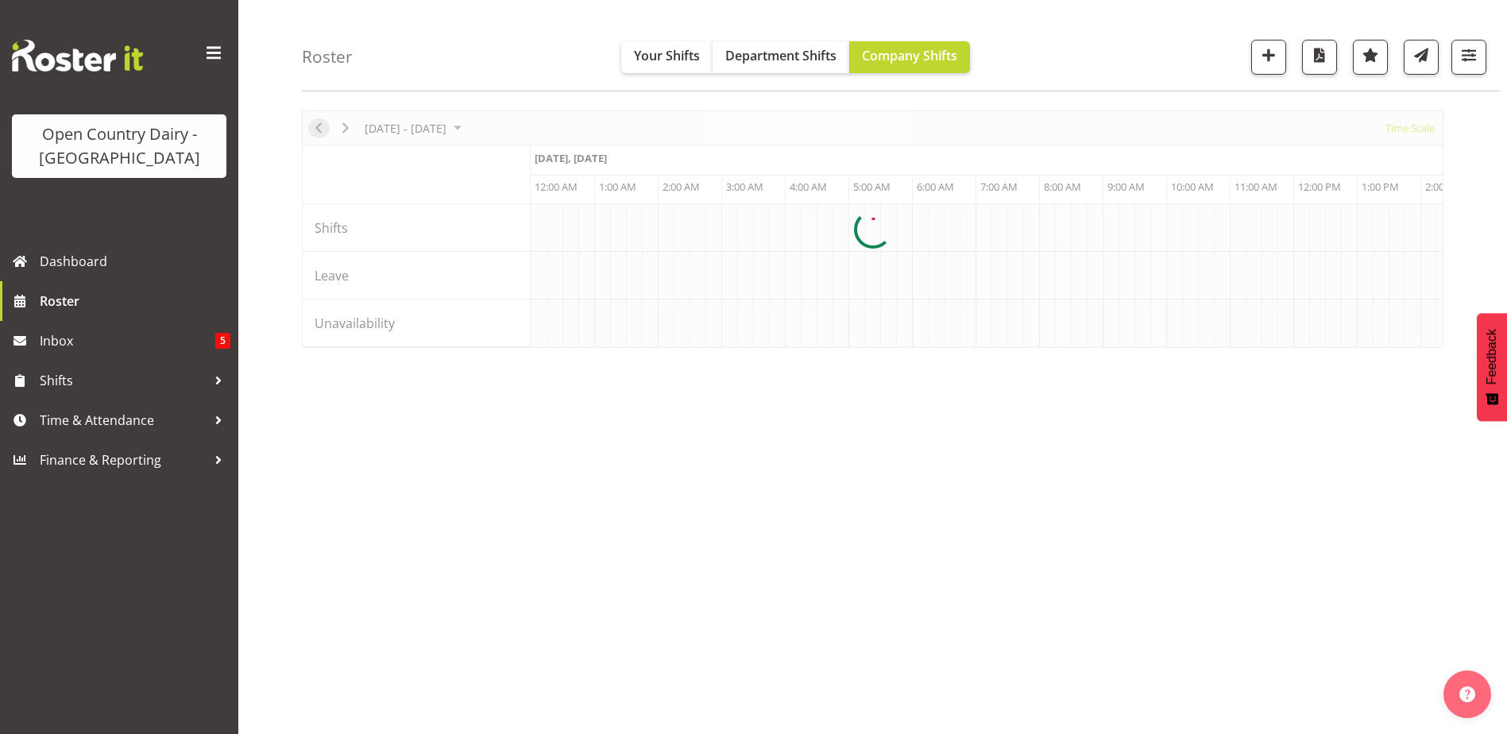
scroll to position [52, 0]
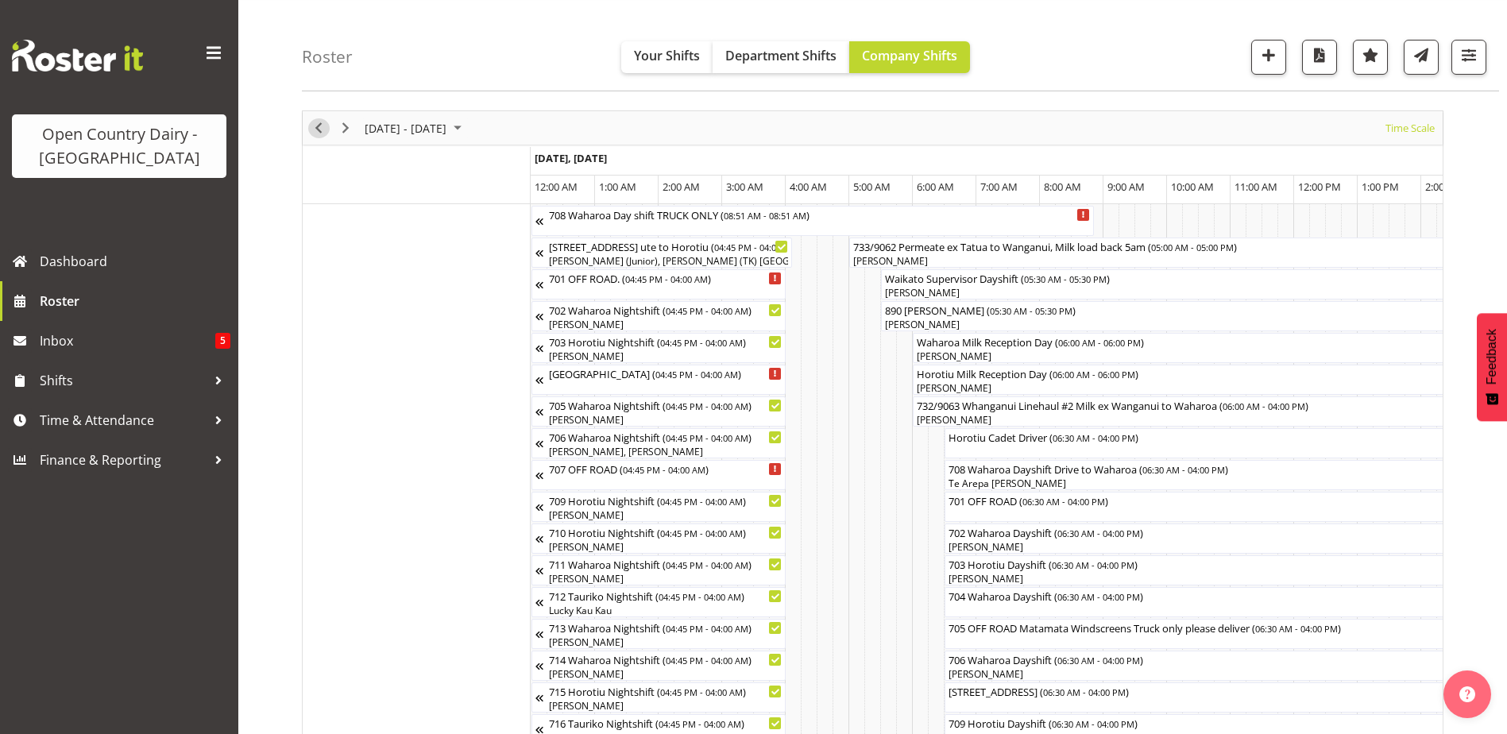
click at [319, 129] on span "Previous" at bounding box center [318, 128] width 19 height 20
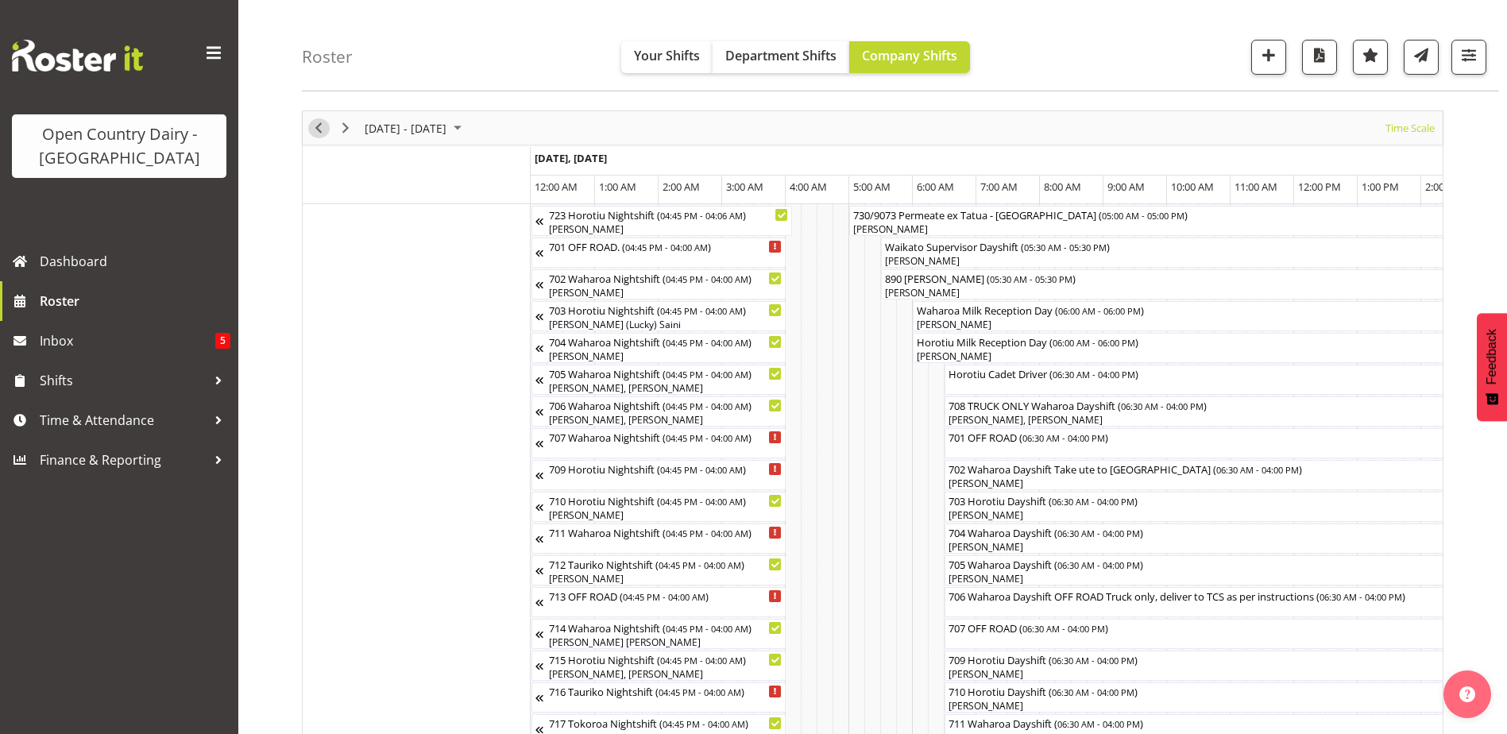
click at [319, 129] on span "Previous" at bounding box center [318, 128] width 19 height 20
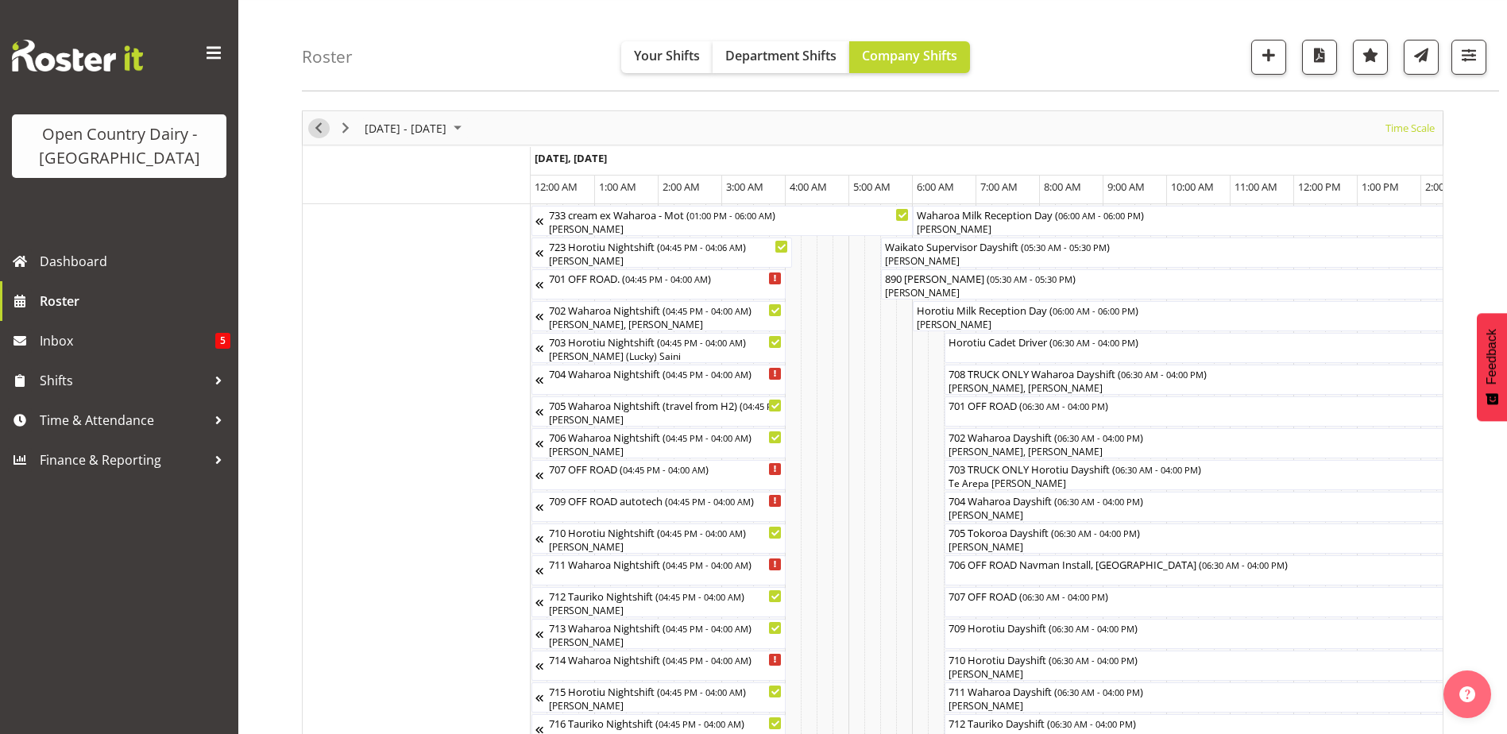
click at [319, 127] on span "Previous" at bounding box center [318, 128] width 19 height 20
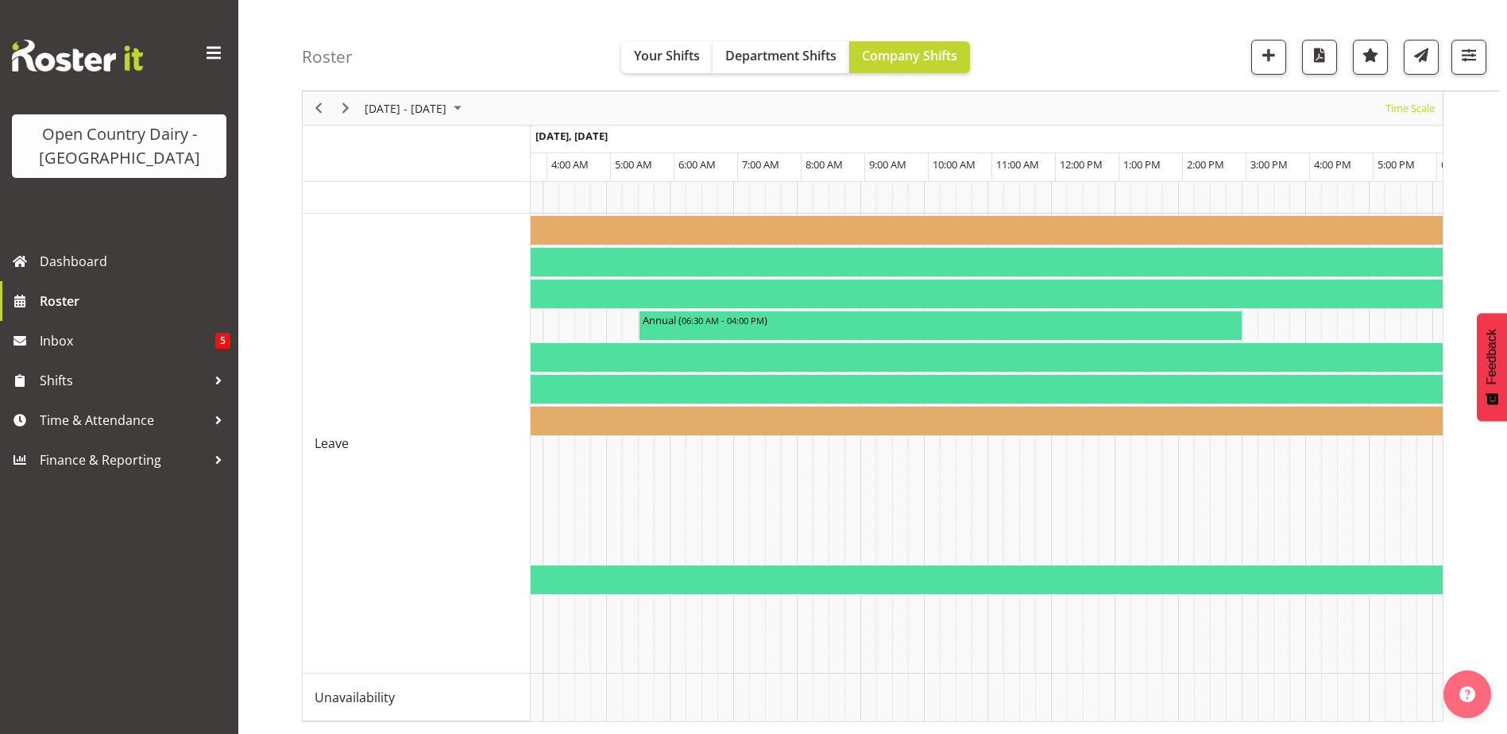
scroll to position [0, 1831]
